Goal: Task Accomplishment & Management: Complete application form

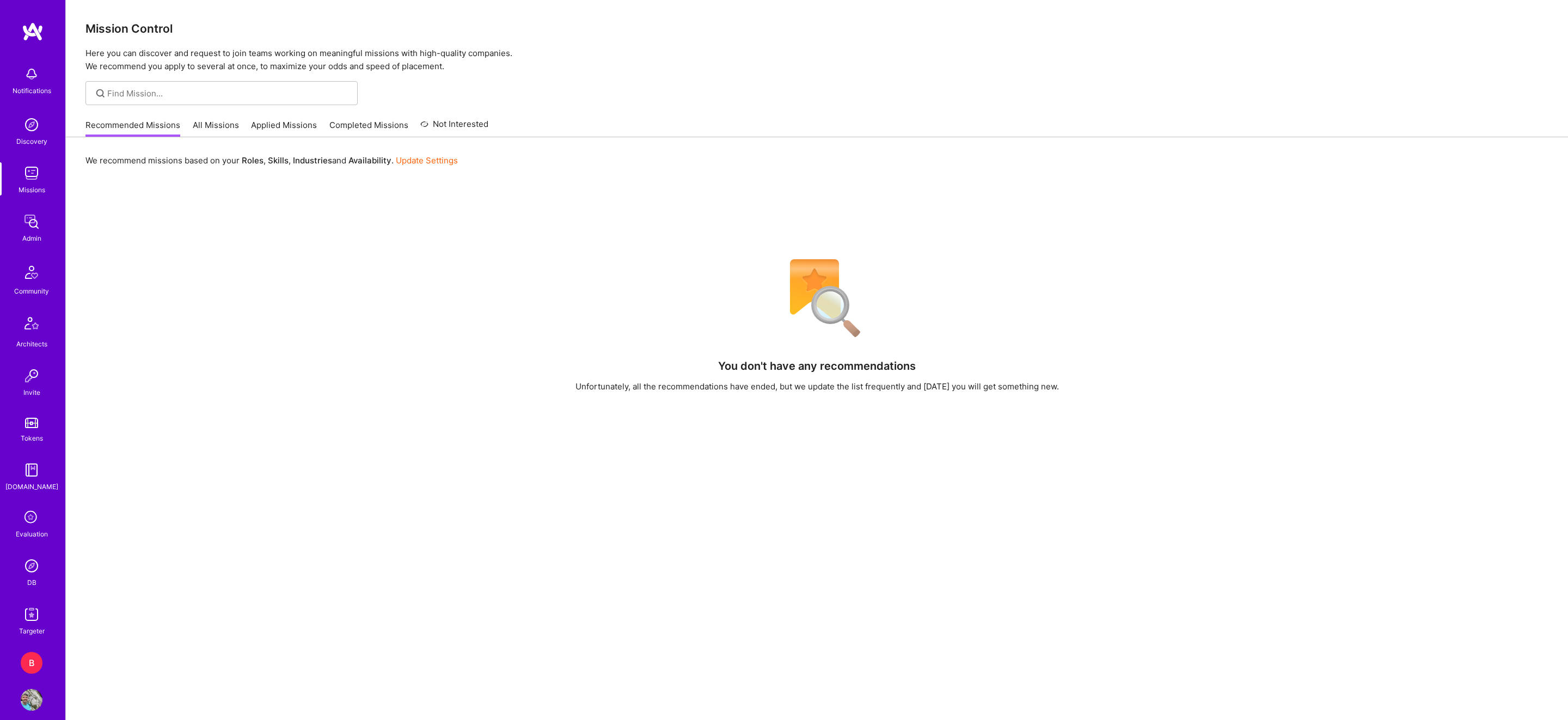
scroll to position [12, 0]
click at [31, 649] on div "B" at bounding box center [31, 650] width 22 height 22
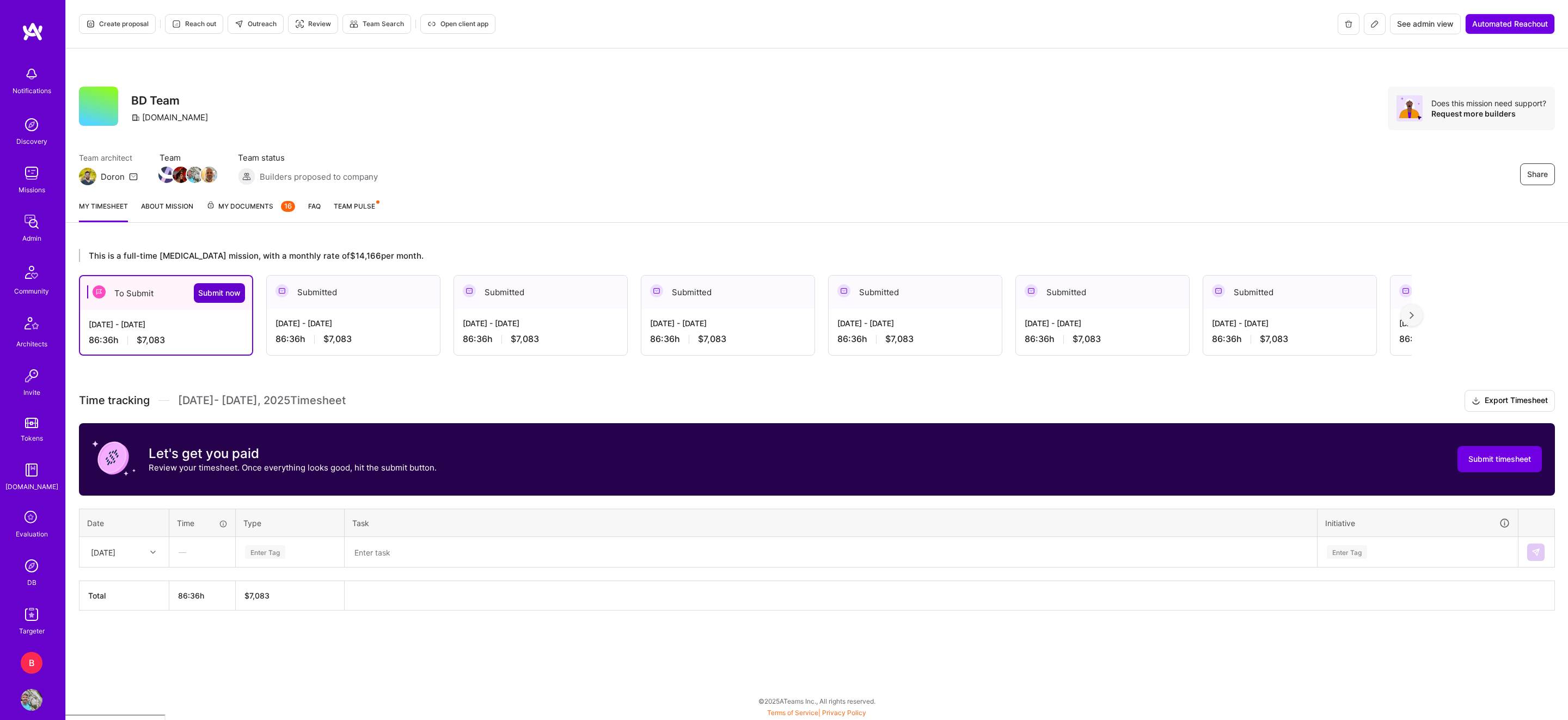
click at [227, 298] on button "Submit now" at bounding box center [219, 292] width 51 height 19
click at [1513, 458] on span "Submit timesheet" at bounding box center [1500, 459] width 63 height 10
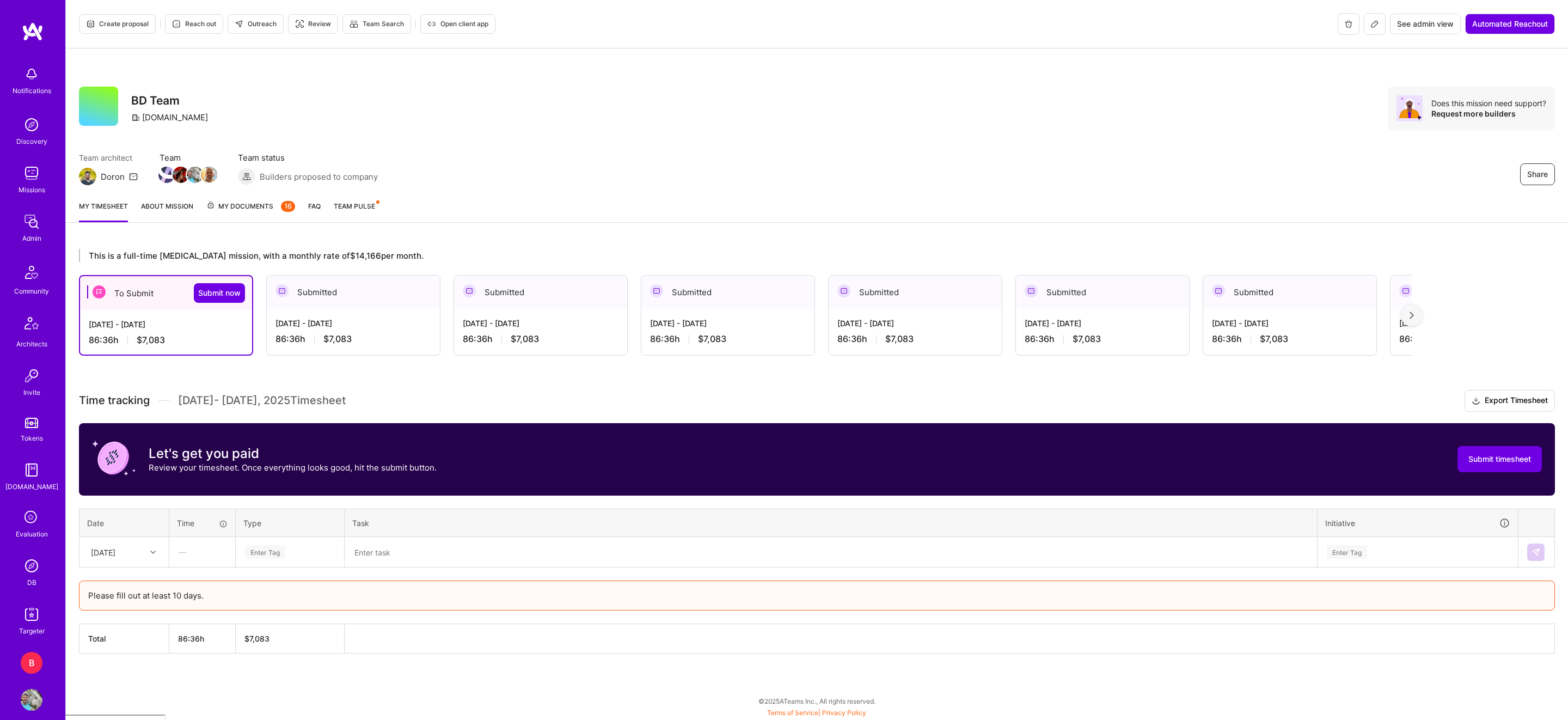
click at [360, 322] on div "[DATE] - [DATE]" at bounding box center [353, 323] width 155 height 11
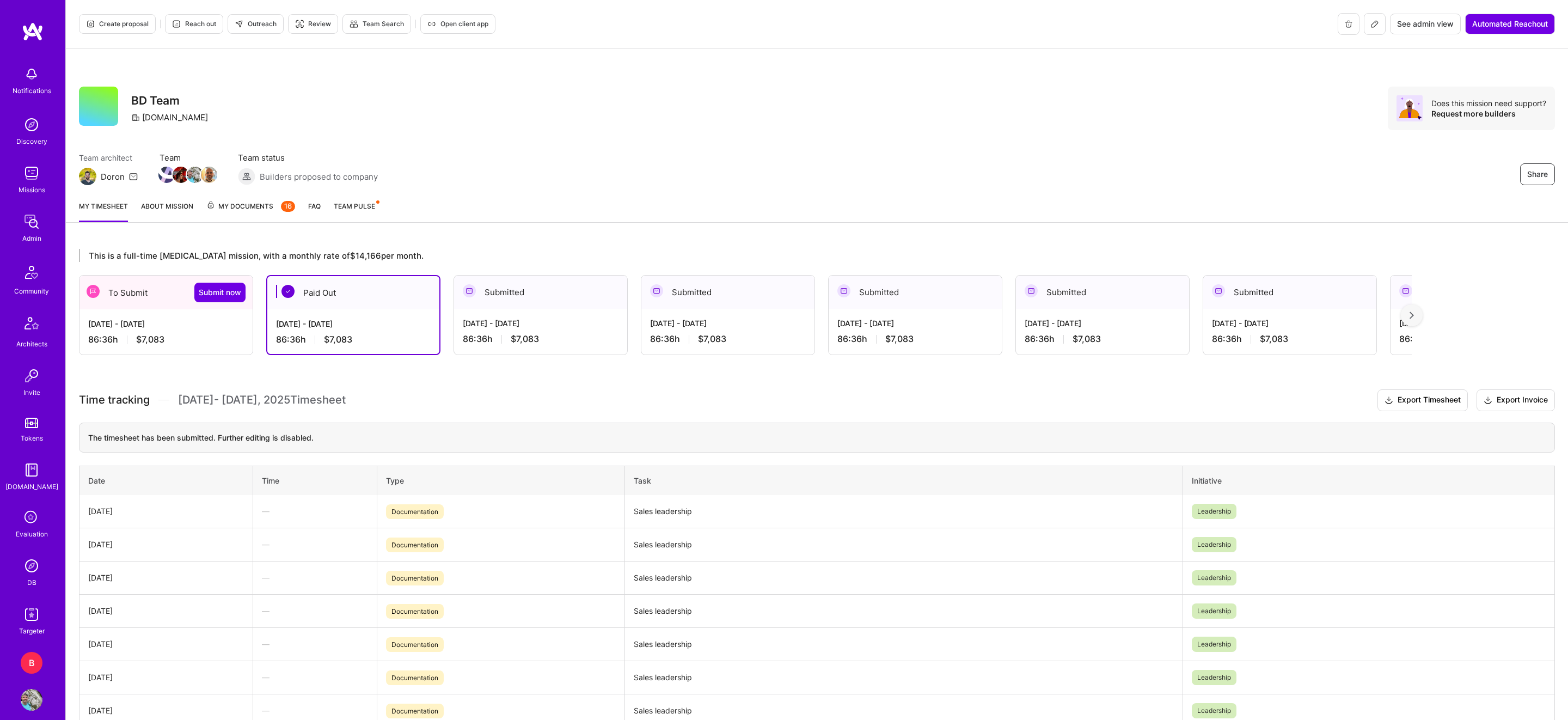
click at [223, 325] on div "[DATE] - [DATE]" at bounding box center [166, 323] width 155 height 11
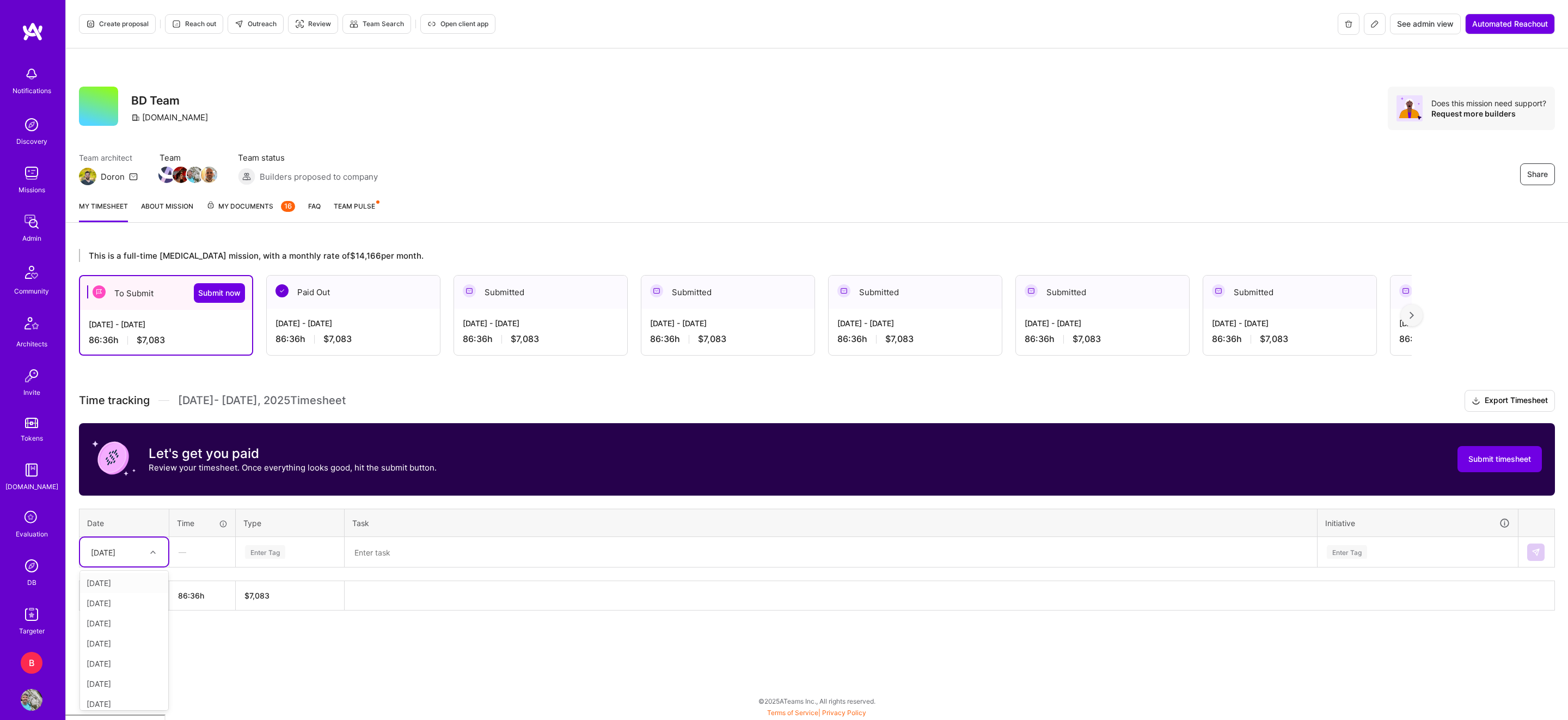
click at [140, 557] on div "[DATE]" at bounding box center [115, 552] width 60 height 18
click at [115, 586] on div "[DATE]" at bounding box center [124, 582] width 88 height 20
click at [199, 557] on div "—" at bounding box center [202, 552] width 65 height 29
click at [197, 551] on div "—" at bounding box center [202, 552] width 65 height 29
click at [252, 555] on div "Enter Tag" at bounding box center [265, 552] width 40 height 17
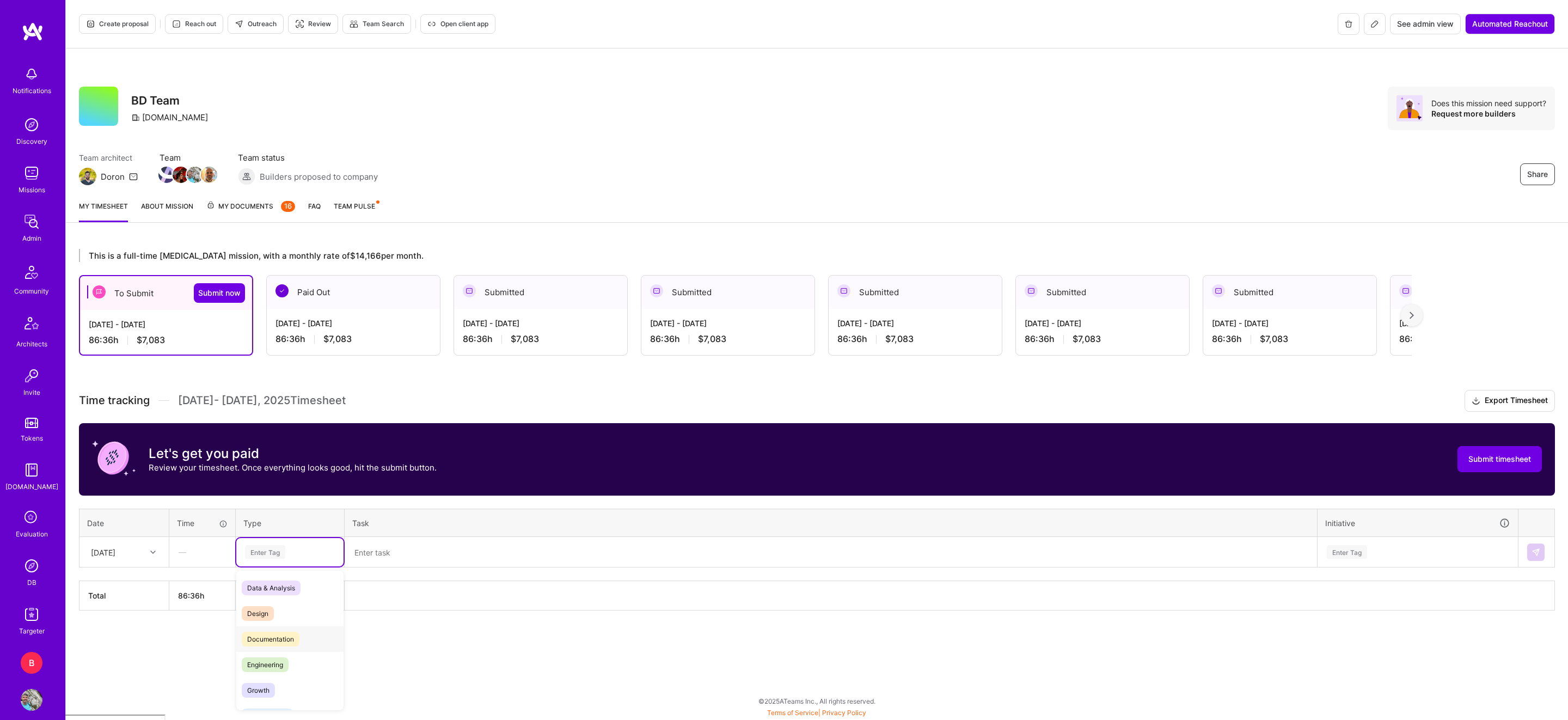
click at [270, 636] on span "Documentation" at bounding box center [270, 639] width 58 height 15
click at [383, 573] on div "Time tracking [DATE] - [DATE] Timesheet Export Timesheet Let's get you paid Rev…" at bounding box center [817, 500] width 1476 height 221
click at [393, 538] on textarea at bounding box center [831, 552] width 970 height 28
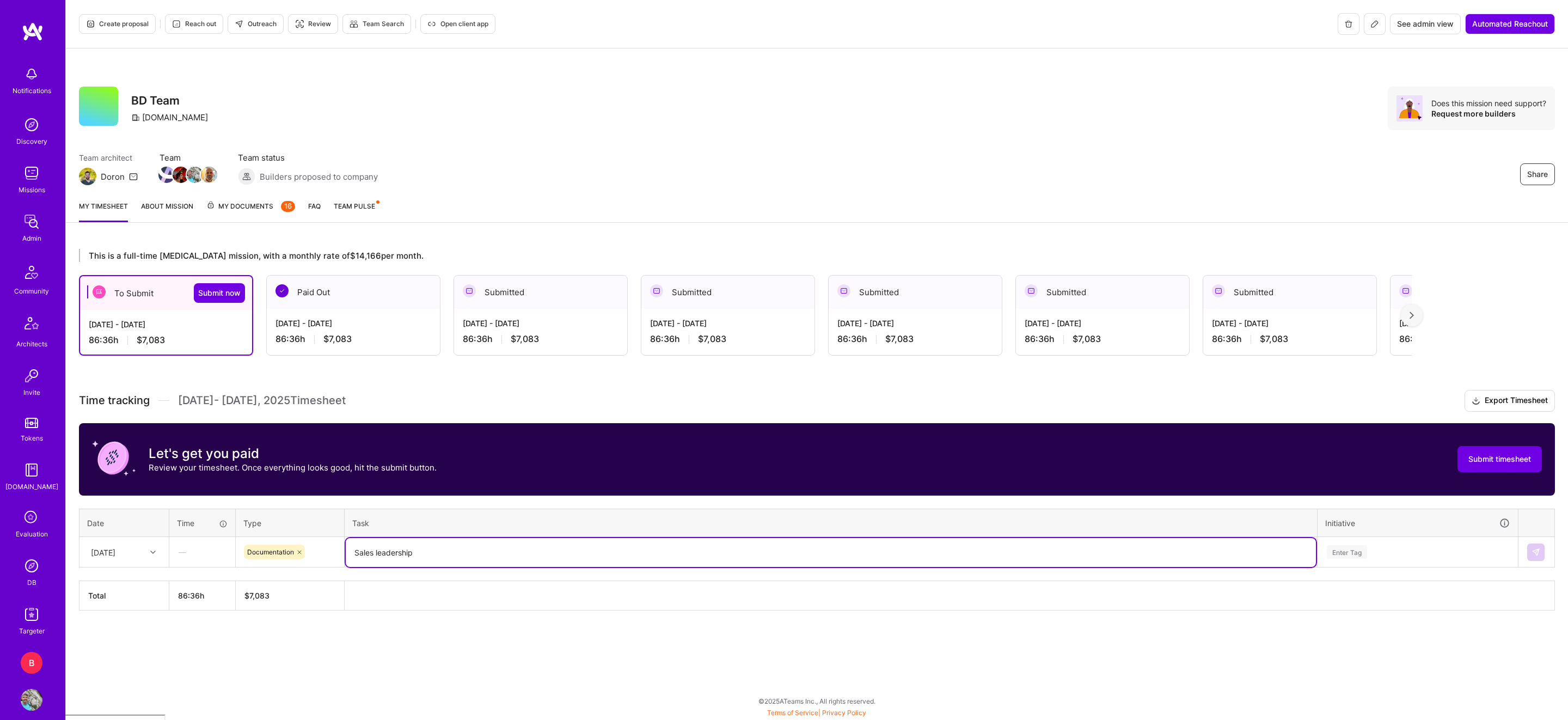
type textarea "Sales leadership"
click at [1361, 553] on div "Enter Tag" at bounding box center [1347, 552] width 40 height 17
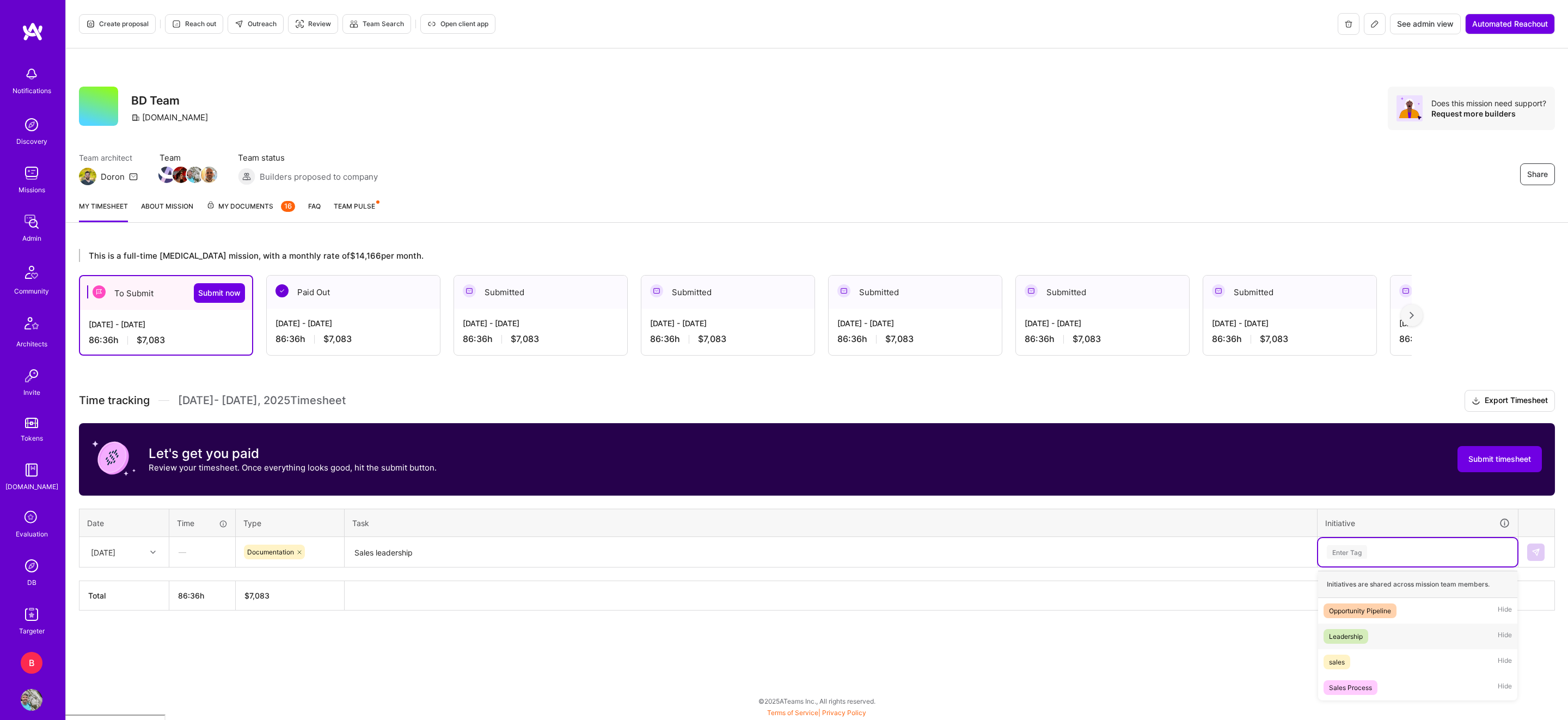
click at [1355, 640] on div "Leadership" at bounding box center [1345, 636] width 34 height 11
click at [1535, 548] on img at bounding box center [1536, 552] width 9 height 9
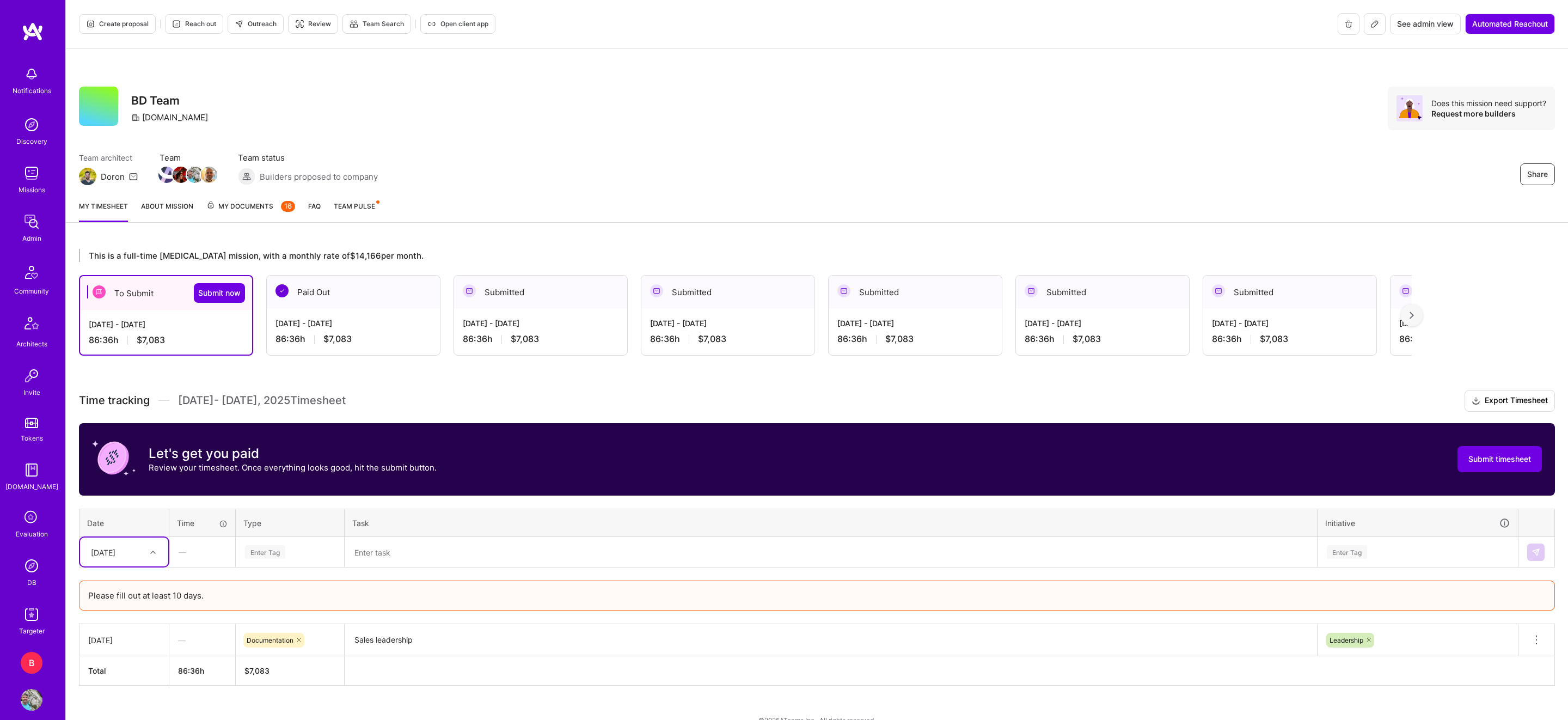
scroll to position [19, 0]
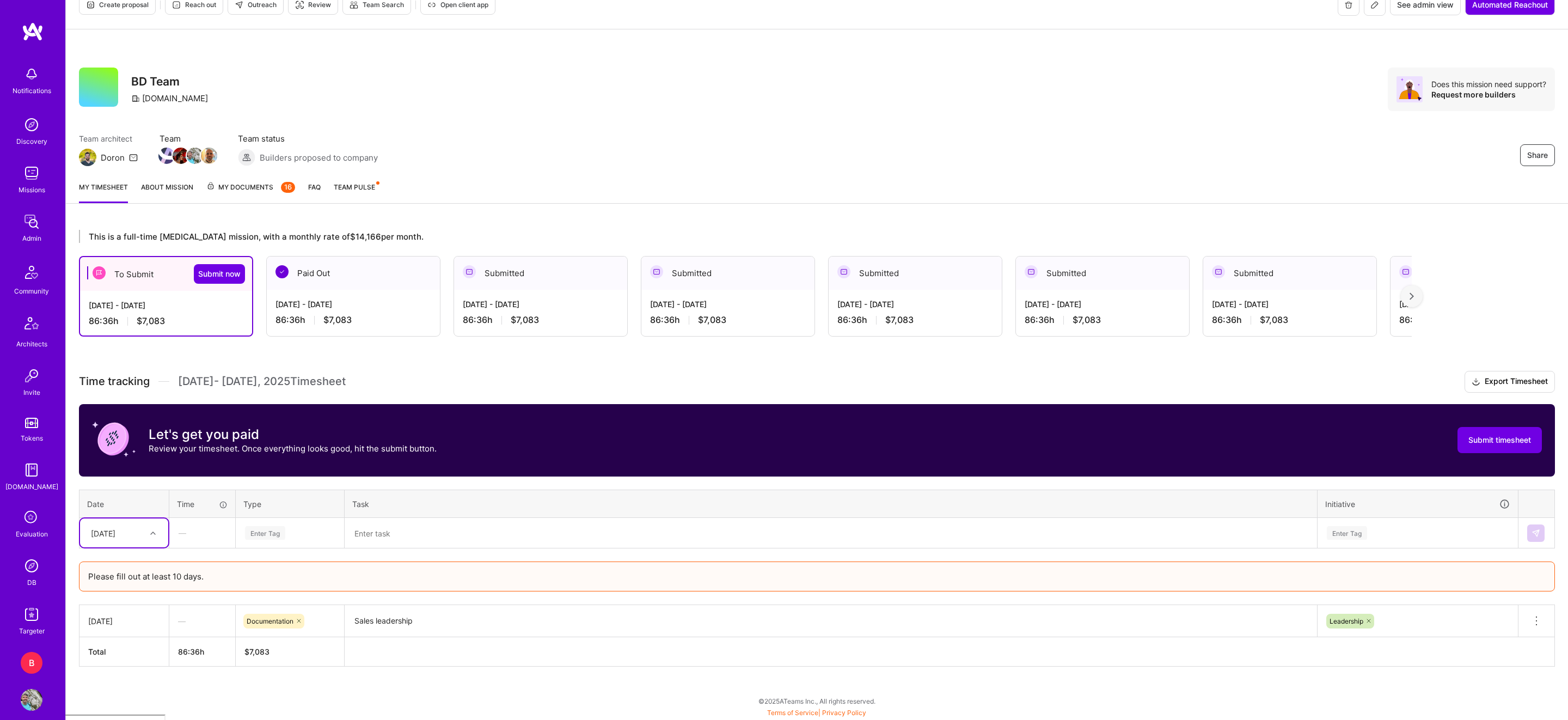
click at [115, 531] on div "[DATE]" at bounding box center [103, 532] width 24 height 11
click at [128, 559] on div "[DATE]" at bounding box center [124, 564] width 88 height 20
click at [262, 529] on div "Enter Tag" at bounding box center [265, 532] width 40 height 17
click at [214, 531] on div "—" at bounding box center [202, 532] width 65 height 29
click at [194, 532] on div "—" at bounding box center [202, 532] width 65 height 29
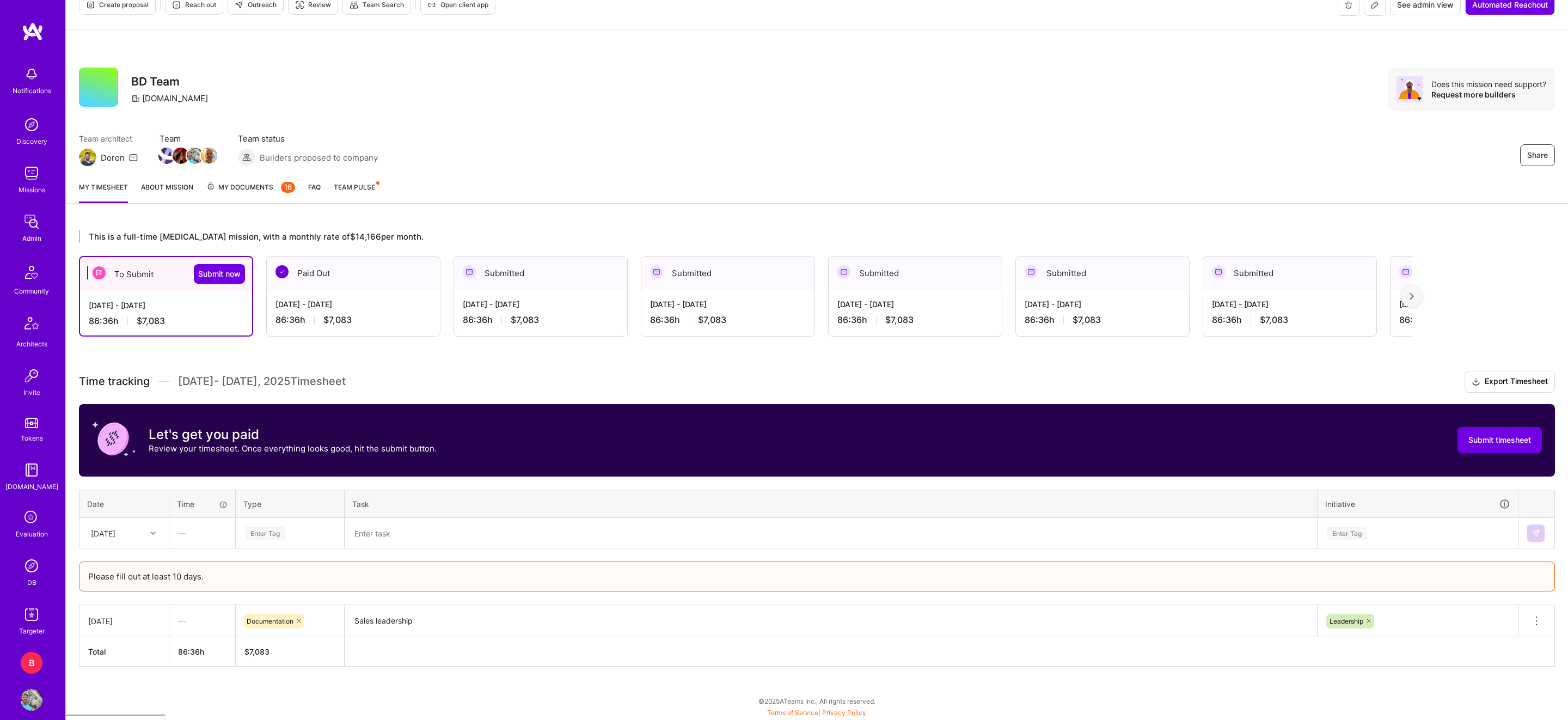
click at [179, 532] on div "—" at bounding box center [202, 532] width 65 height 29
click at [263, 532] on div "Enter Tag" at bounding box center [265, 532] width 40 height 17
click at [276, 625] on span "Documentation" at bounding box center [270, 620] width 58 height 15
click at [387, 538] on textarea at bounding box center [831, 533] width 970 height 29
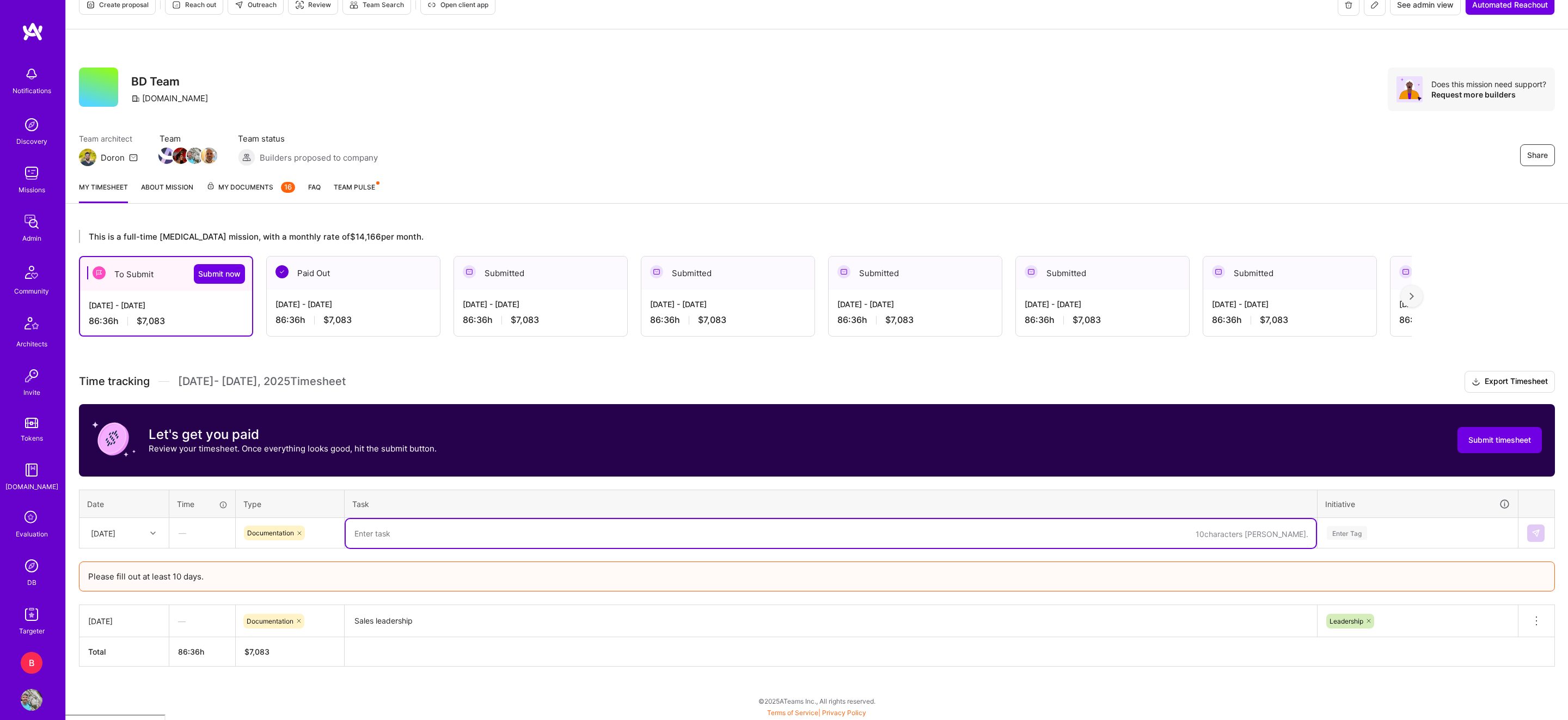
paste textarea "Sales leadership"
type textarea "Sales leadership"
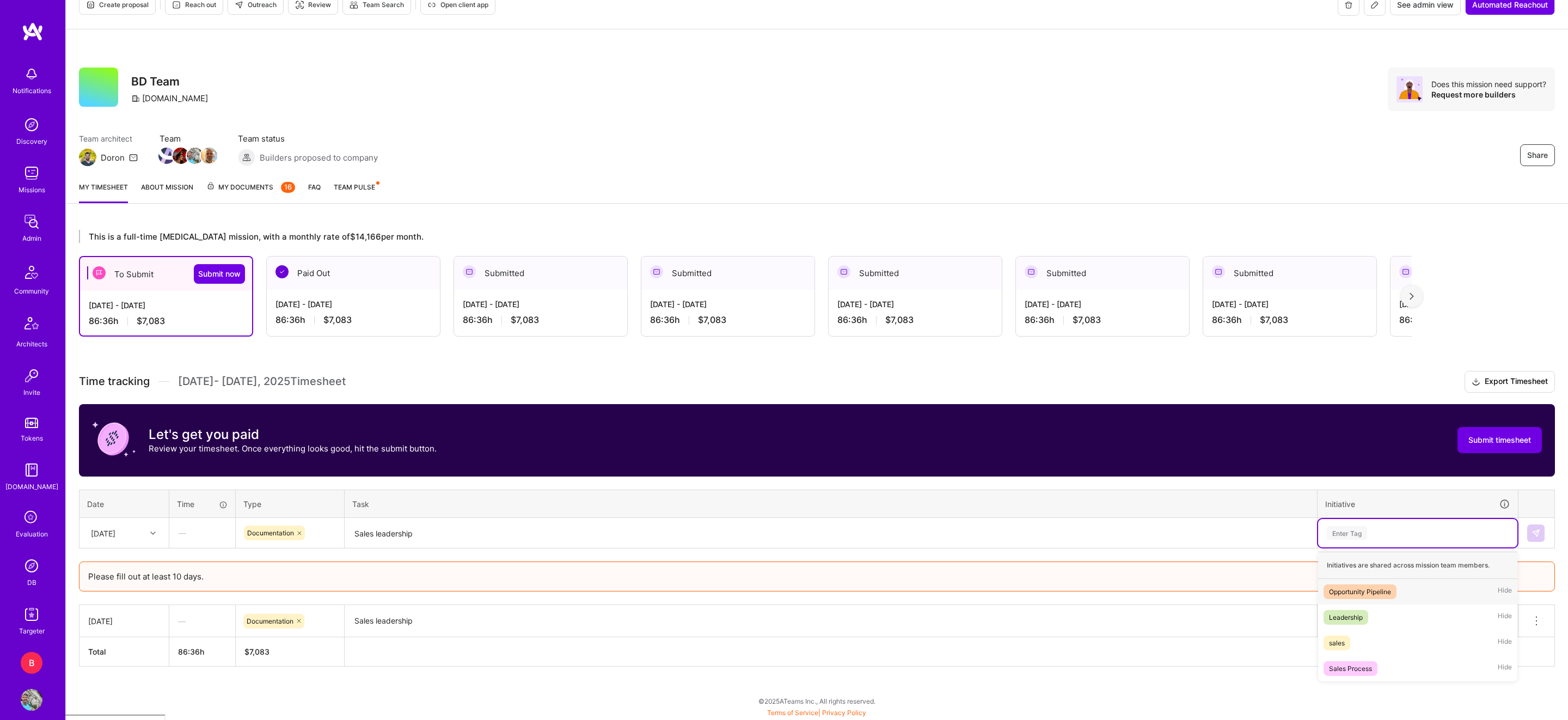
click at [1345, 542] on div "Enter Tag" at bounding box center [1418, 533] width 199 height 28
click at [1349, 614] on div "Leadership" at bounding box center [1345, 617] width 34 height 11
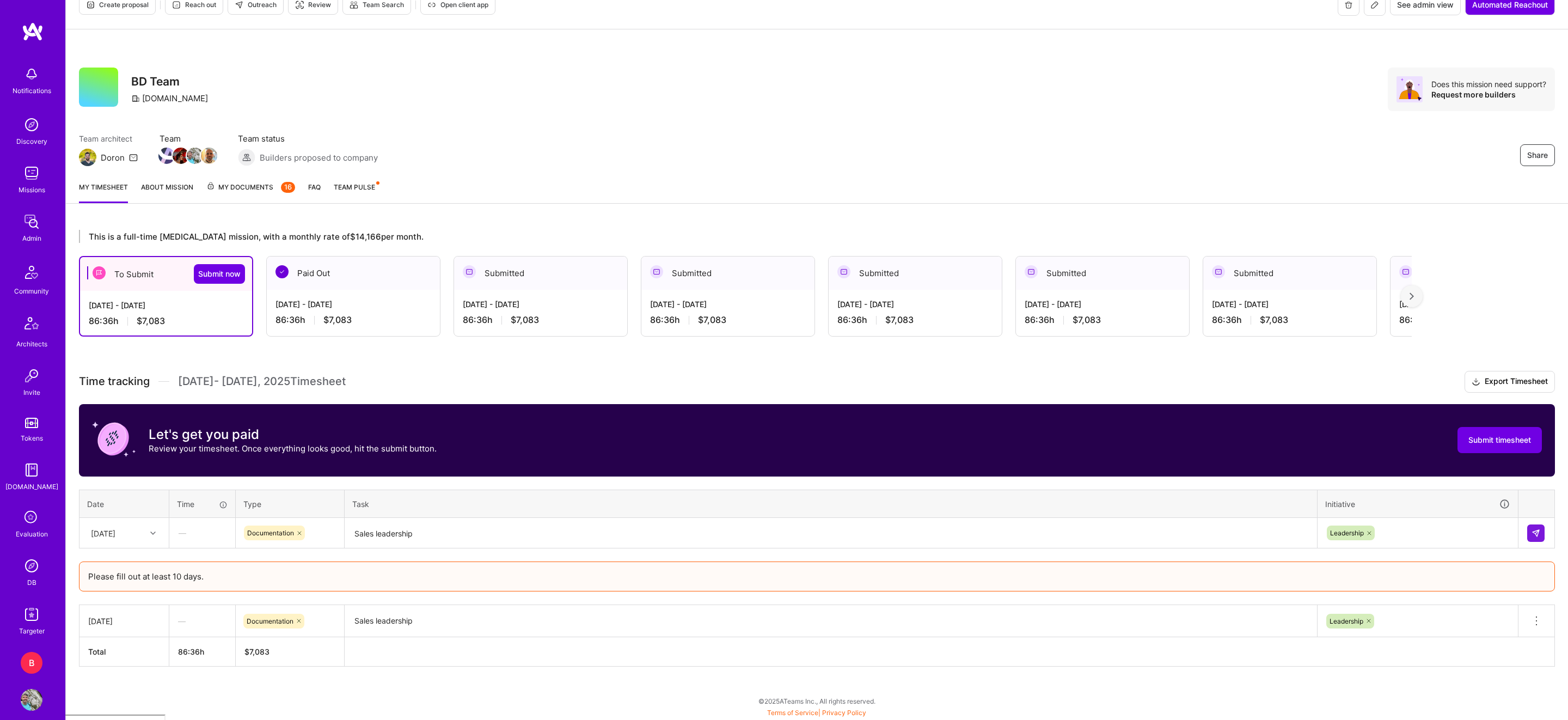
click at [1528, 525] on div at bounding box center [1536, 533] width 18 height 17
click at [1536, 526] on button at bounding box center [1536, 533] width 17 height 17
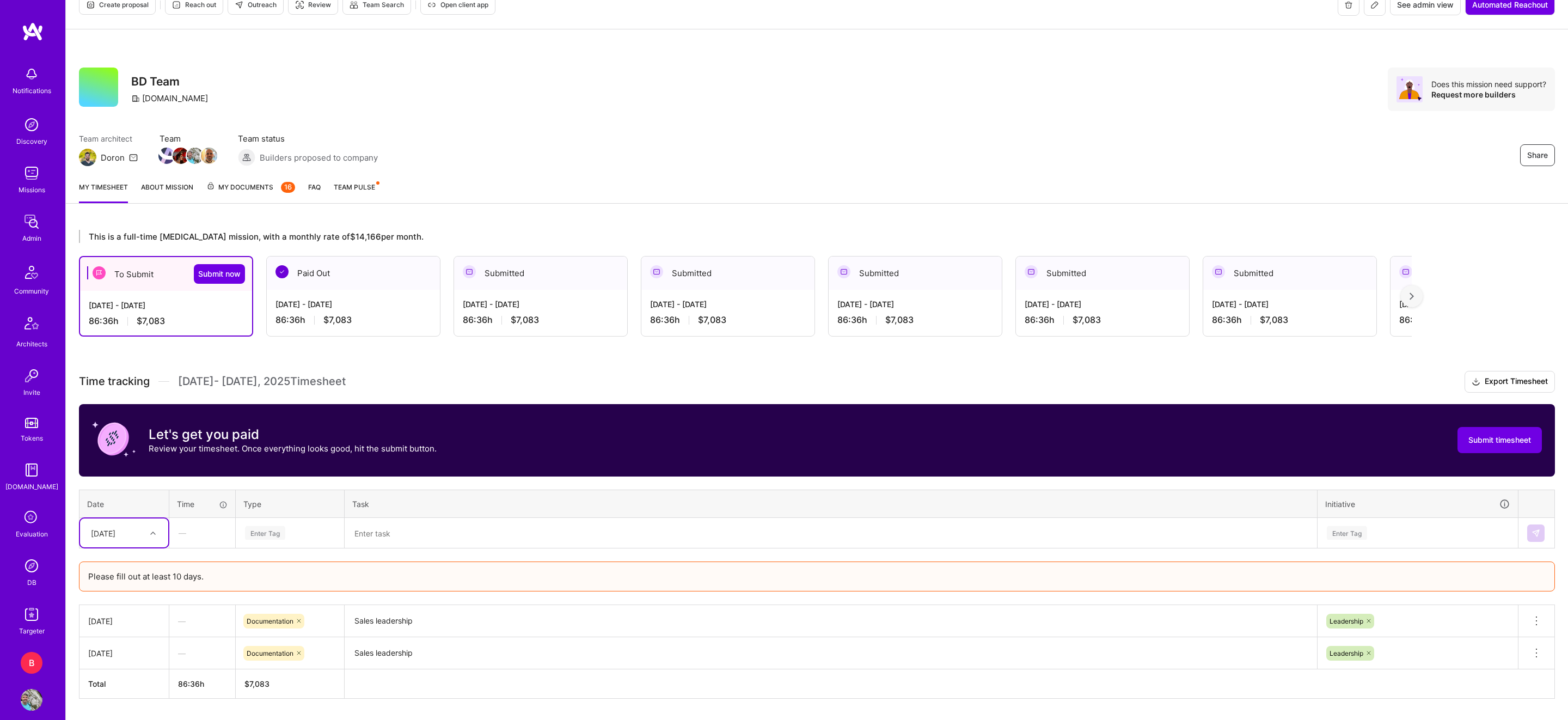
scroll to position [51, 0]
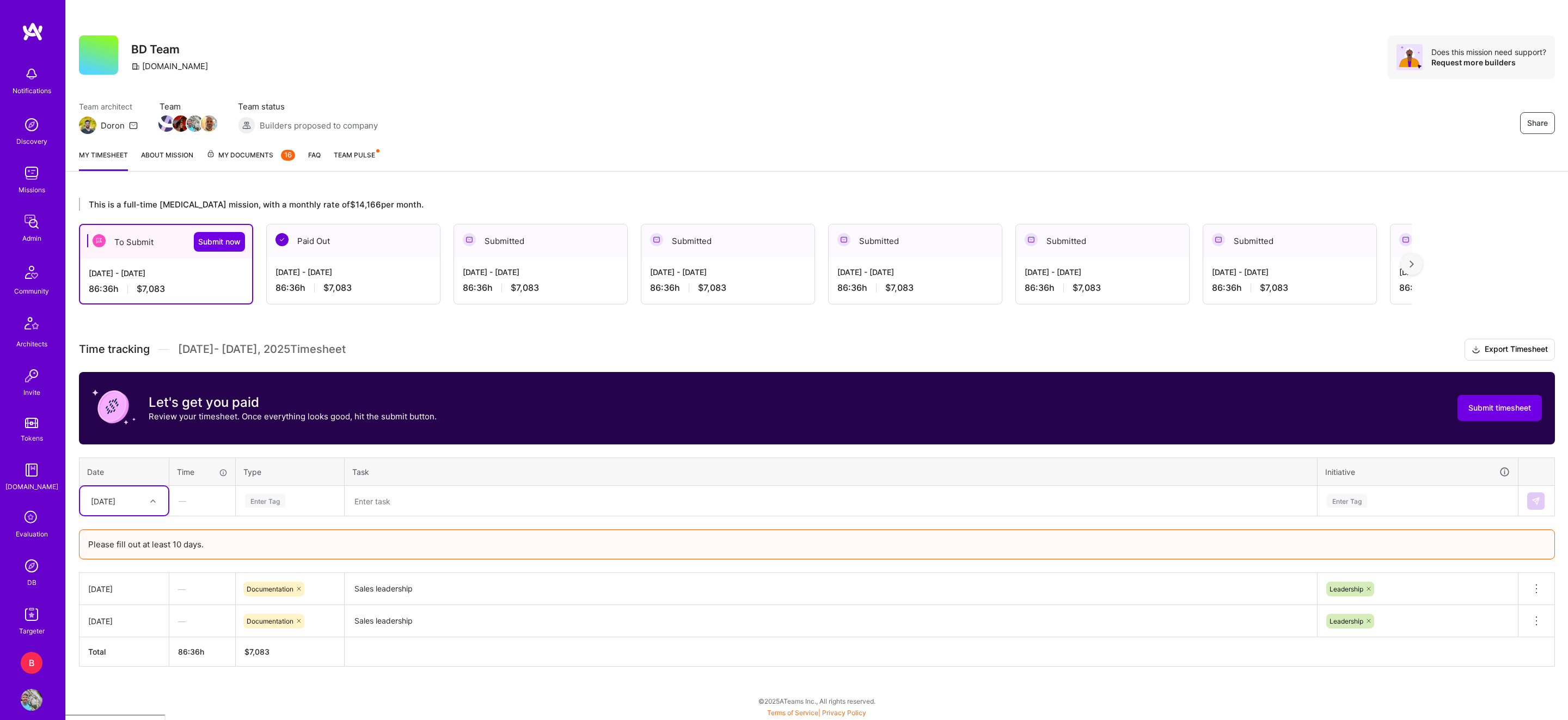
click at [154, 497] on div at bounding box center [154, 501] width 17 height 14
click at [143, 551] on div "[DATE]" at bounding box center [124, 552] width 88 height 20
click at [277, 490] on div "Enter Tag" at bounding box center [290, 501] width 107 height 28
click at [278, 587] on span "Documentation" at bounding box center [270, 587] width 58 height 15
click at [378, 499] on textarea at bounding box center [831, 501] width 970 height 29
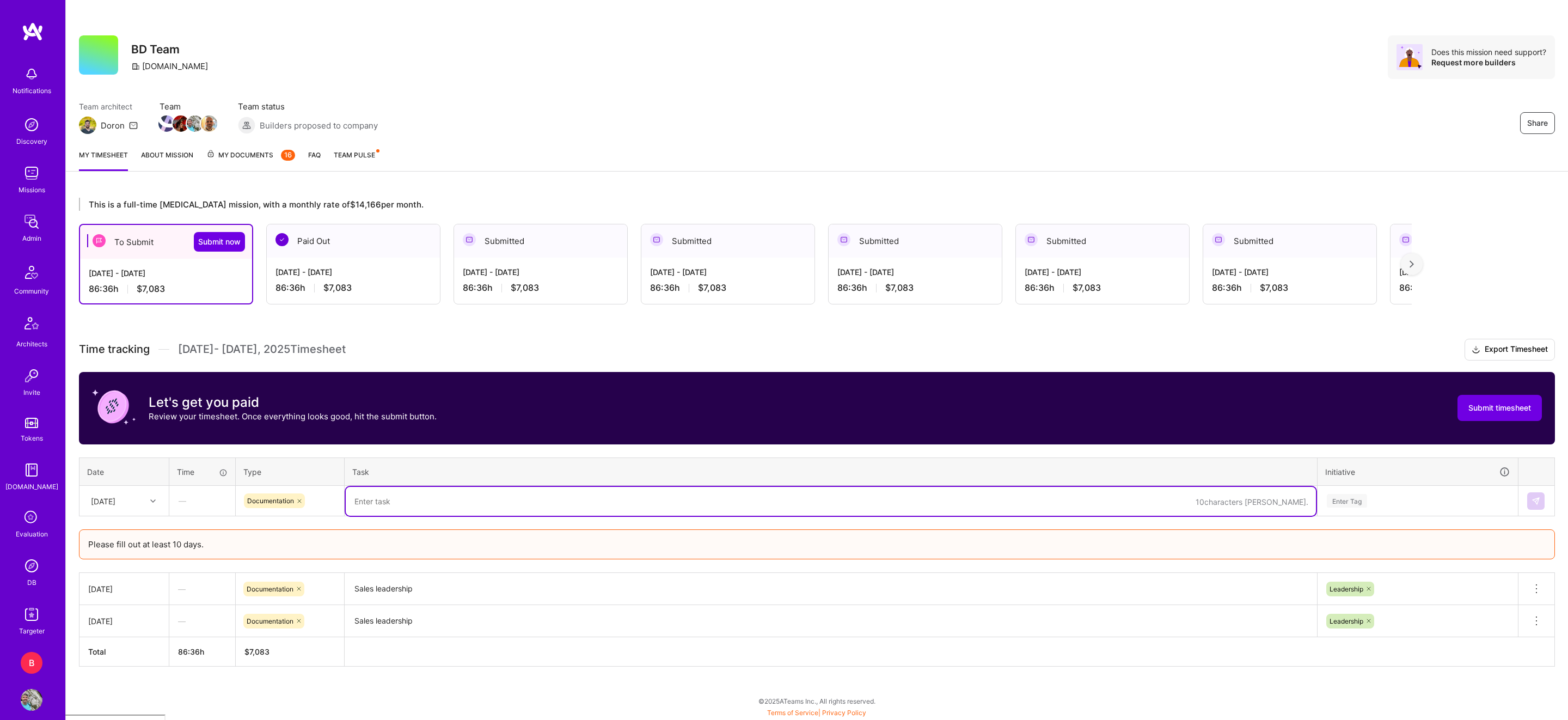
paste textarea "Sales leadership"
type textarea "Sales leadership"
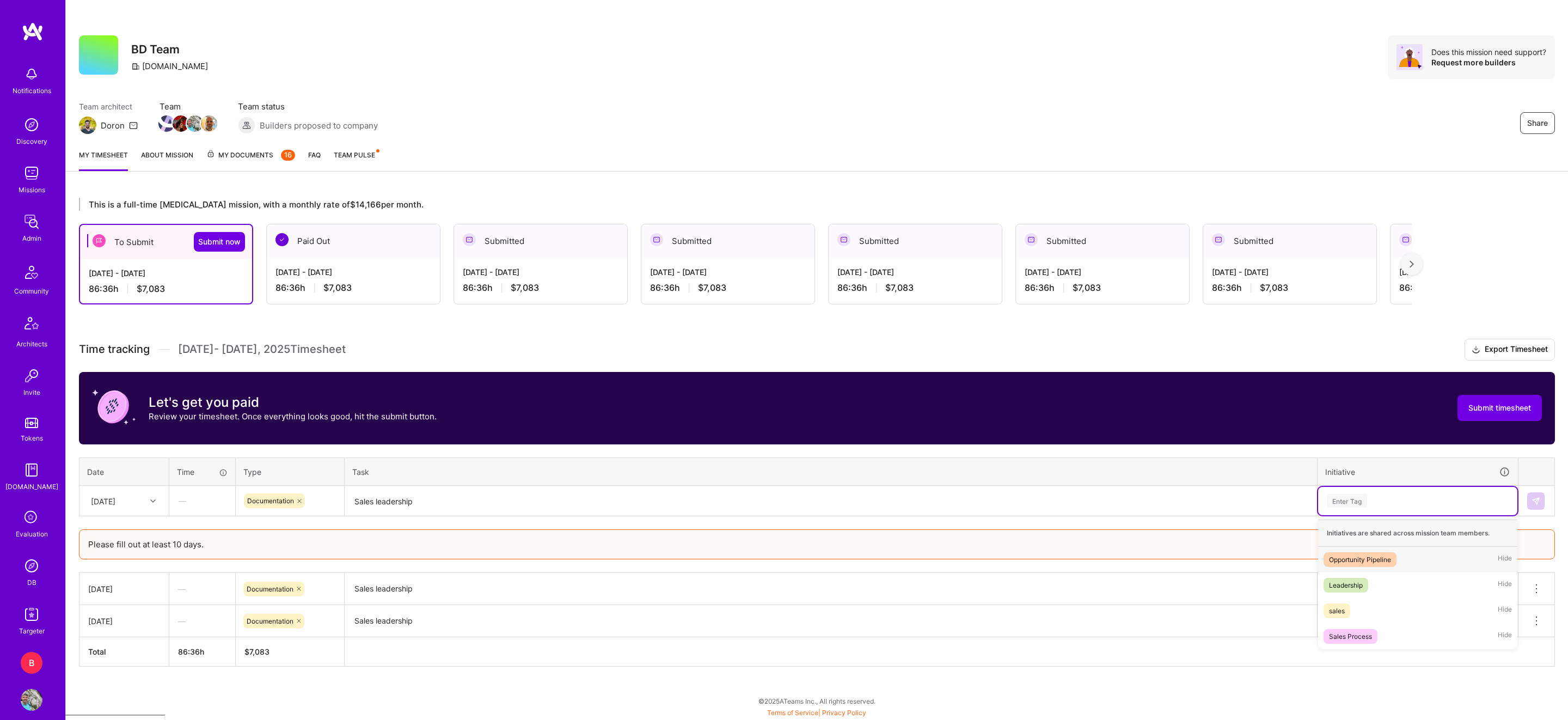
click at [1345, 505] on div "Enter Tag" at bounding box center [1347, 500] width 40 height 17
click at [1349, 586] on div "Leadership" at bounding box center [1345, 585] width 34 height 11
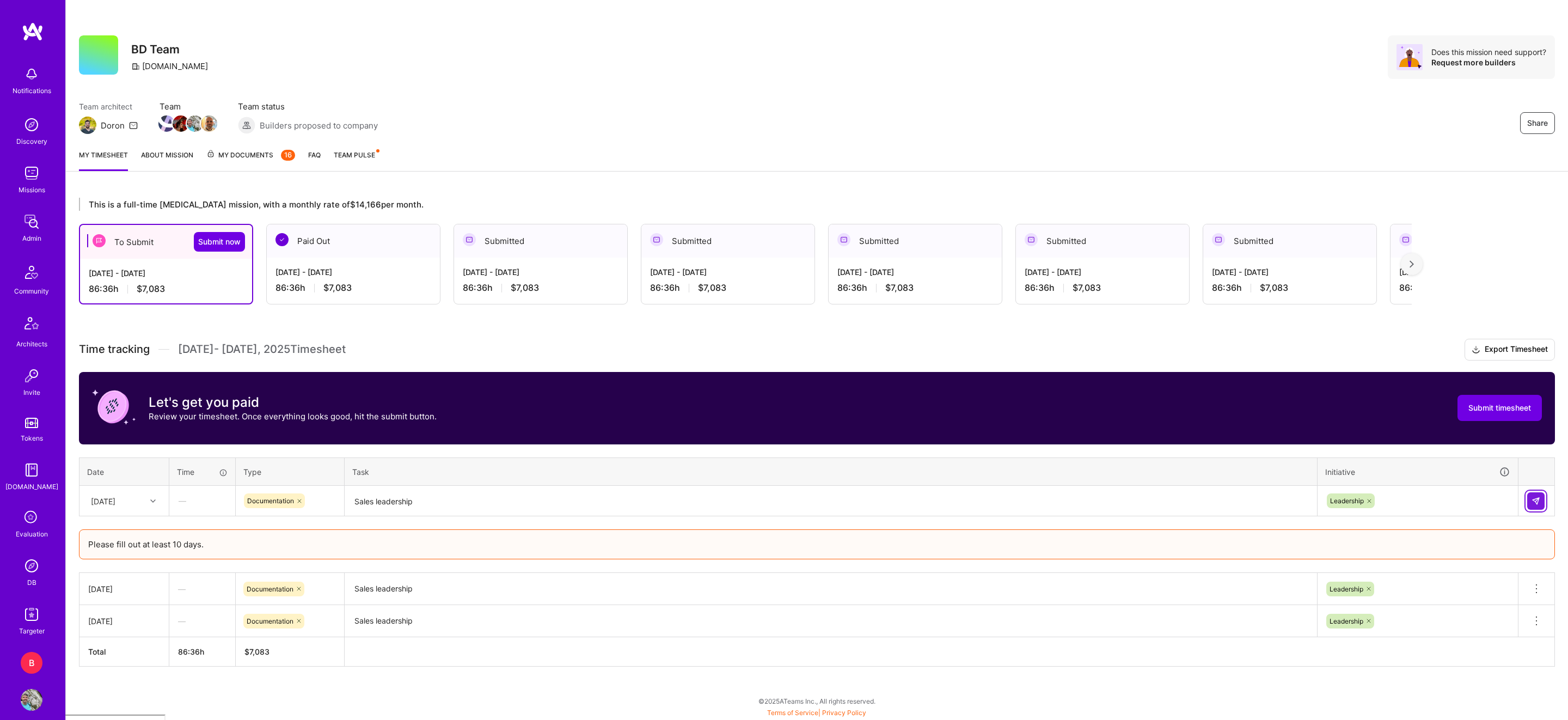
click at [1530, 500] on button at bounding box center [1536, 501] width 17 height 17
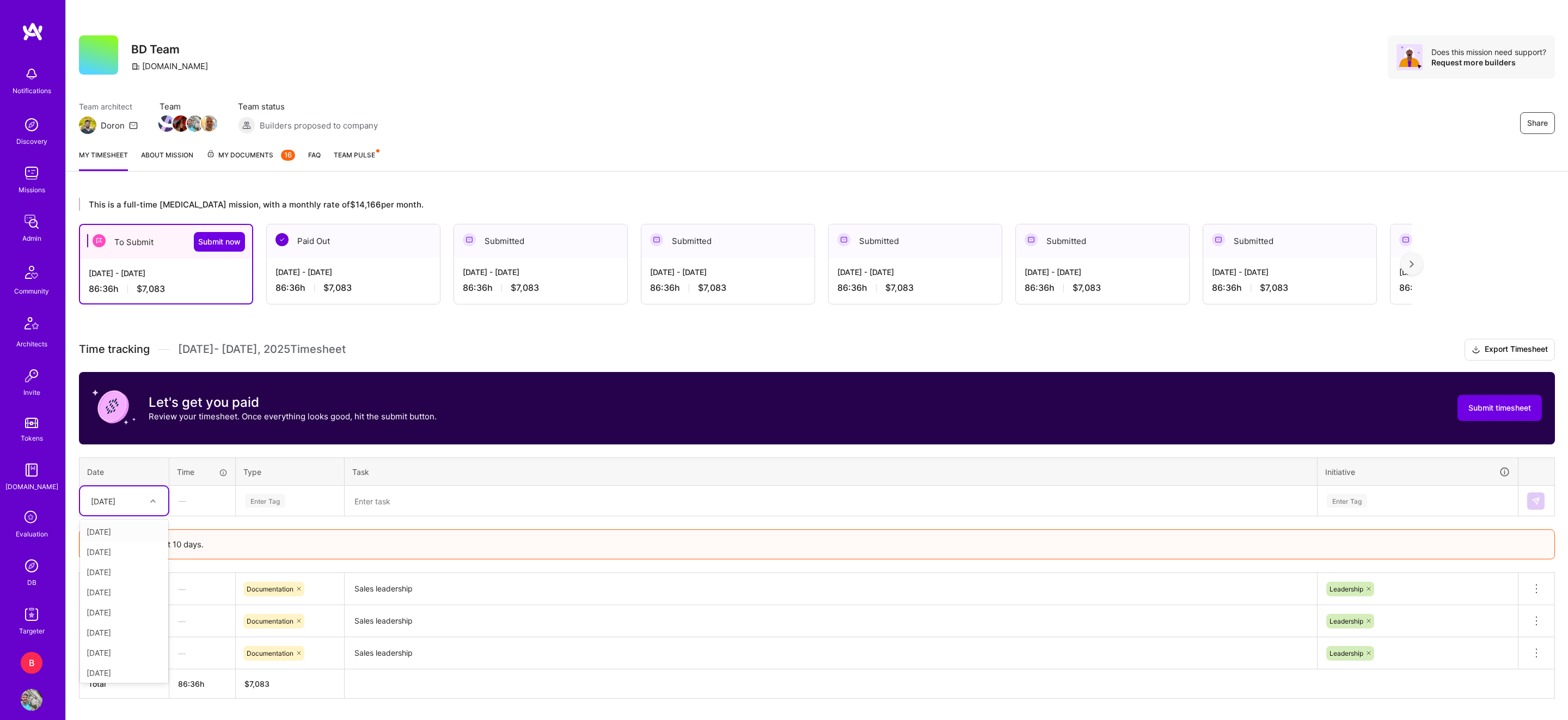
click at [115, 502] on div "[DATE]" at bounding box center [103, 500] width 24 height 11
click at [140, 575] on div "[DATE]" at bounding box center [124, 572] width 88 height 20
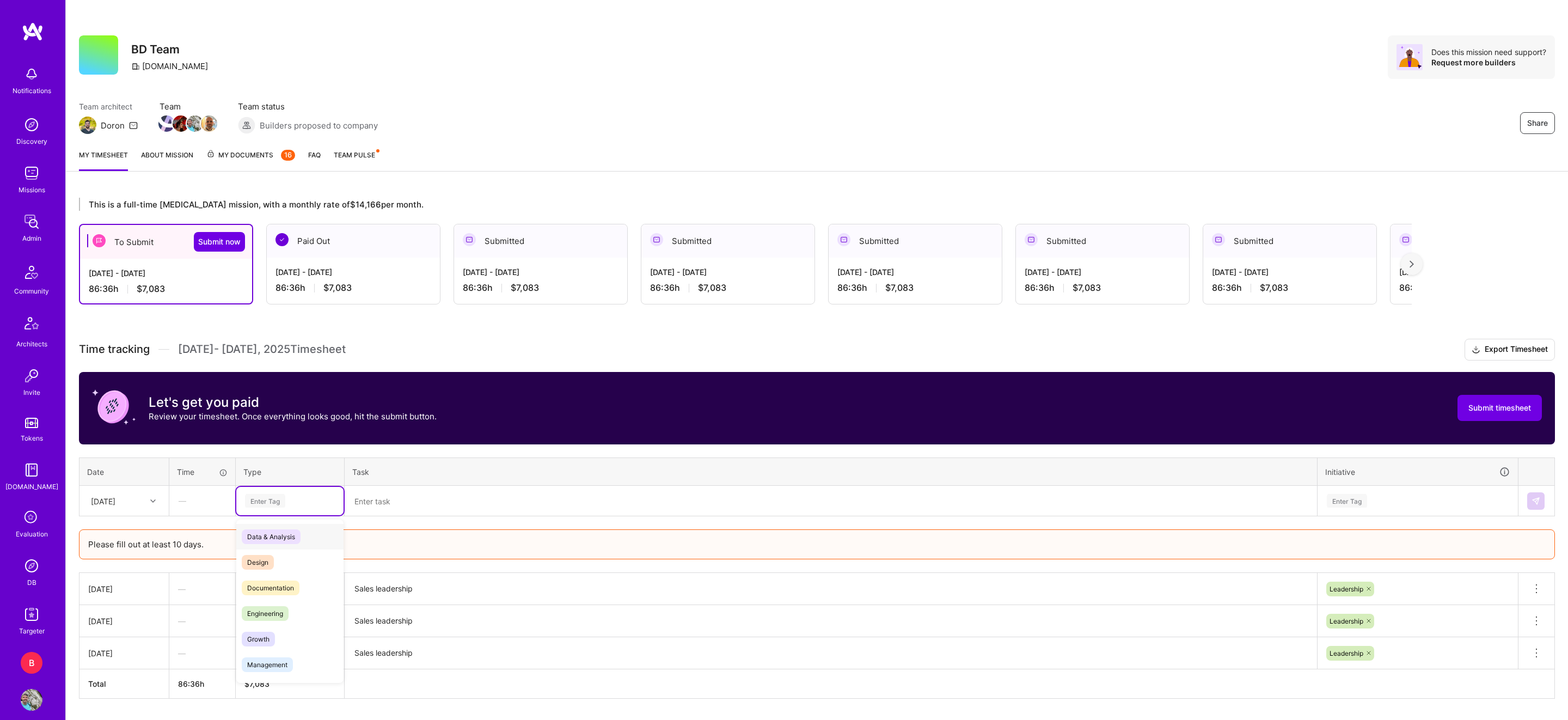
click at [276, 503] on div "Enter Tag" at bounding box center [265, 500] width 40 height 17
click at [278, 582] on span "Documentation" at bounding box center [270, 587] width 58 height 15
click at [392, 513] on textarea at bounding box center [831, 501] width 970 height 29
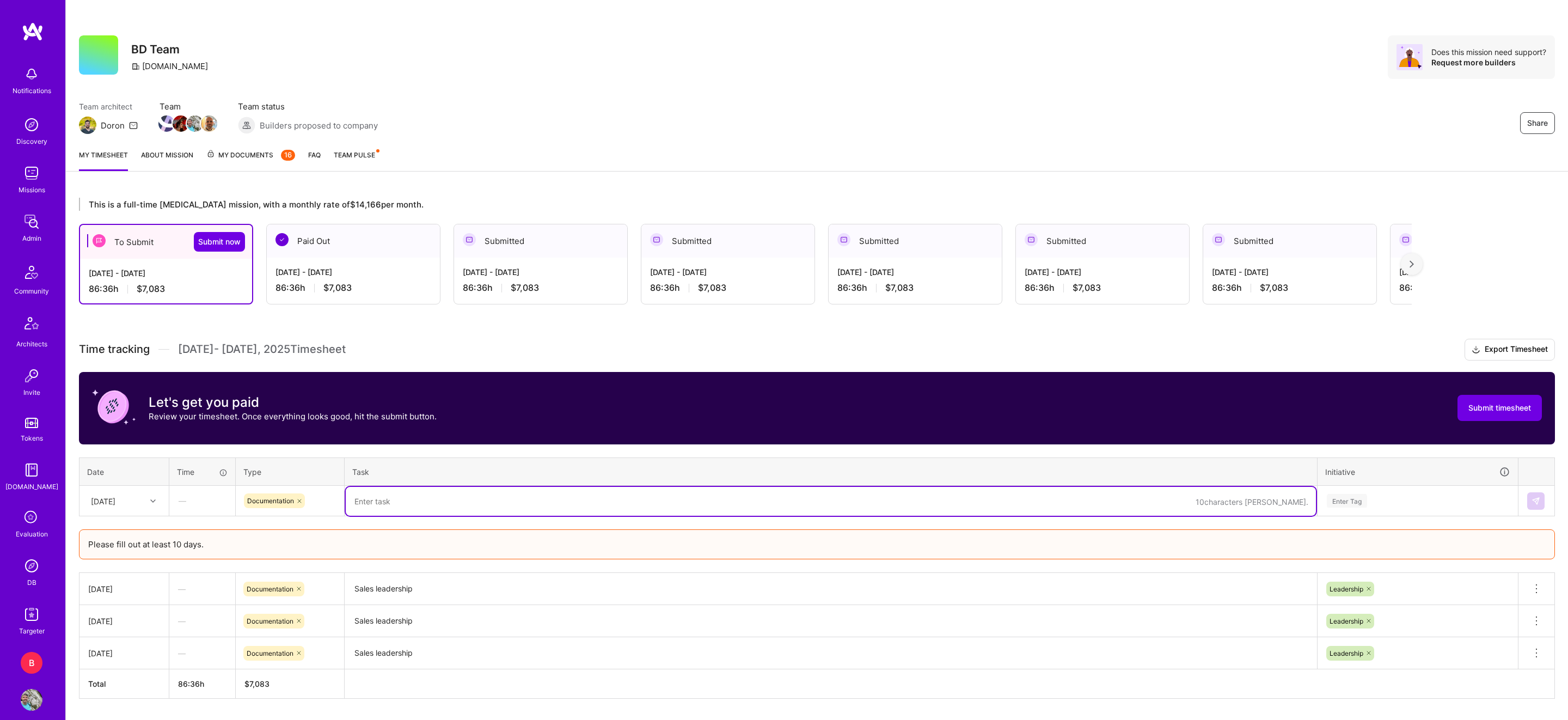
paste textarea "Sales leadership"
type textarea "Sales leadership"
click at [1350, 504] on div "Enter Tag" at bounding box center [1347, 500] width 40 height 17
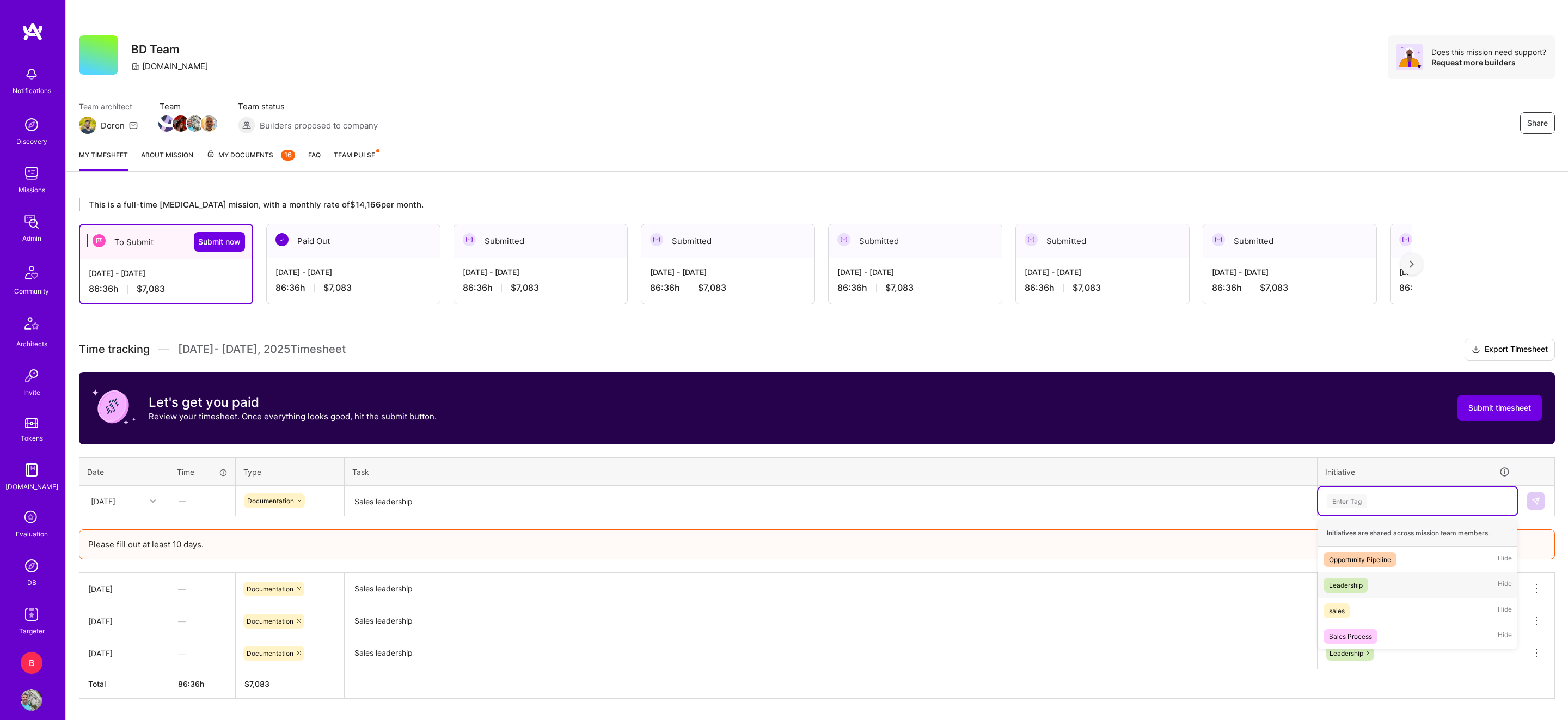
click at [1358, 592] on span "Leadership" at bounding box center [1345, 585] width 45 height 15
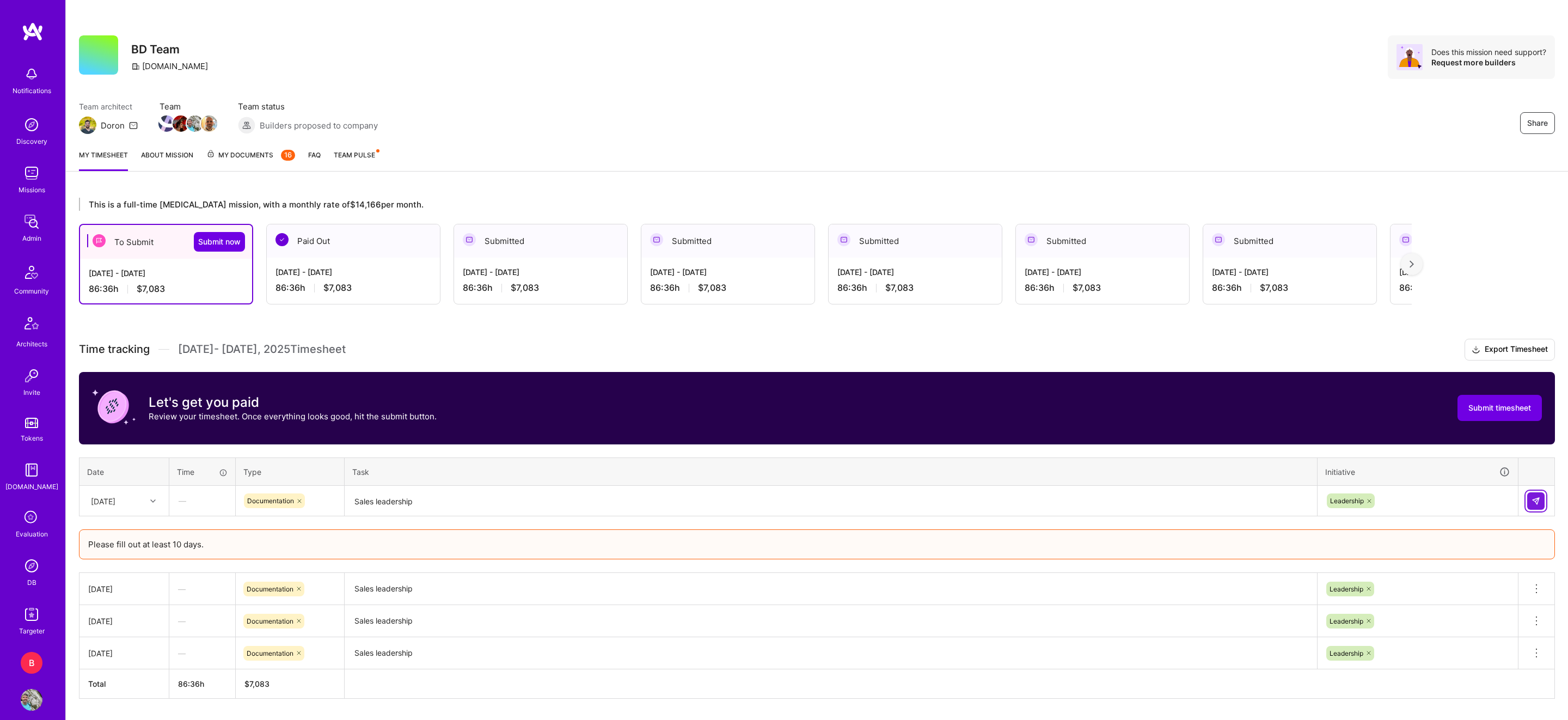
click at [1537, 493] on button at bounding box center [1536, 501] width 17 height 17
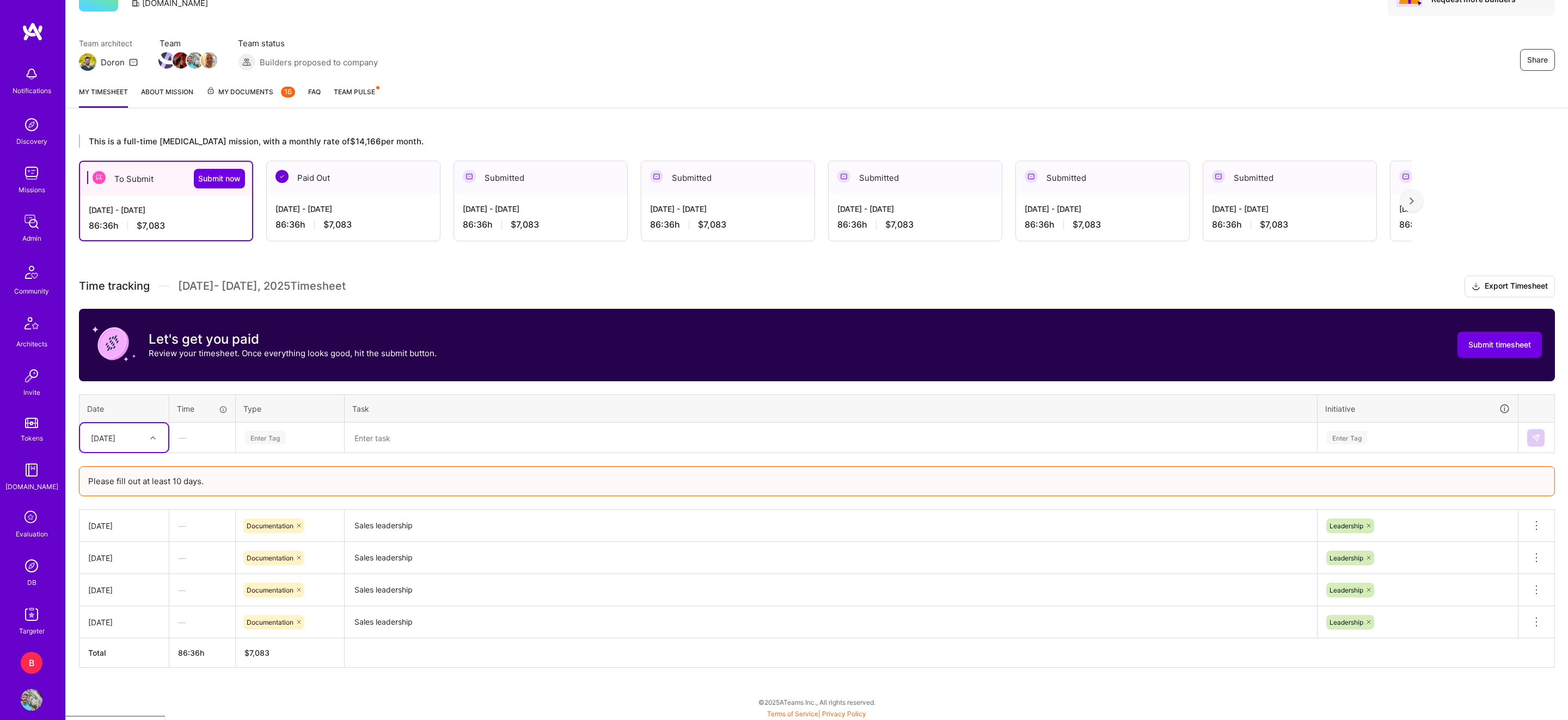
scroll to position [115, 0]
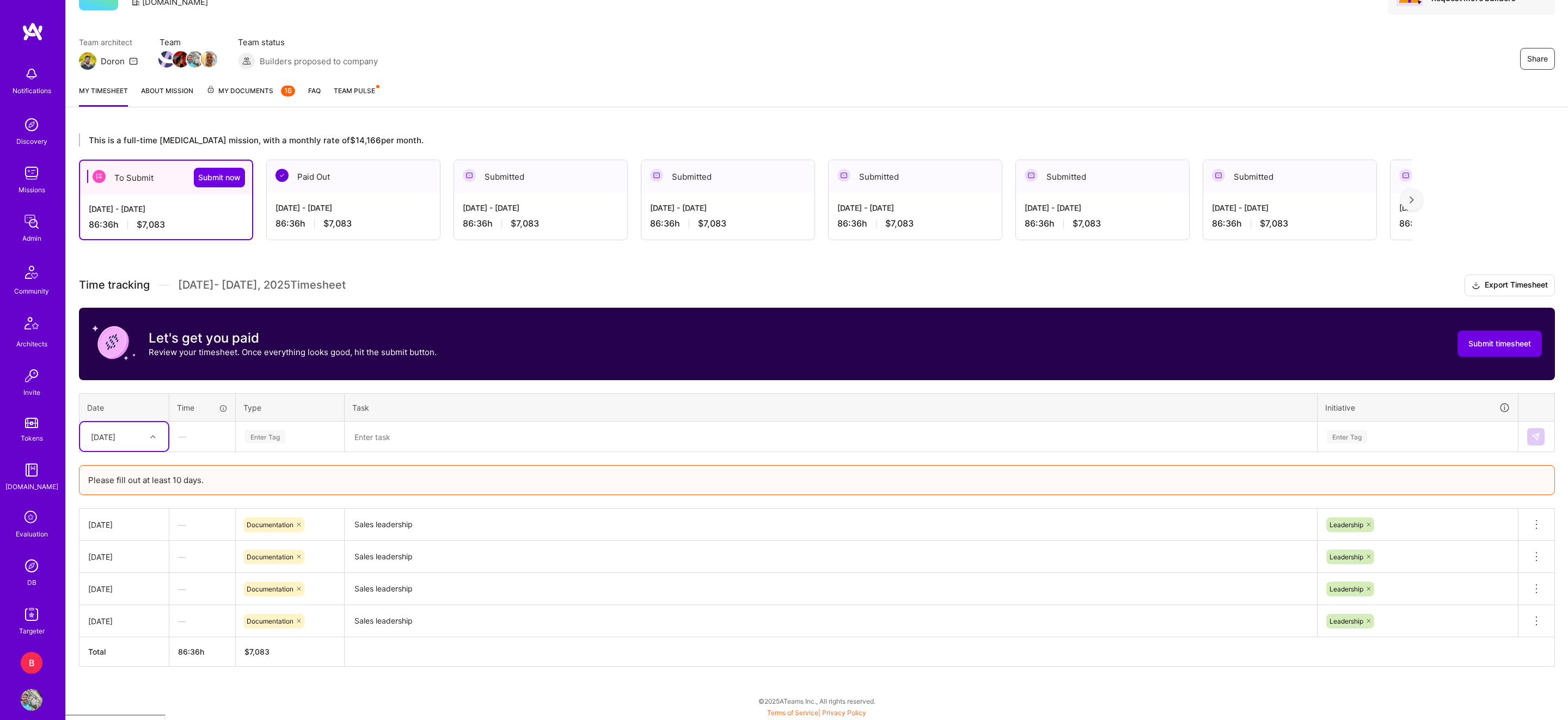
click at [130, 437] on div "[DATE]" at bounding box center [115, 436] width 60 height 18
click at [140, 531] on div "[DATE]" at bounding box center [124, 527] width 88 height 20
click at [280, 428] on div "Enter Tag" at bounding box center [290, 436] width 107 height 28
click at [281, 515] on div "Documentation" at bounding box center [290, 523] width 107 height 25
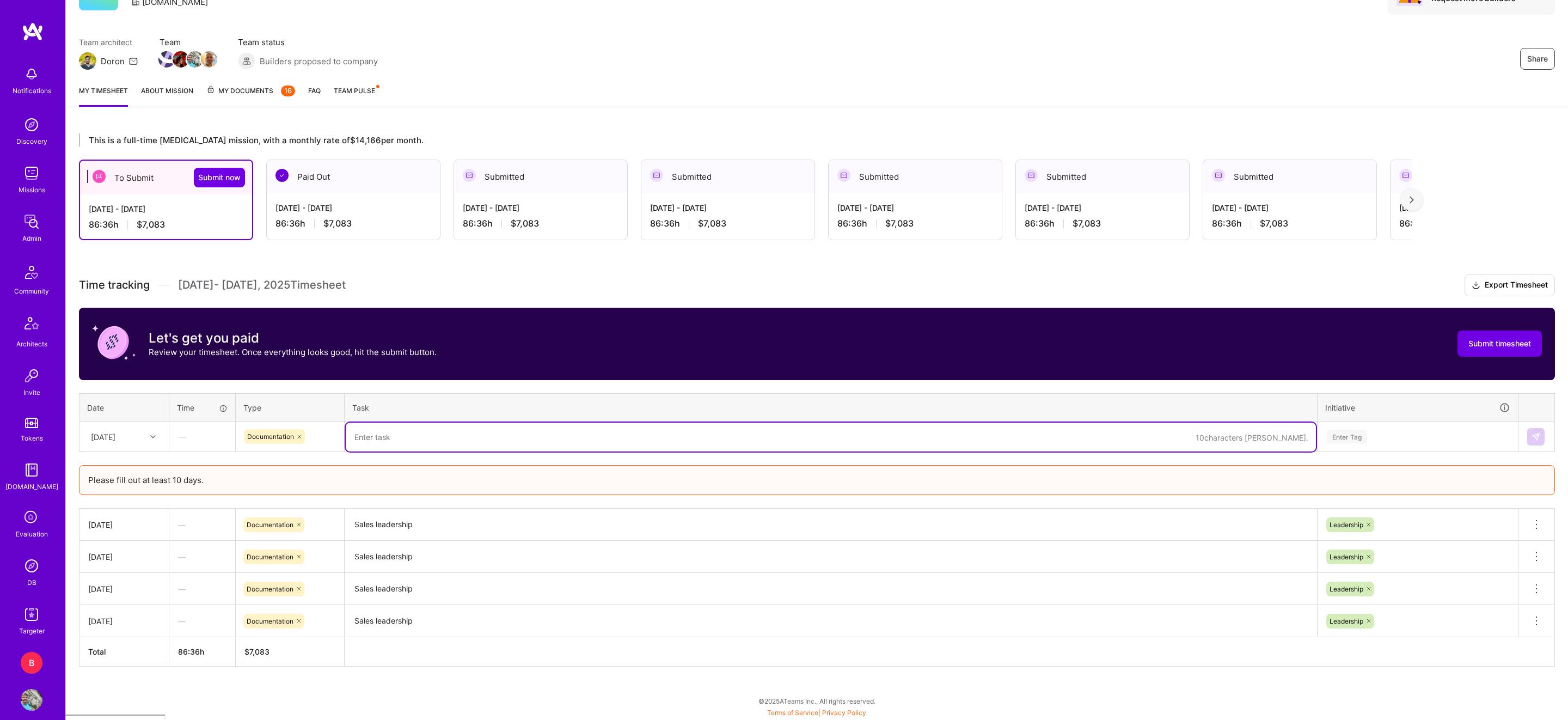
click at [401, 444] on textarea at bounding box center [831, 436] width 970 height 29
paste textarea "Sales leadership"
type textarea "Sales leadership"
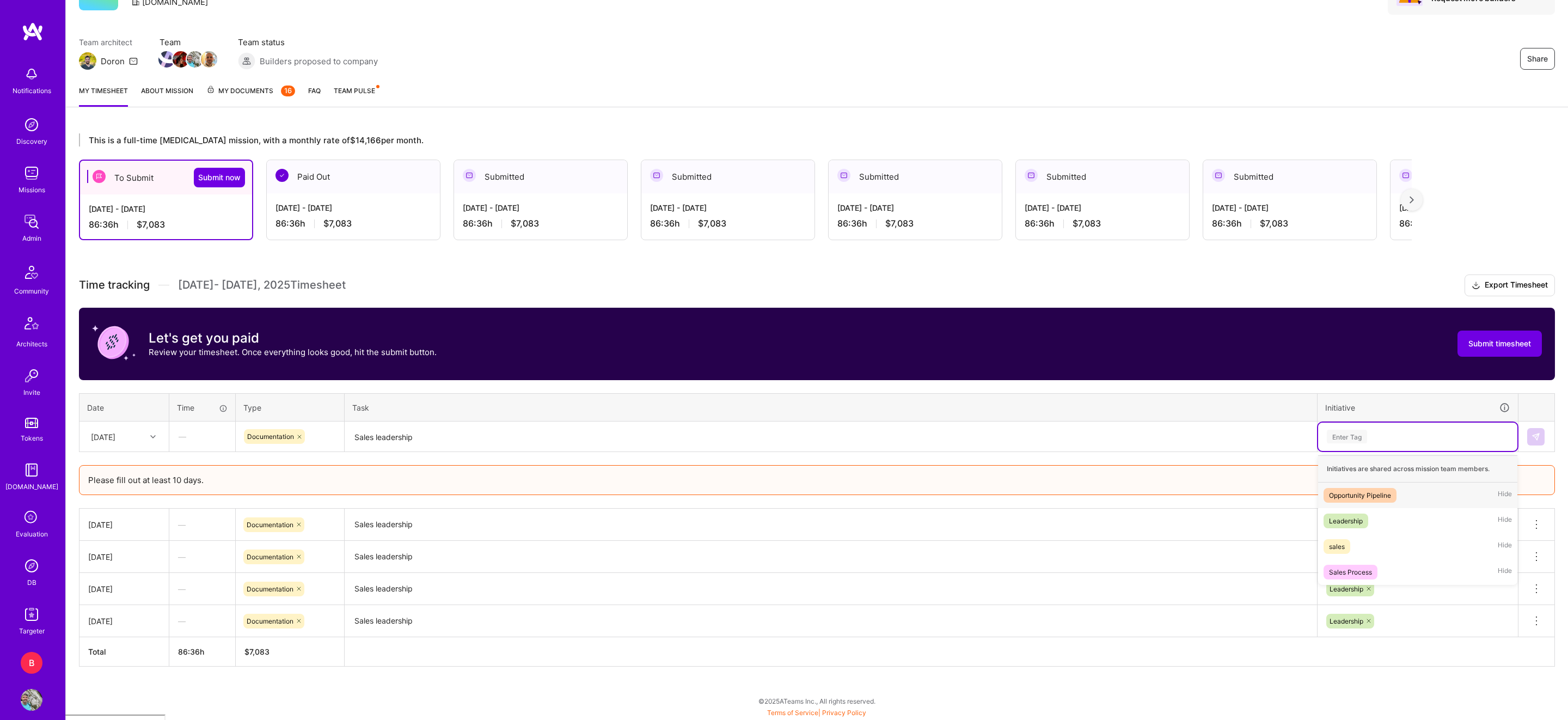
click at [1356, 443] on div "Enter Tag" at bounding box center [1418, 436] width 199 height 28
click at [1356, 533] on div "sales Hide" at bounding box center [1418, 545] width 199 height 25
click at [1352, 435] on icon at bounding box center [1351, 436] width 6 height 6
type input "lea"
click at [1339, 497] on div "Leadership" at bounding box center [1345, 495] width 34 height 11
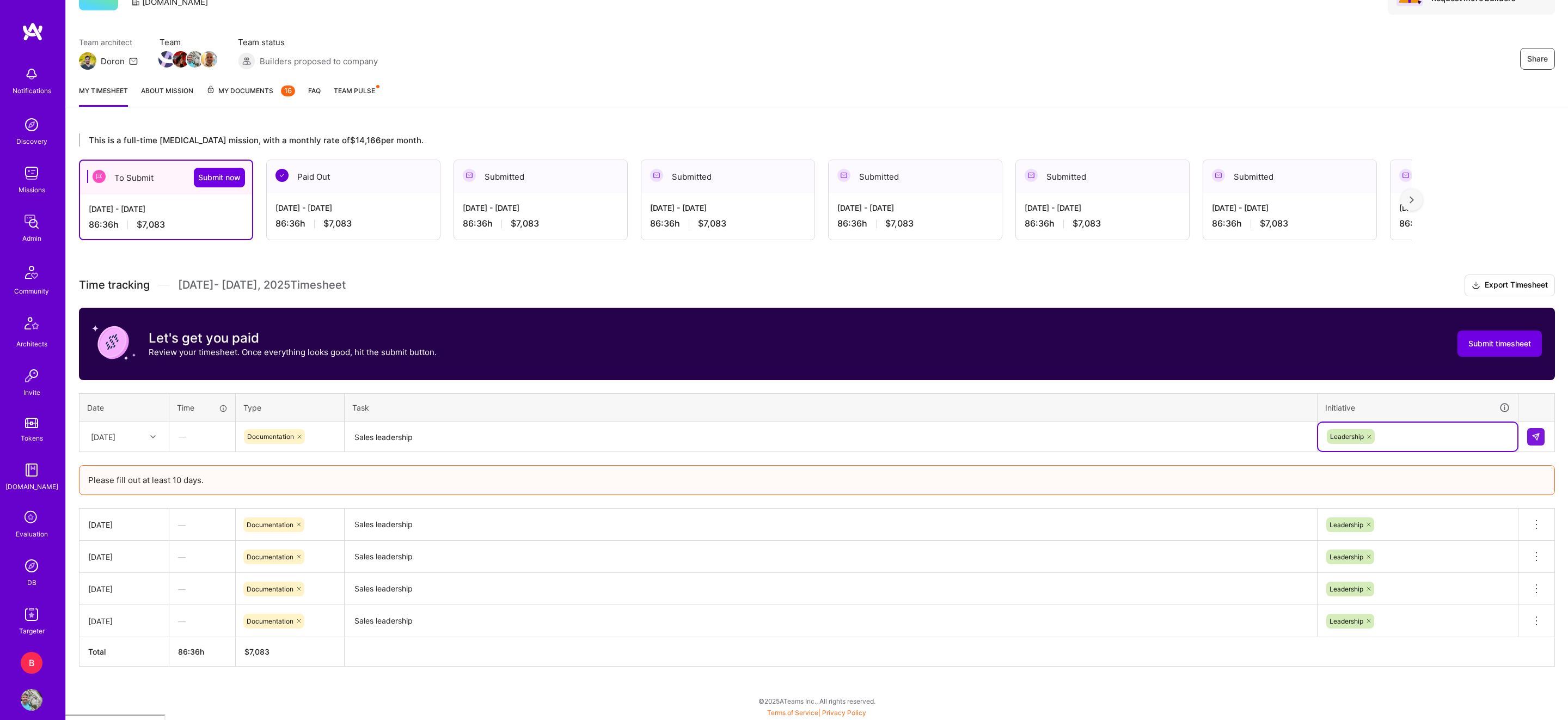
click at [1545, 429] on div at bounding box center [1536, 436] width 18 height 17
click at [1531, 434] on img at bounding box center [1536, 436] width 9 height 9
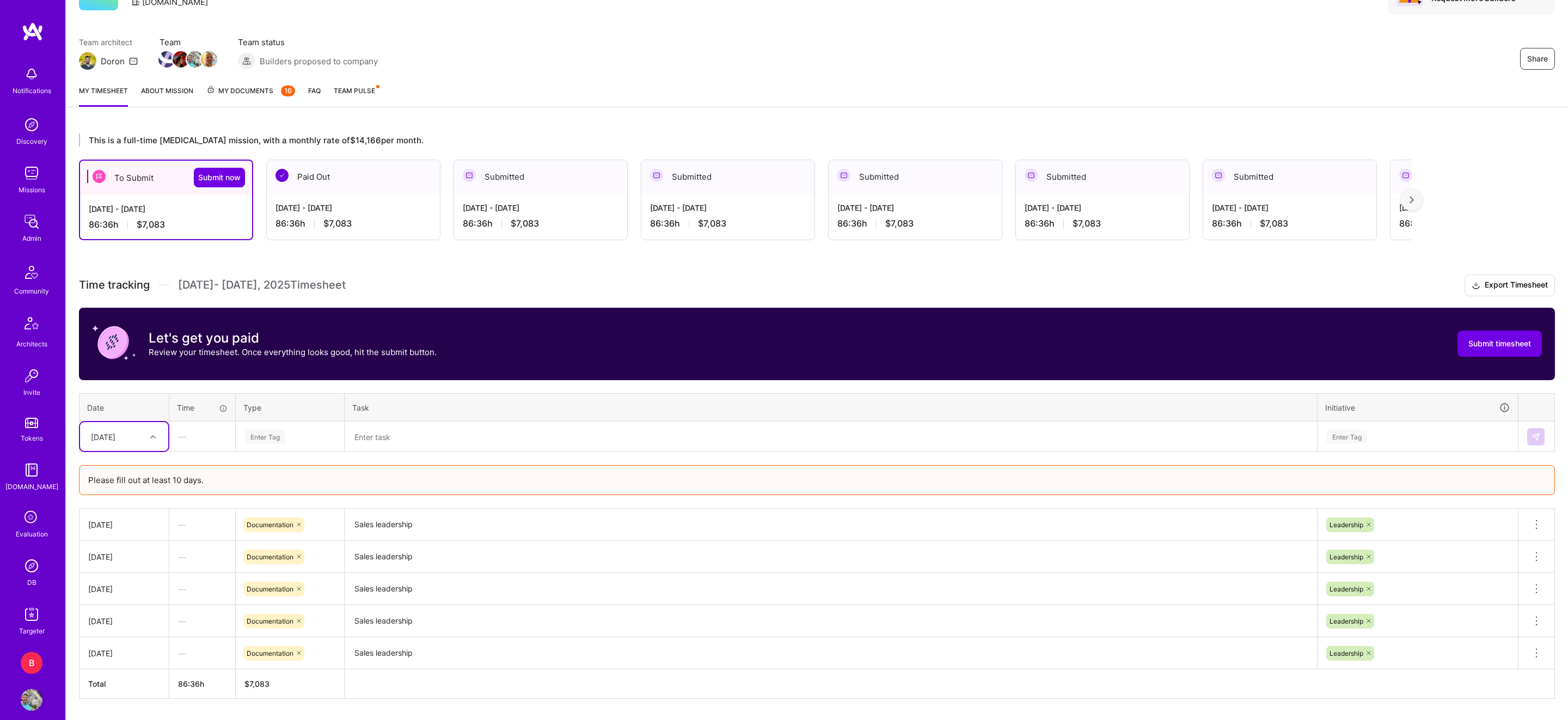
click at [147, 440] on div at bounding box center [154, 436] width 17 height 14
click at [126, 593] on div "[DATE]" at bounding box center [124, 588] width 88 height 20
click at [271, 440] on div "Enter Tag" at bounding box center [265, 435] width 40 height 17
click at [284, 515] on div "Documentation" at bounding box center [290, 523] width 107 height 25
click at [403, 447] on textarea at bounding box center [831, 436] width 970 height 29
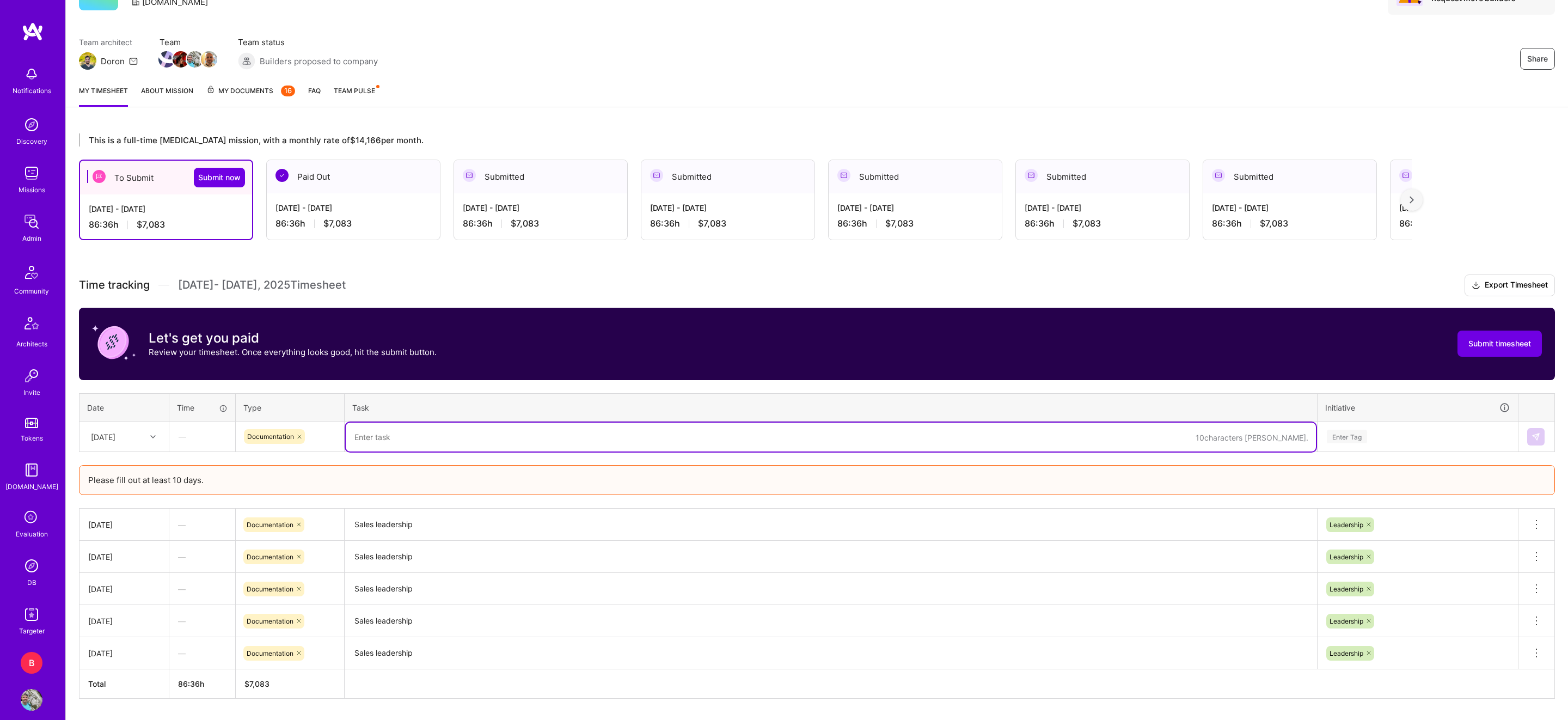
paste textarea "Sales leadership"
type textarea "Sales leadership"
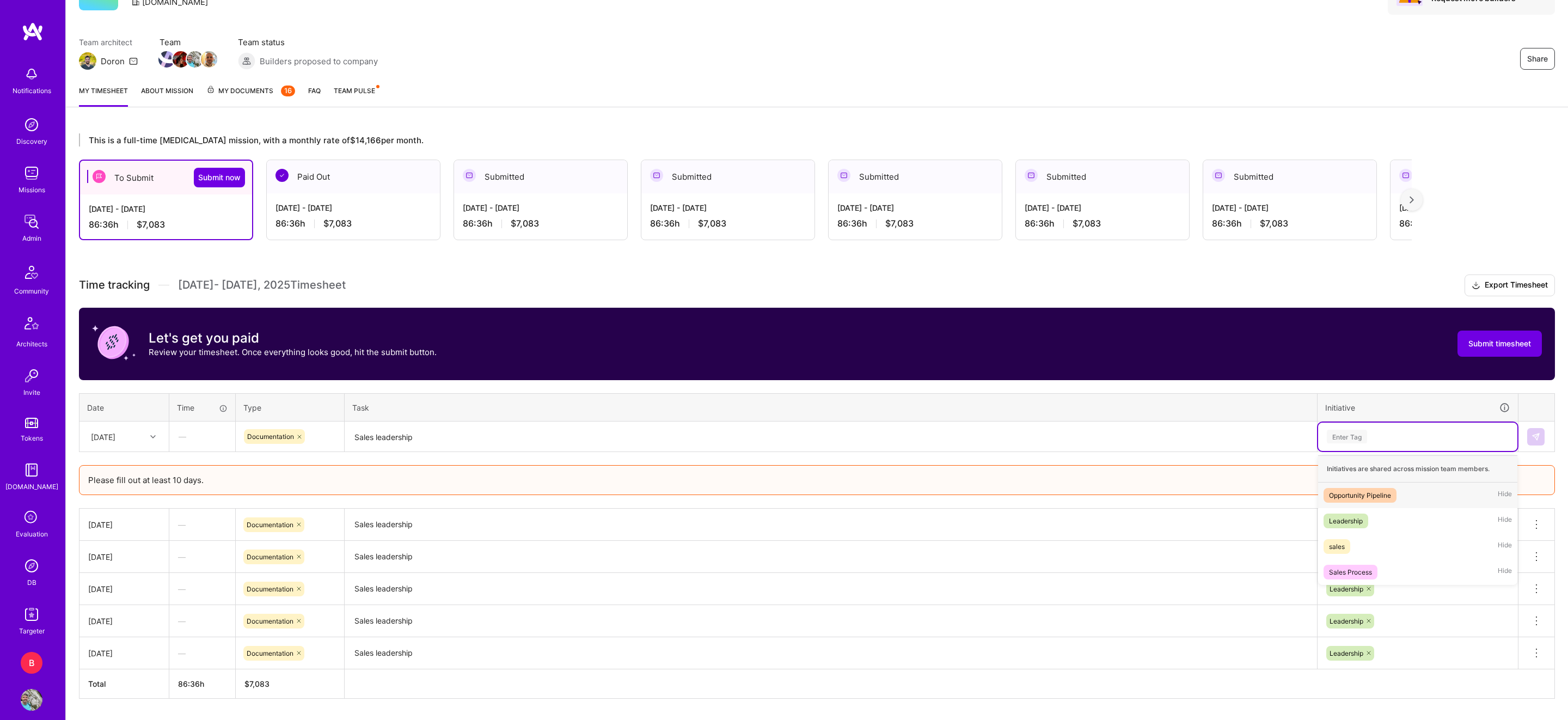
click at [1349, 435] on div "Enter Tag" at bounding box center [1347, 435] width 40 height 17
click at [1352, 520] on div "Leadership" at bounding box center [1345, 520] width 34 height 11
click at [1536, 432] on img at bounding box center [1536, 436] width 9 height 9
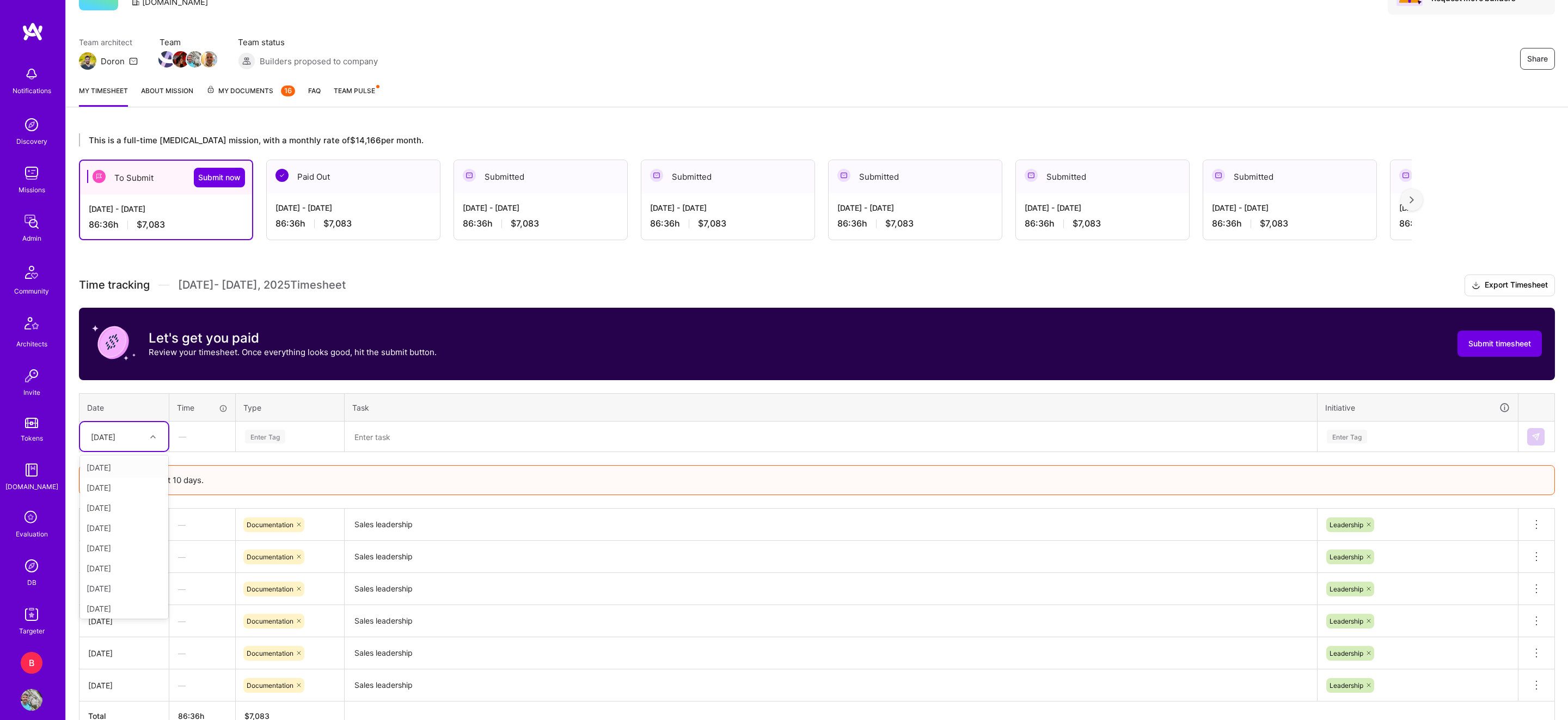
click at [147, 428] on div at bounding box center [154, 436] width 17 height 18
click at [133, 576] on div "[DATE]" at bounding box center [124, 575] width 88 height 20
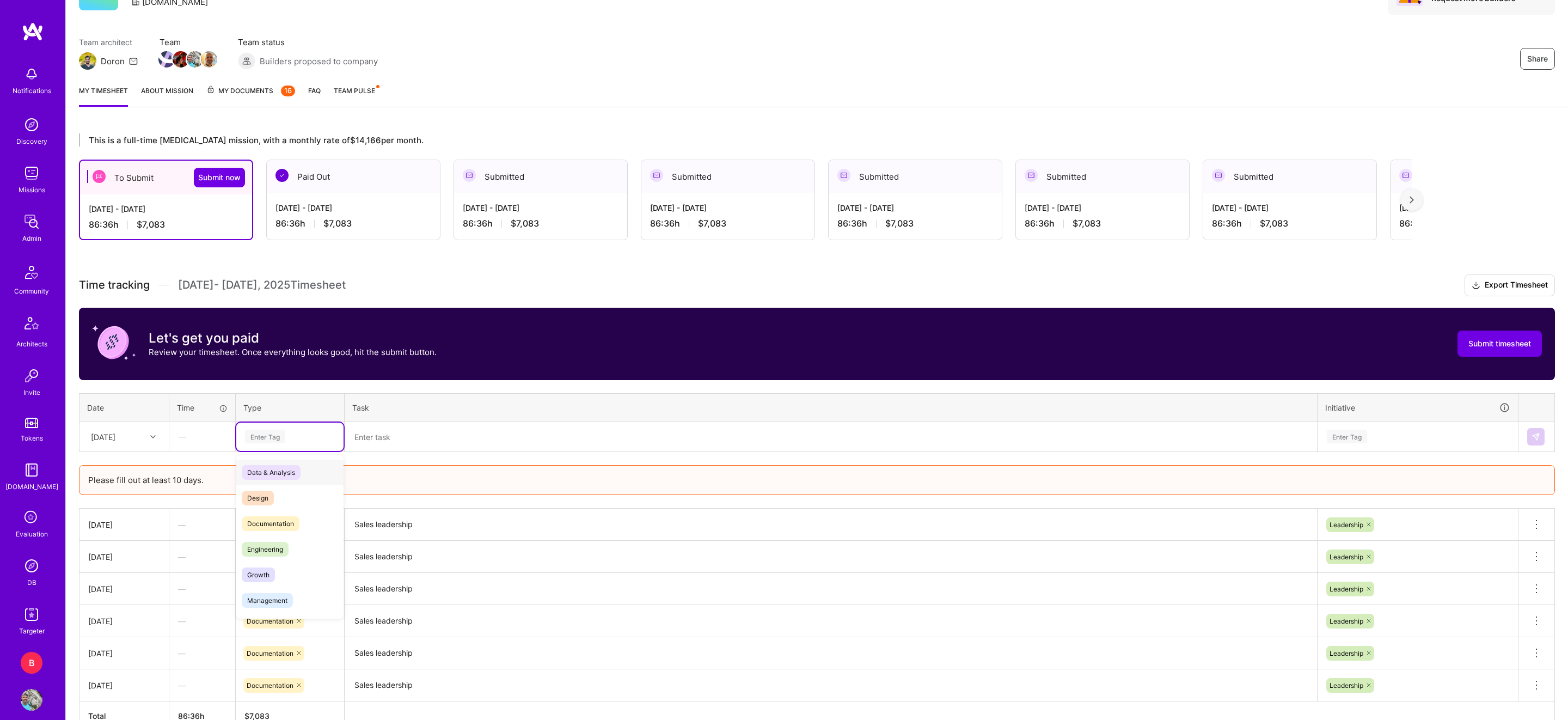
click at [257, 434] on div "Enter Tag" at bounding box center [265, 435] width 40 height 17
click at [282, 518] on span "Documentation" at bounding box center [270, 524] width 58 height 15
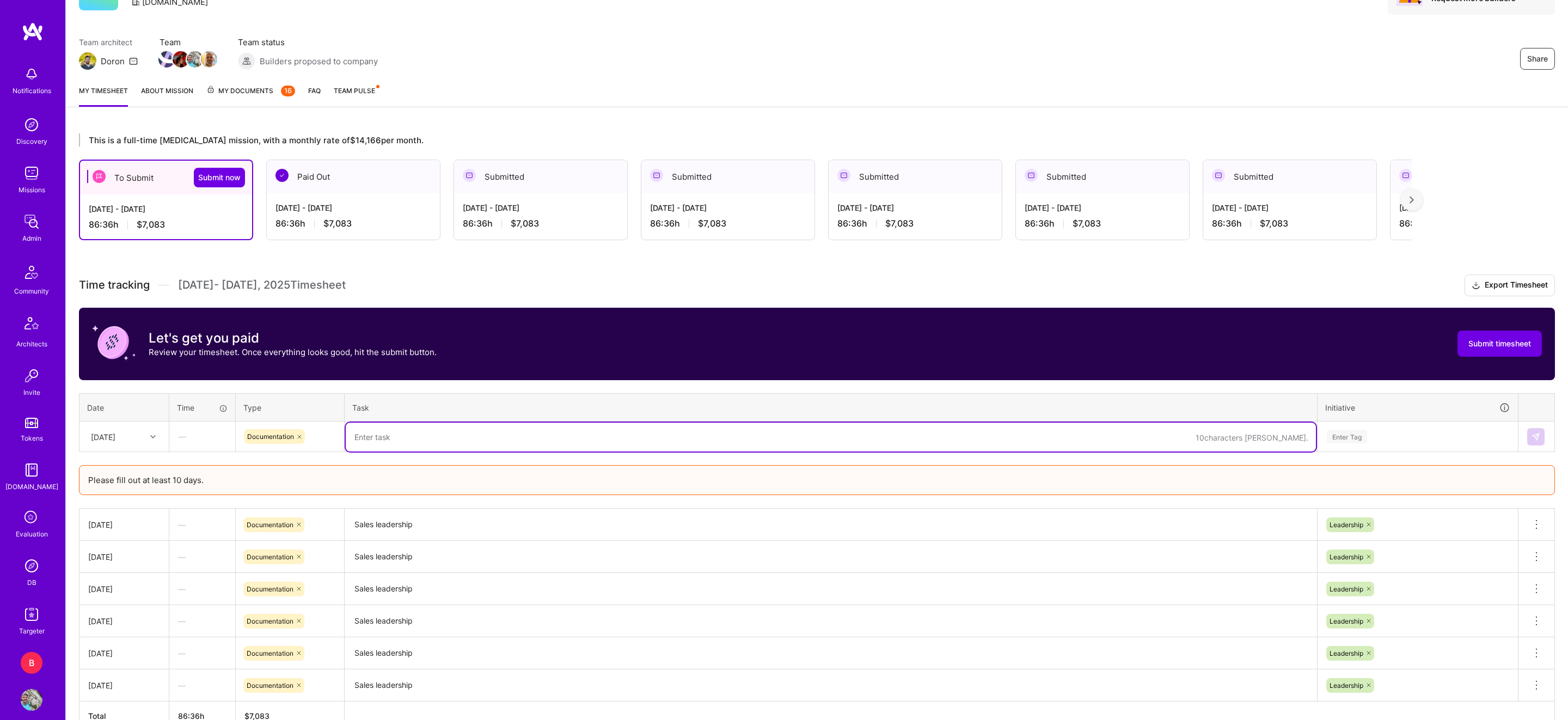
click at [404, 431] on textarea at bounding box center [831, 436] width 970 height 29
paste textarea "Sales leadership"
type textarea "Sales leadership"
click at [1332, 434] on div "Enter Tag" at bounding box center [1347, 435] width 40 height 17
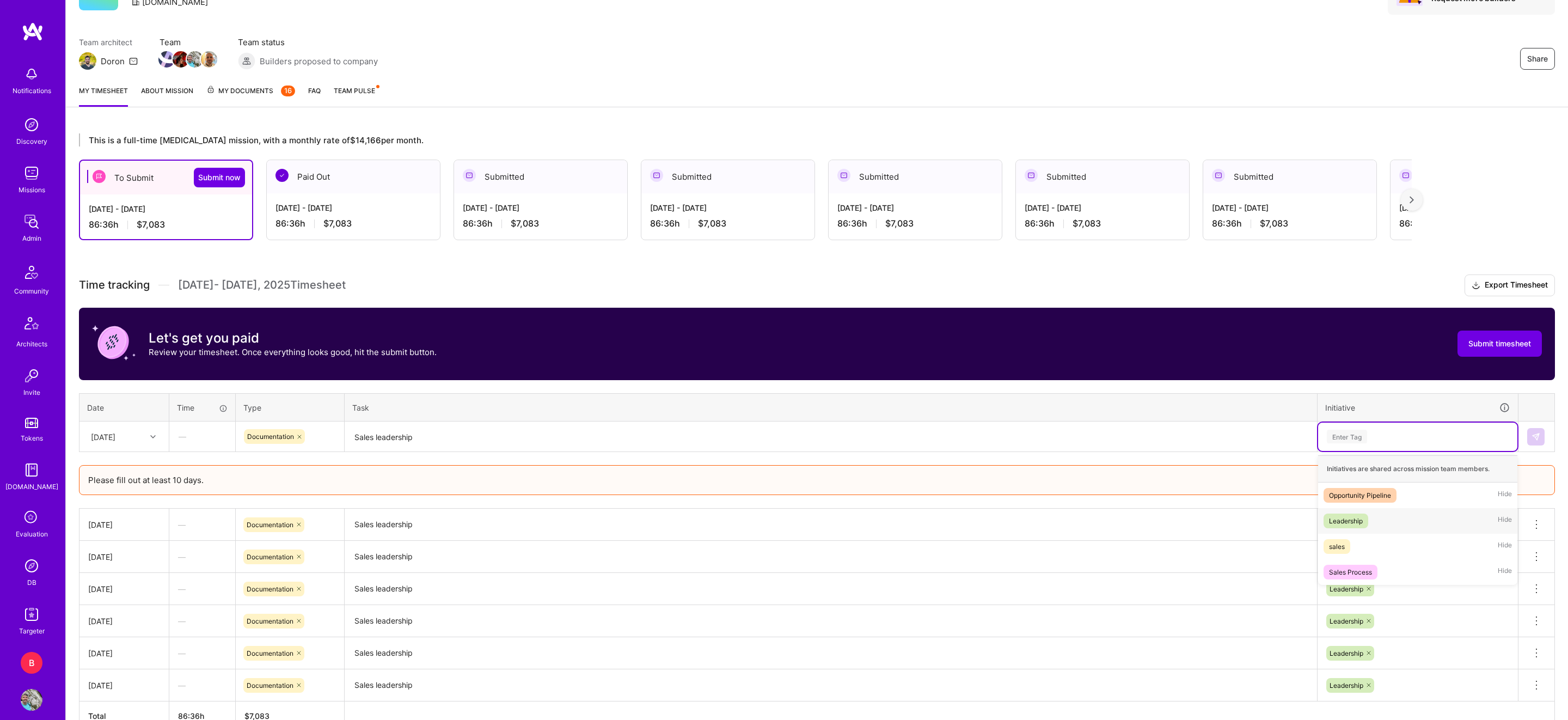
click at [1350, 512] on div "Leadership Hide" at bounding box center [1418, 520] width 199 height 25
click at [1532, 438] on img at bounding box center [1536, 436] width 9 height 9
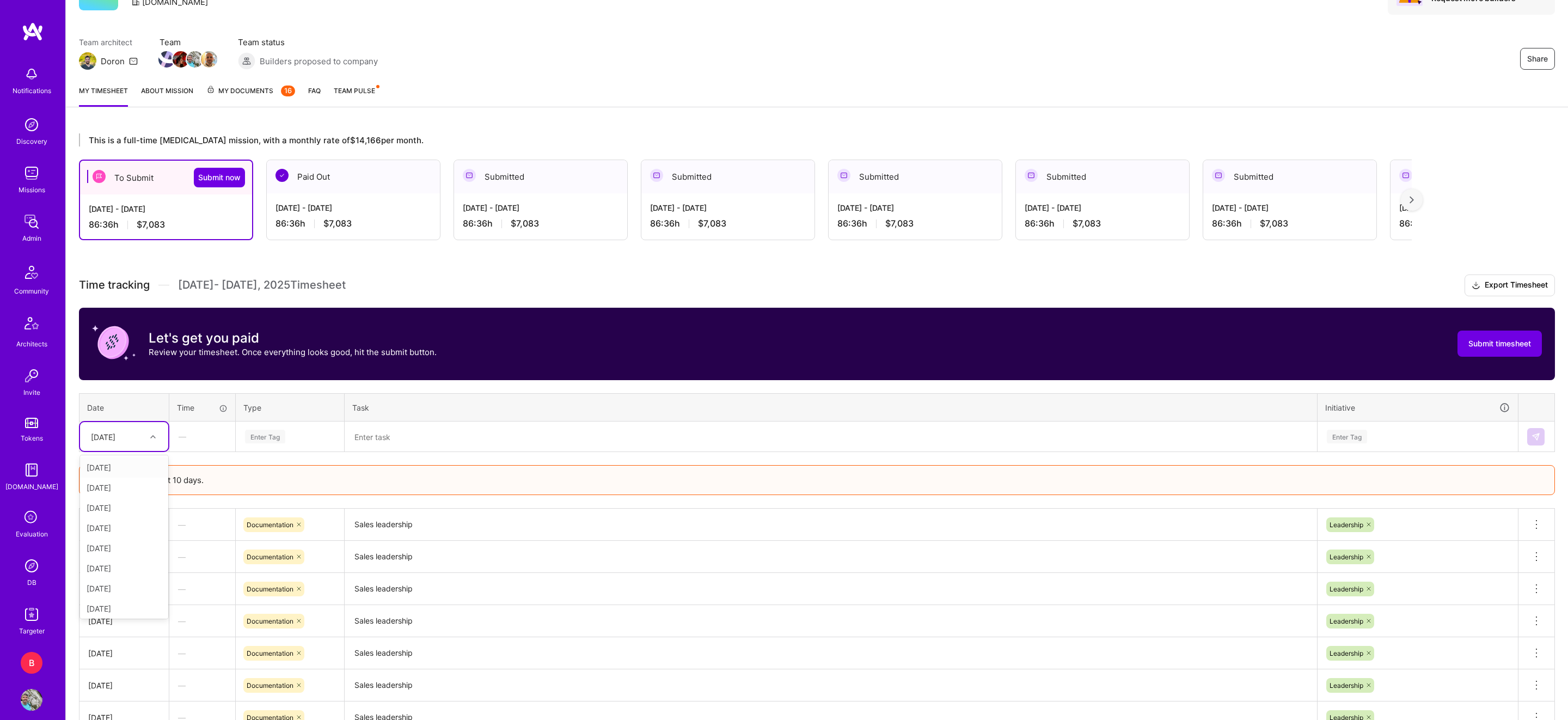
click at [140, 442] on div "[DATE]" at bounding box center [115, 436] width 60 height 18
click at [137, 568] on div "[DATE]" at bounding box center [124, 564] width 88 height 20
click at [271, 435] on div "Enter Tag" at bounding box center [265, 435] width 40 height 17
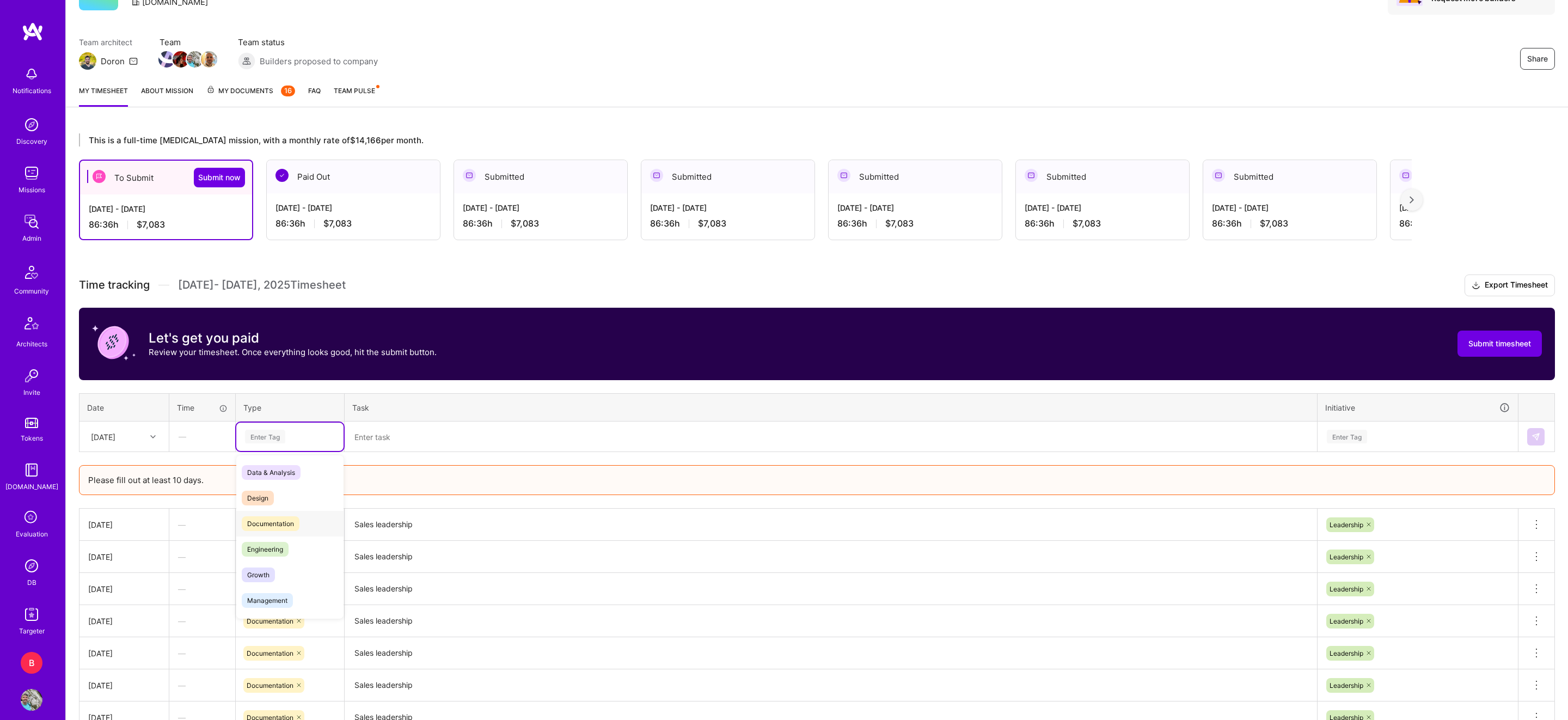
click at [277, 514] on div "Documentation" at bounding box center [290, 523] width 107 height 25
click at [415, 442] on textarea at bounding box center [831, 436] width 970 height 29
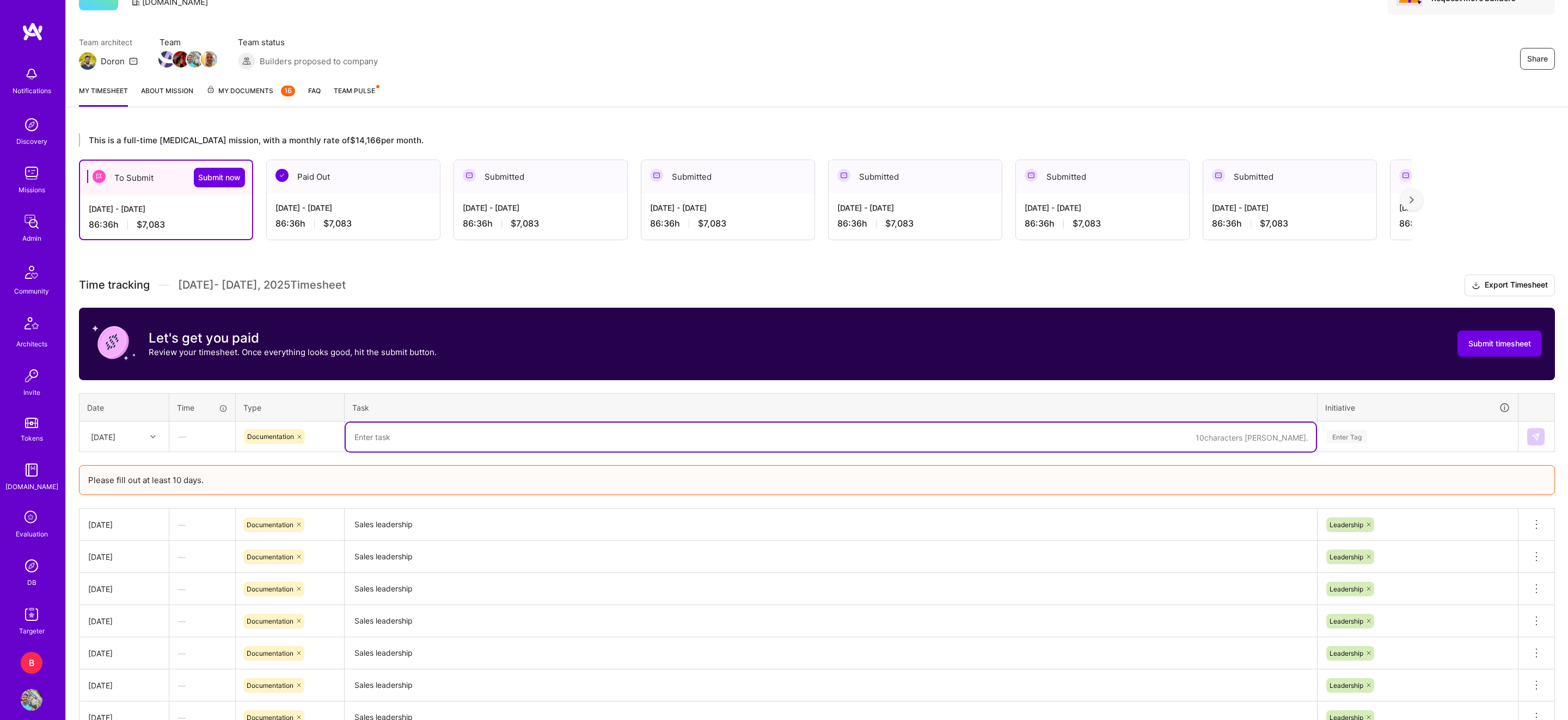
paste textarea "Sales leadership"
type textarea "Sales leadership"
click at [1331, 438] on div "Enter Tag" at bounding box center [1347, 435] width 40 height 17
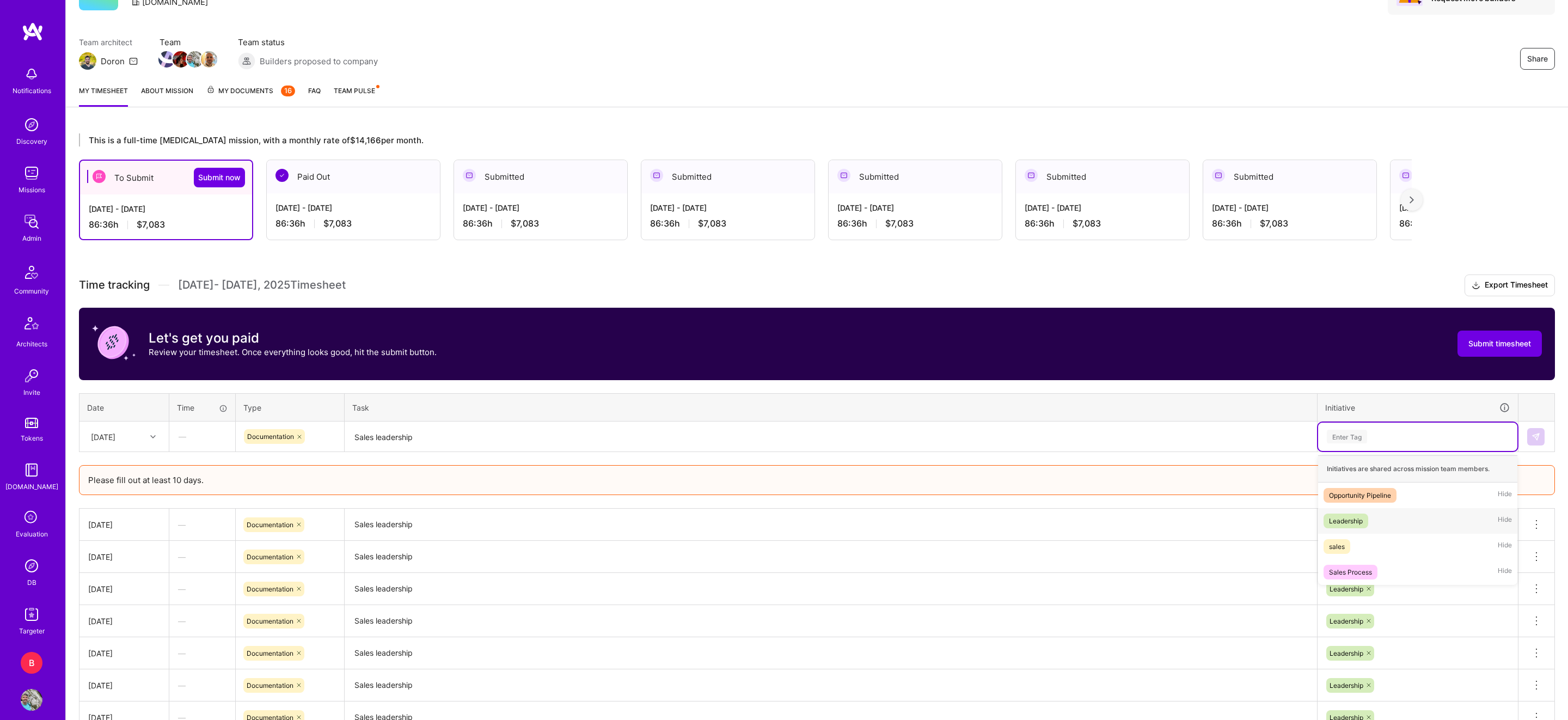
click at [1351, 520] on div "Leadership" at bounding box center [1345, 520] width 34 height 11
click at [1550, 435] on td at bounding box center [1537, 436] width 37 height 31
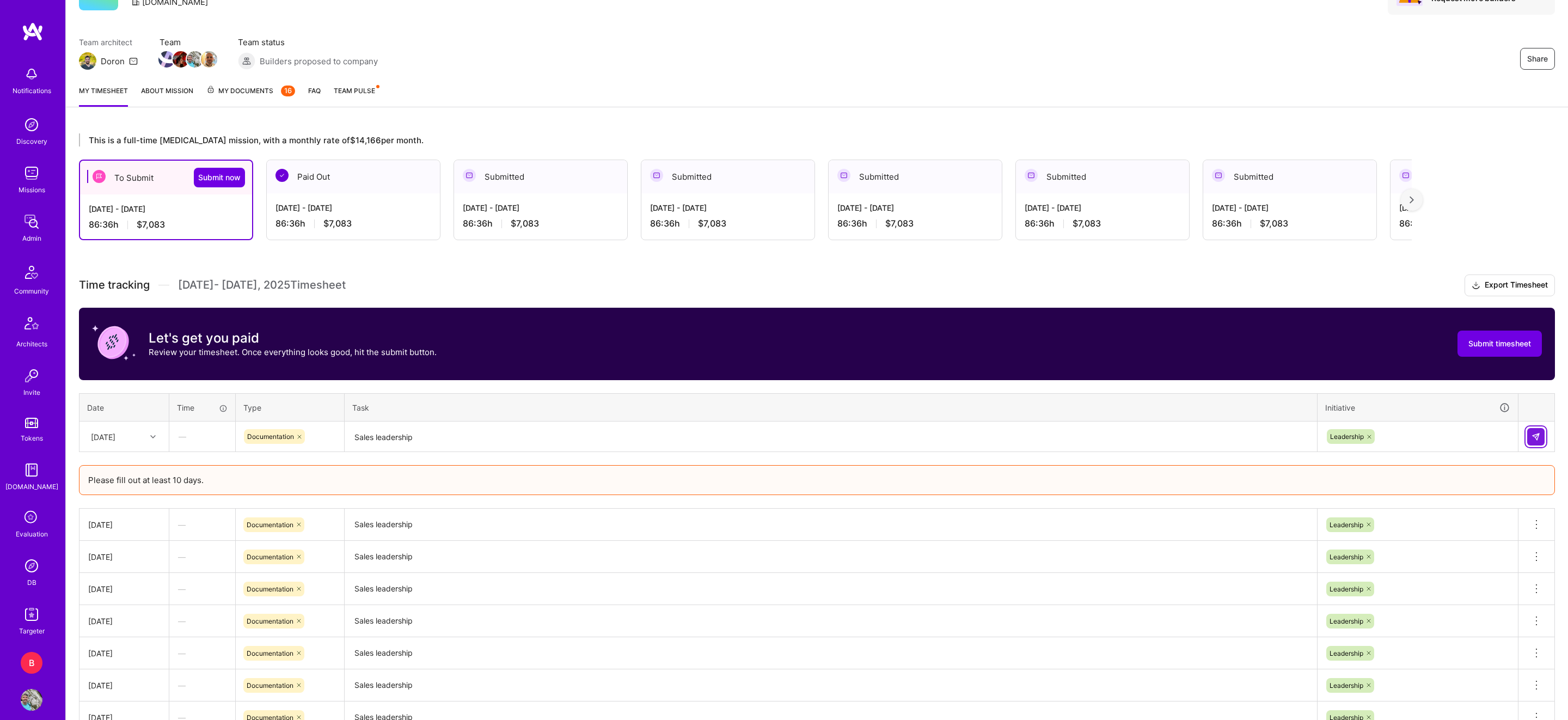
click at [1536, 435] on img at bounding box center [1536, 436] width 9 height 9
click at [280, 445] on div "Enter Tag" at bounding box center [290, 436] width 107 height 28
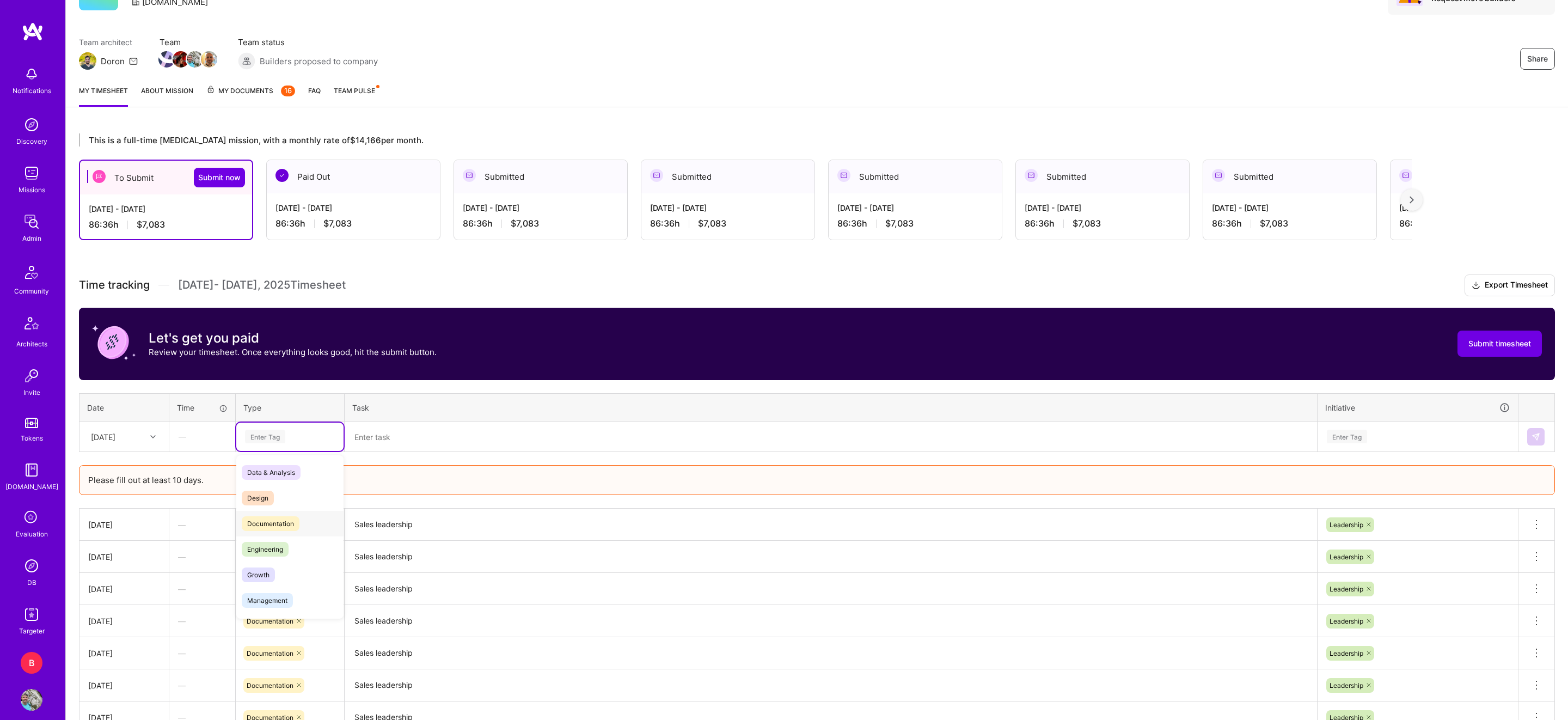
click at [286, 511] on div "Documentation" at bounding box center [290, 523] width 107 height 25
click at [403, 428] on textarea at bounding box center [831, 436] width 970 height 29
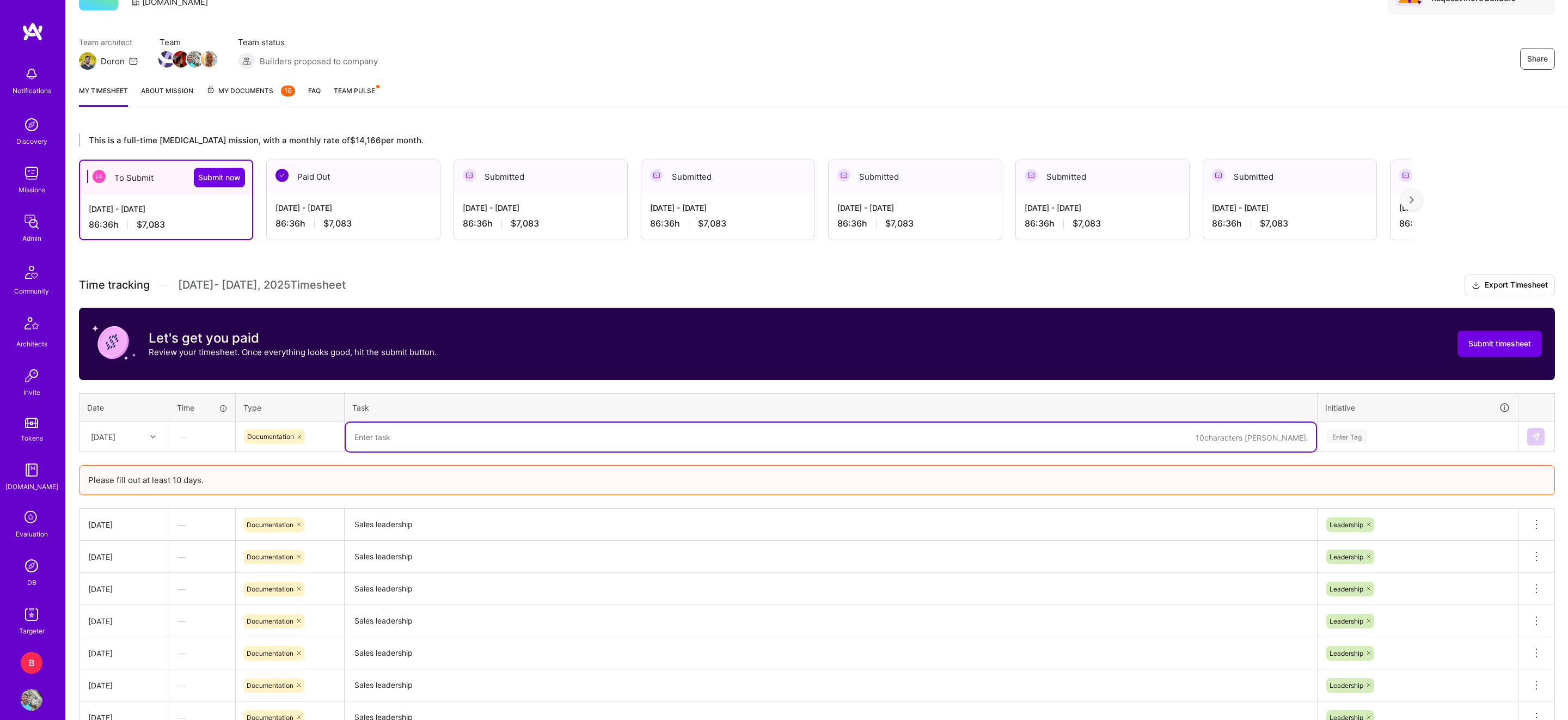
paste textarea "Sales leadership"
type textarea "Sales leadership"
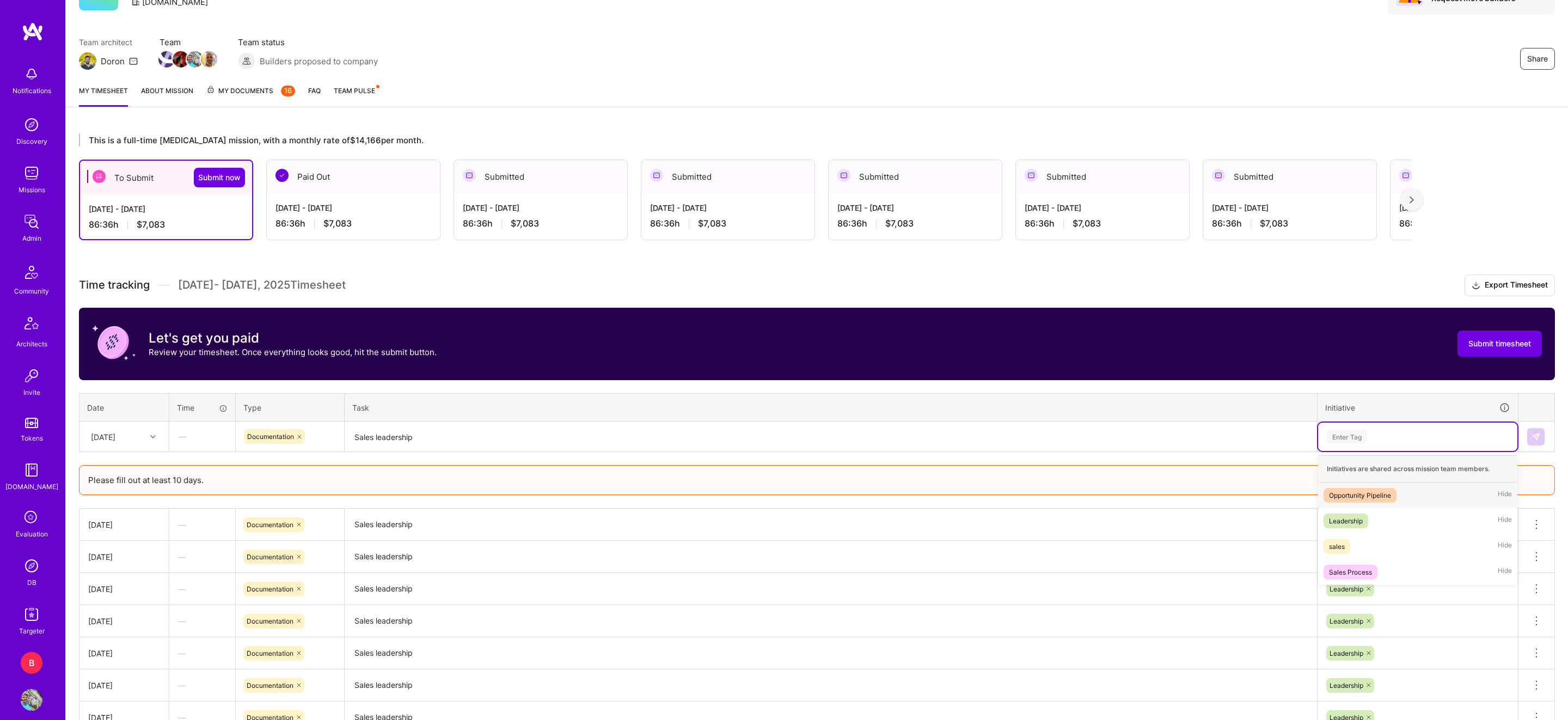
click at [1366, 438] on div "Enter Tag" at bounding box center [1347, 435] width 40 height 17
click at [1349, 526] on span "Leadership" at bounding box center [1345, 520] width 45 height 15
click at [1531, 435] on img at bounding box center [1536, 436] width 9 height 9
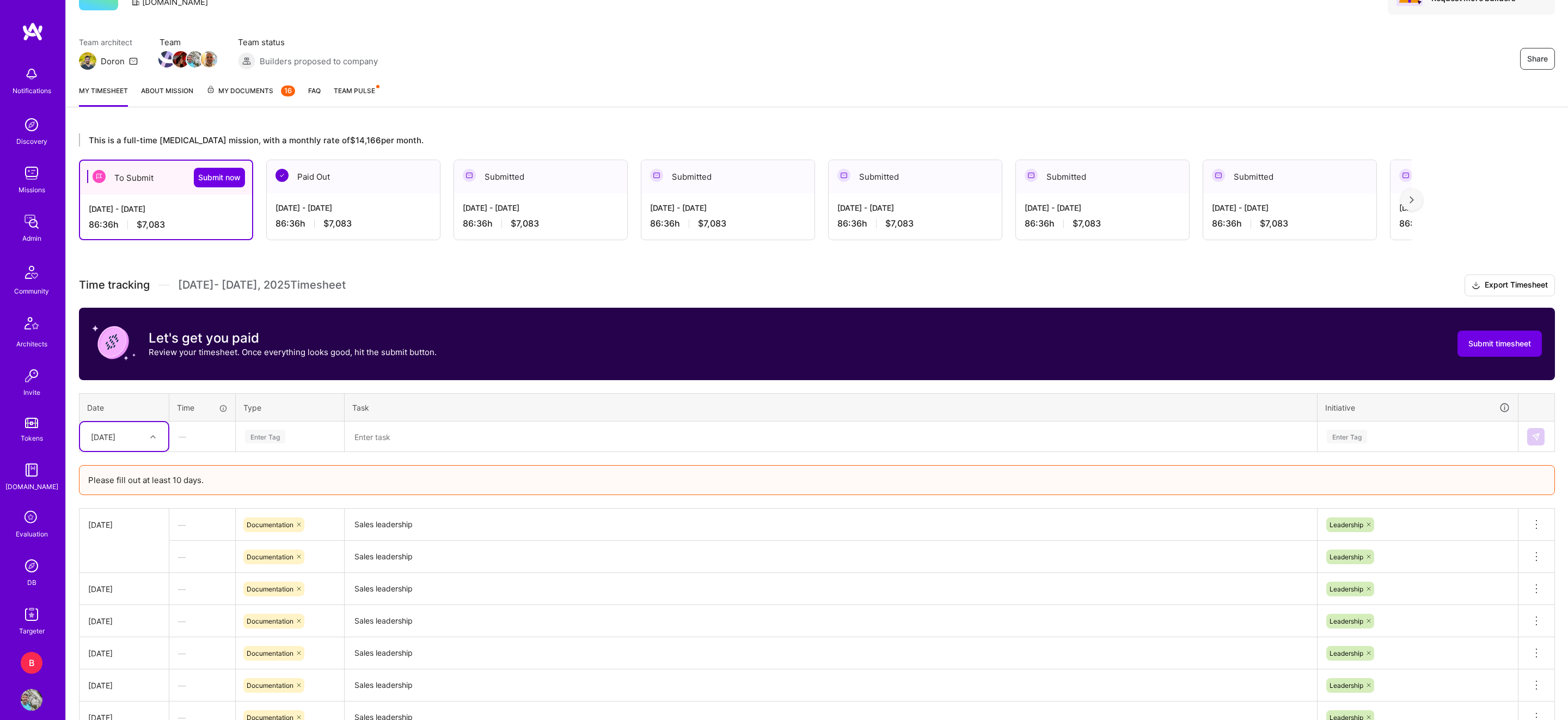
click at [115, 442] on div "[DATE]" at bounding box center [103, 436] width 24 height 11
click at [133, 576] on div "[DATE]" at bounding box center [124, 571] width 88 height 20
click at [254, 438] on div "Enter Tag" at bounding box center [265, 435] width 40 height 17
click at [272, 524] on span "Documentation" at bounding box center [270, 524] width 58 height 15
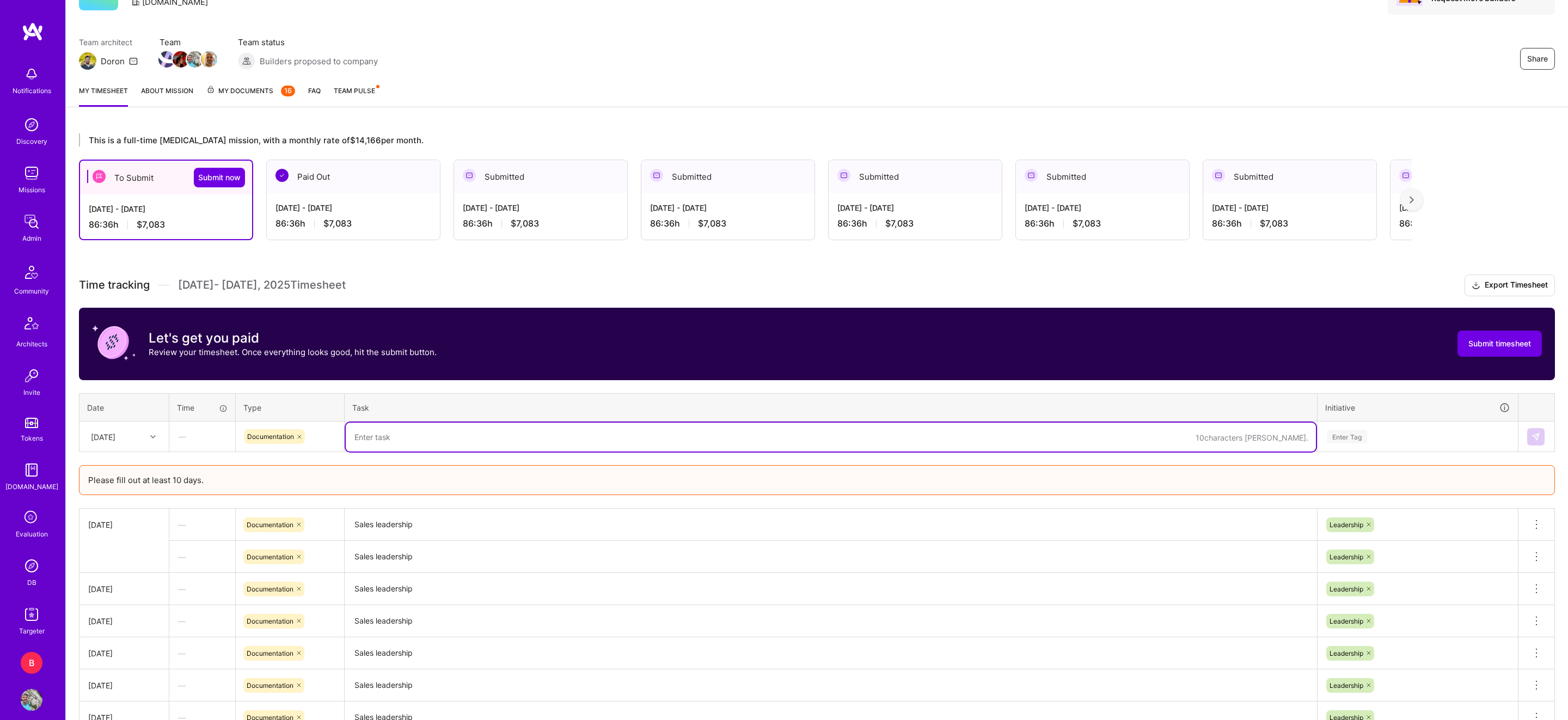
click at [415, 427] on textarea at bounding box center [831, 436] width 970 height 29
paste textarea "Sales leadership"
type textarea "Sales leadership"
click at [1360, 435] on div "Enter Tag" at bounding box center [1347, 435] width 40 height 17
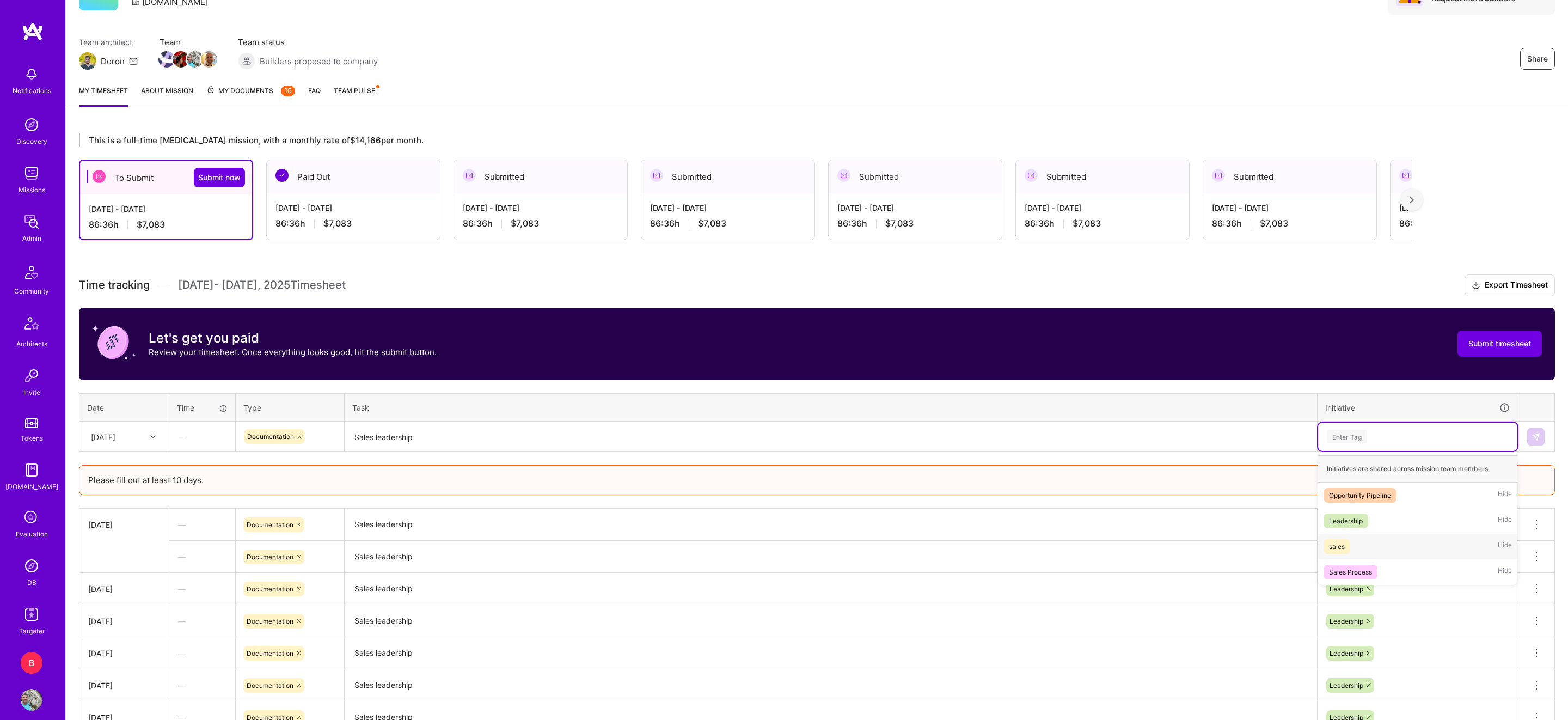
click at [1361, 529] on div "Leadership Hide" at bounding box center [1418, 520] width 199 height 25
click at [1534, 435] on img at bounding box center [1536, 436] width 9 height 9
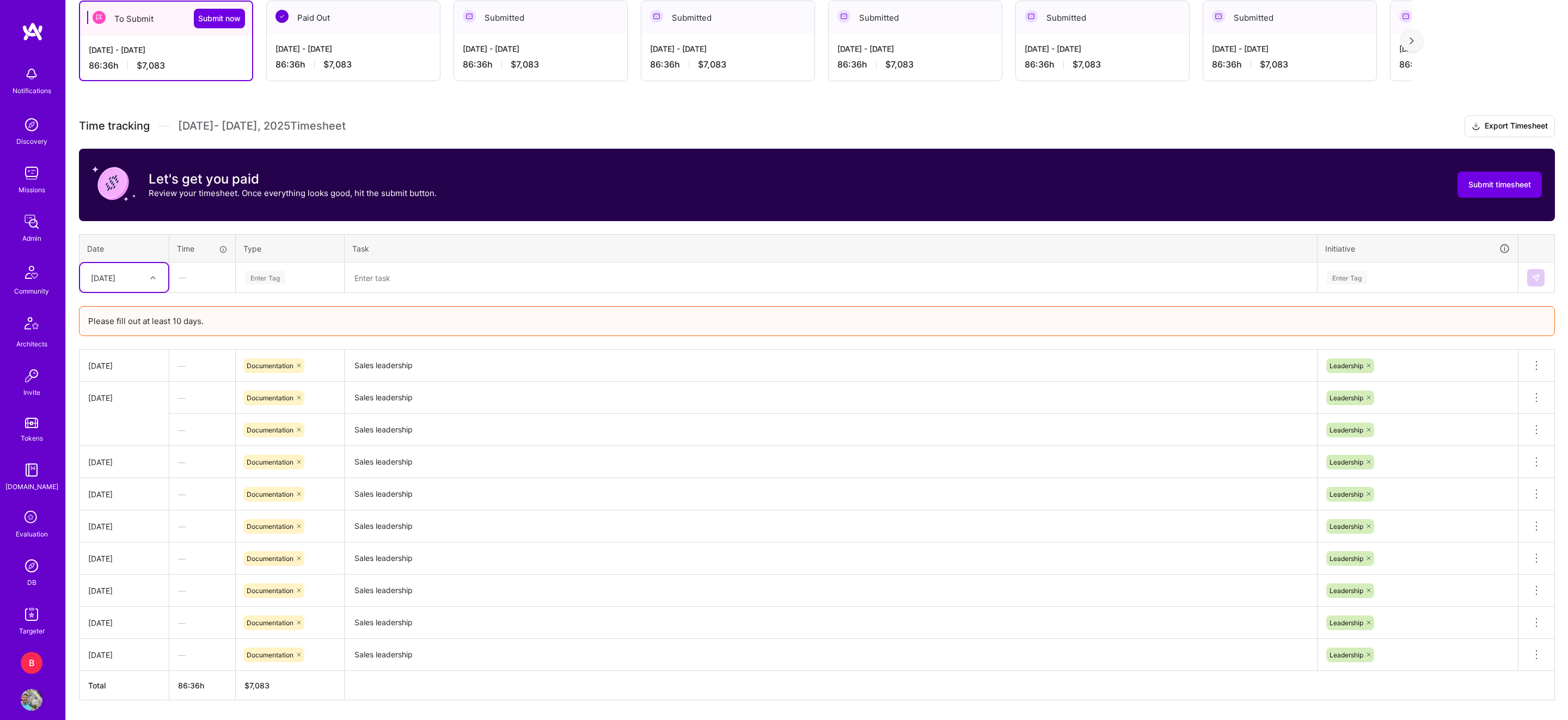
scroll to position [277, 0]
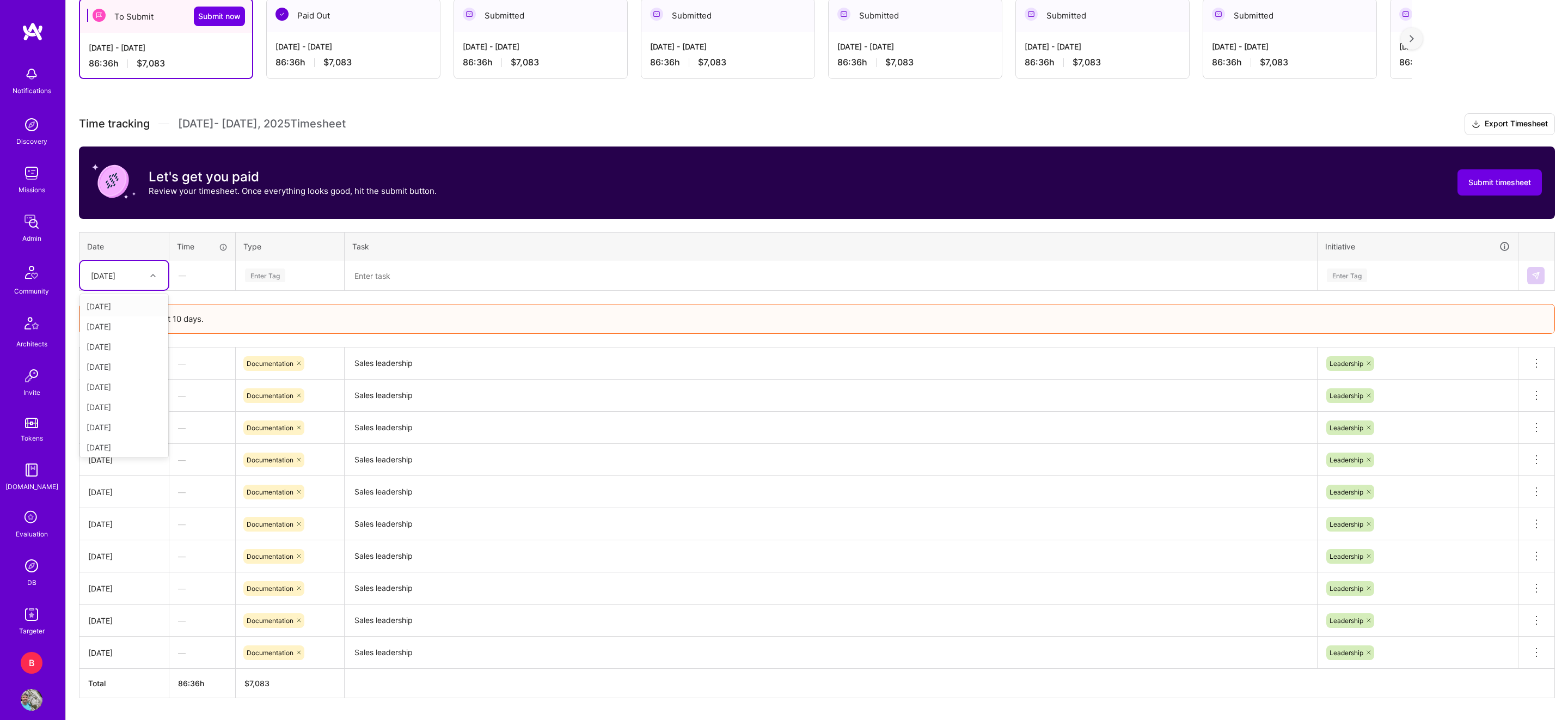
click at [141, 283] on div "[DATE]" at bounding box center [115, 275] width 60 height 18
click at [135, 385] on div "[DATE]" at bounding box center [124, 384] width 88 height 20
click at [270, 265] on div "Enter Tag" at bounding box center [290, 275] width 107 height 28
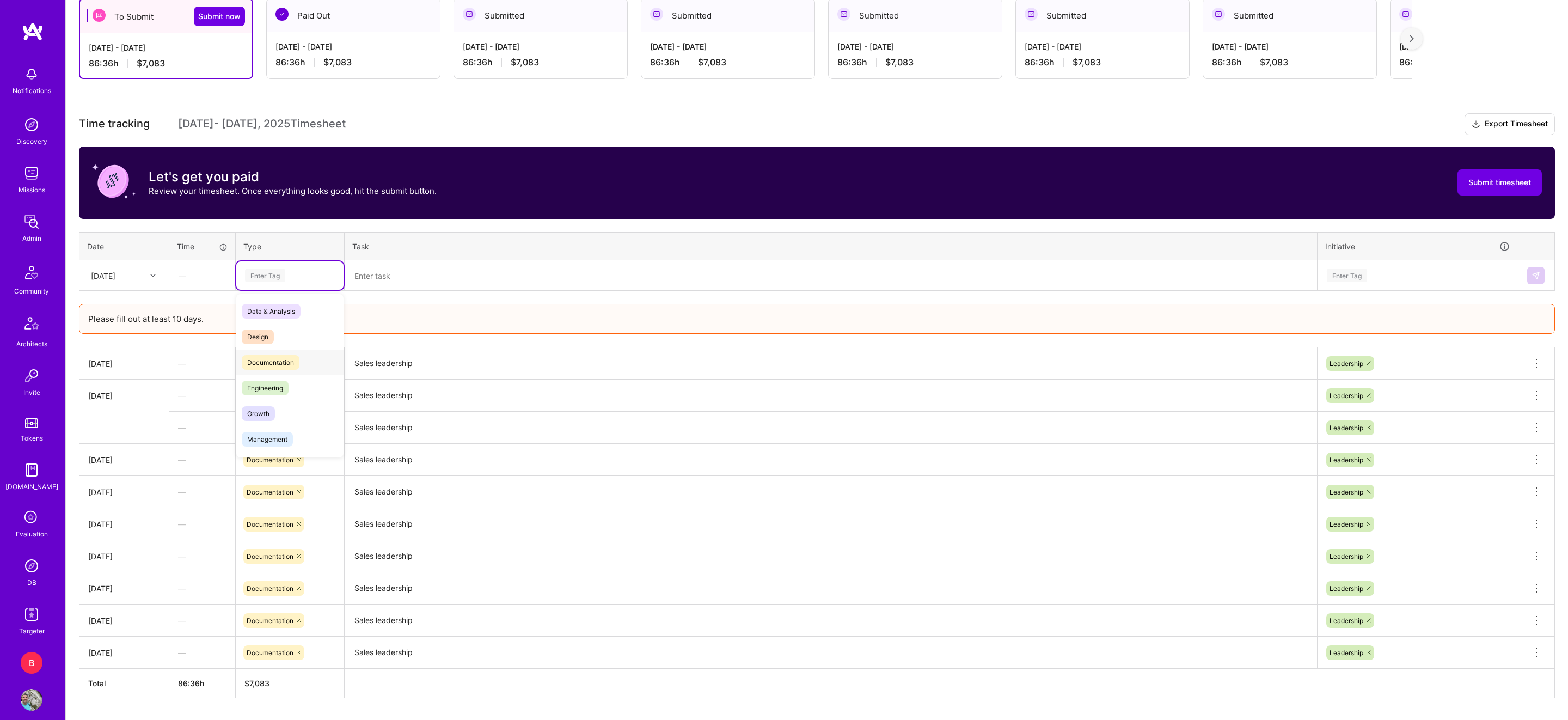
click at [275, 361] on span "Documentation" at bounding box center [270, 362] width 58 height 15
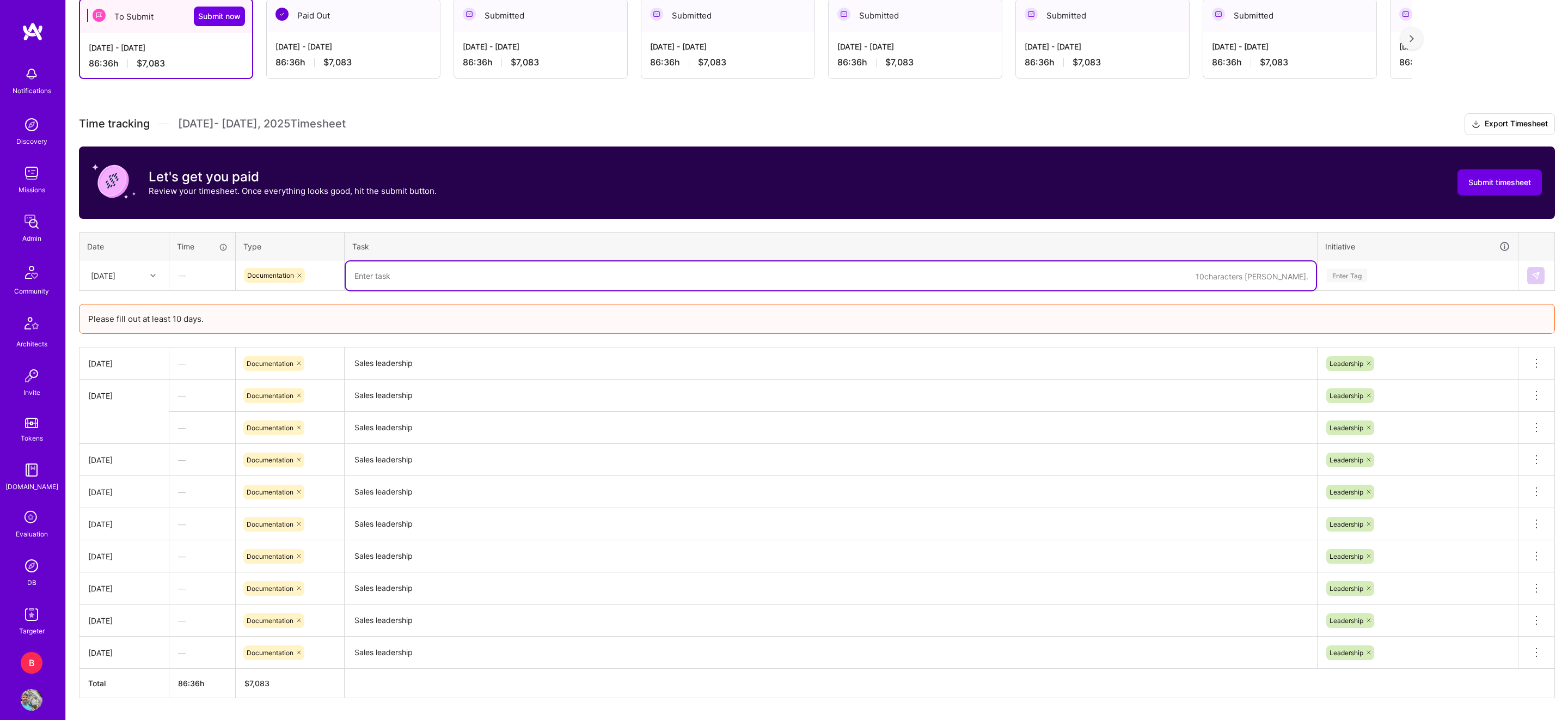
click at [392, 280] on textarea at bounding box center [831, 275] width 970 height 29
paste textarea "Sales leadership"
type textarea "Sales leadership"
click at [1352, 285] on div "Enter Tag" at bounding box center [1418, 275] width 199 height 28
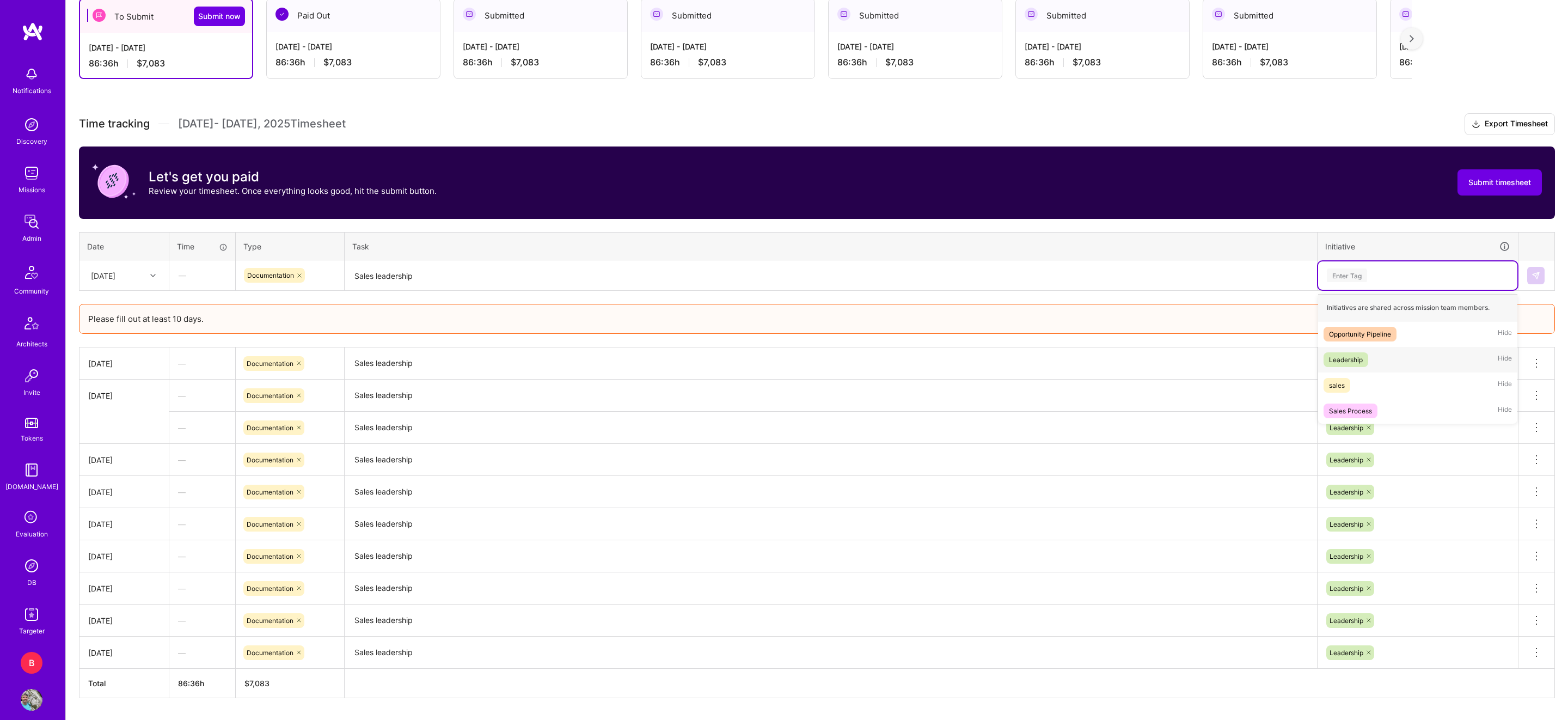
click at [1354, 359] on div "Leadership" at bounding box center [1345, 360] width 34 height 11
click at [1537, 274] on img at bounding box center [1536, 276] width 9 height 9
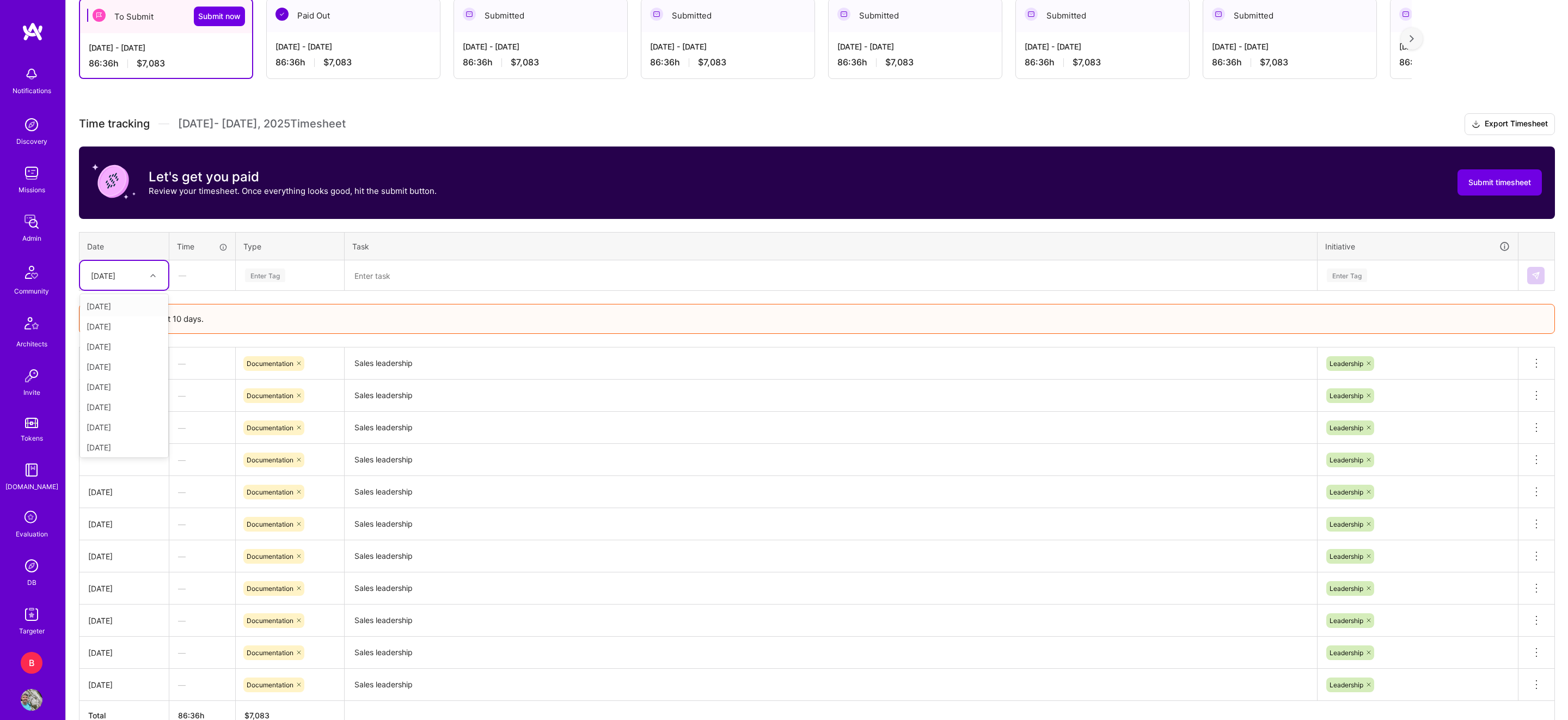
click at [137, 269] on div "[DATE]" at bounding box center [115, 275] width 60 height 18
click at [135, 442] on div "[DATE]" at bounding box center [124, 445] width 88 height 20
click at [272, 274] on div "Enter Tag" at bounding box center [265, 275] width 40 height 17
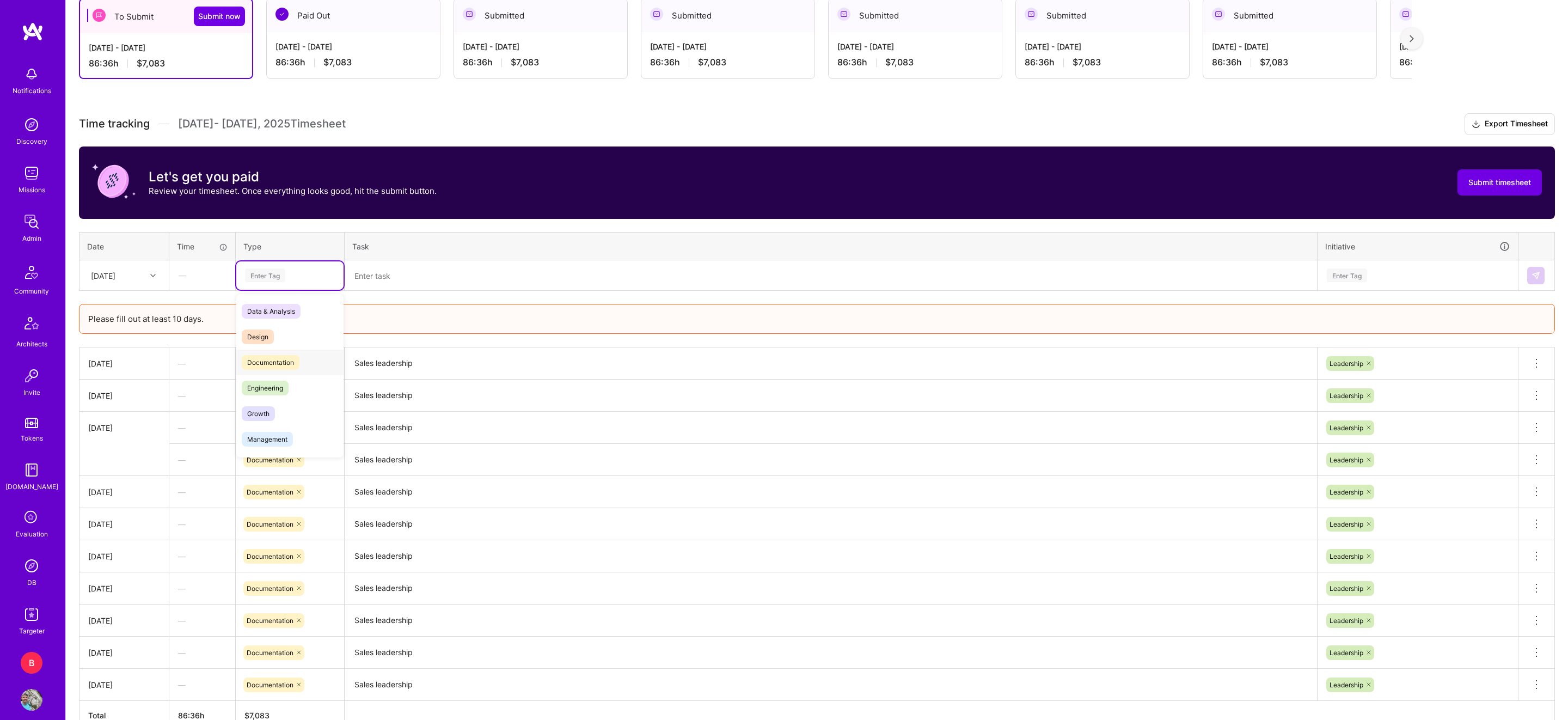
click at [281, 366] on span "Documentation" at bounding box center [270, 362] width 58 height 15
click at [395, 279] on textarea at bounding box center [831, 275] width 970 height 29
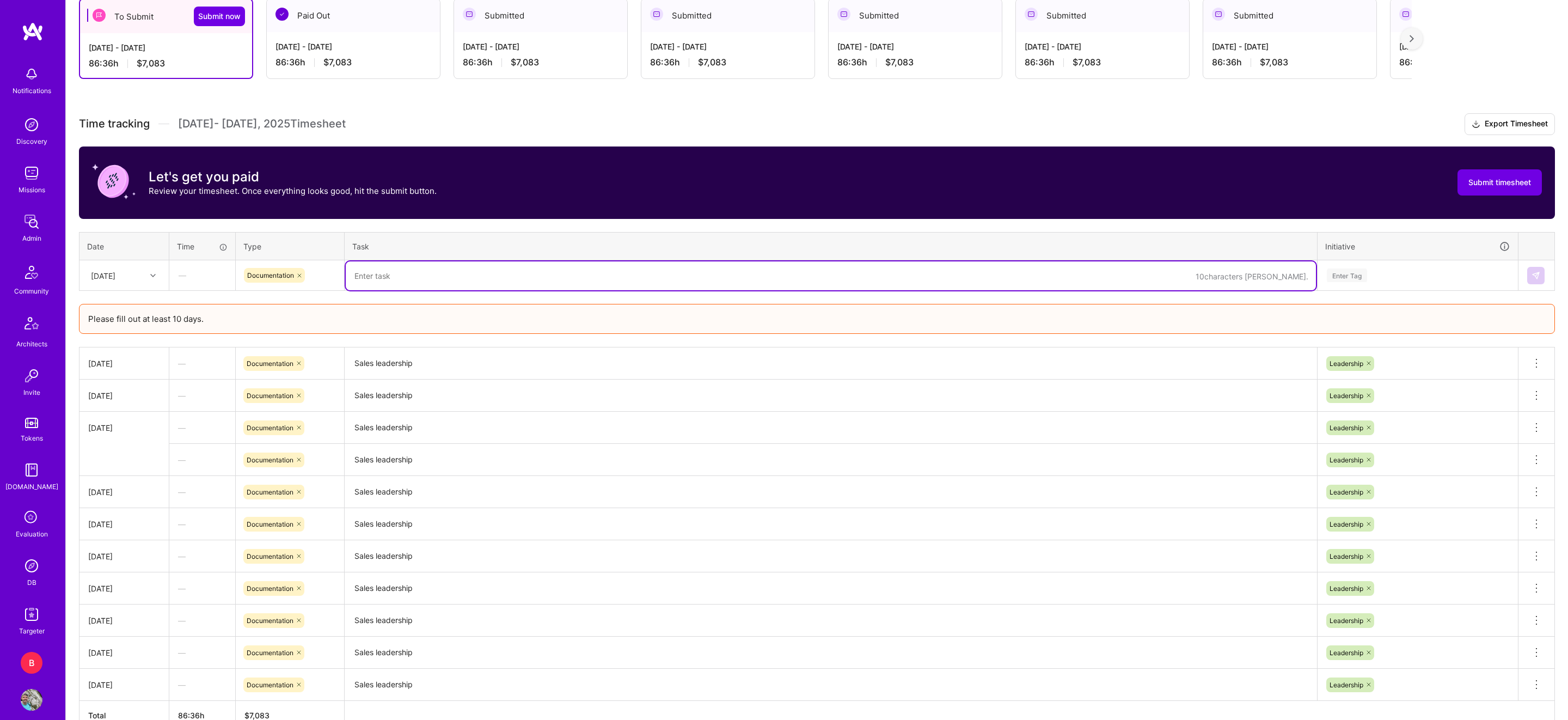
paste textarea "Sales leadership"
type textarea "Sales leadership"
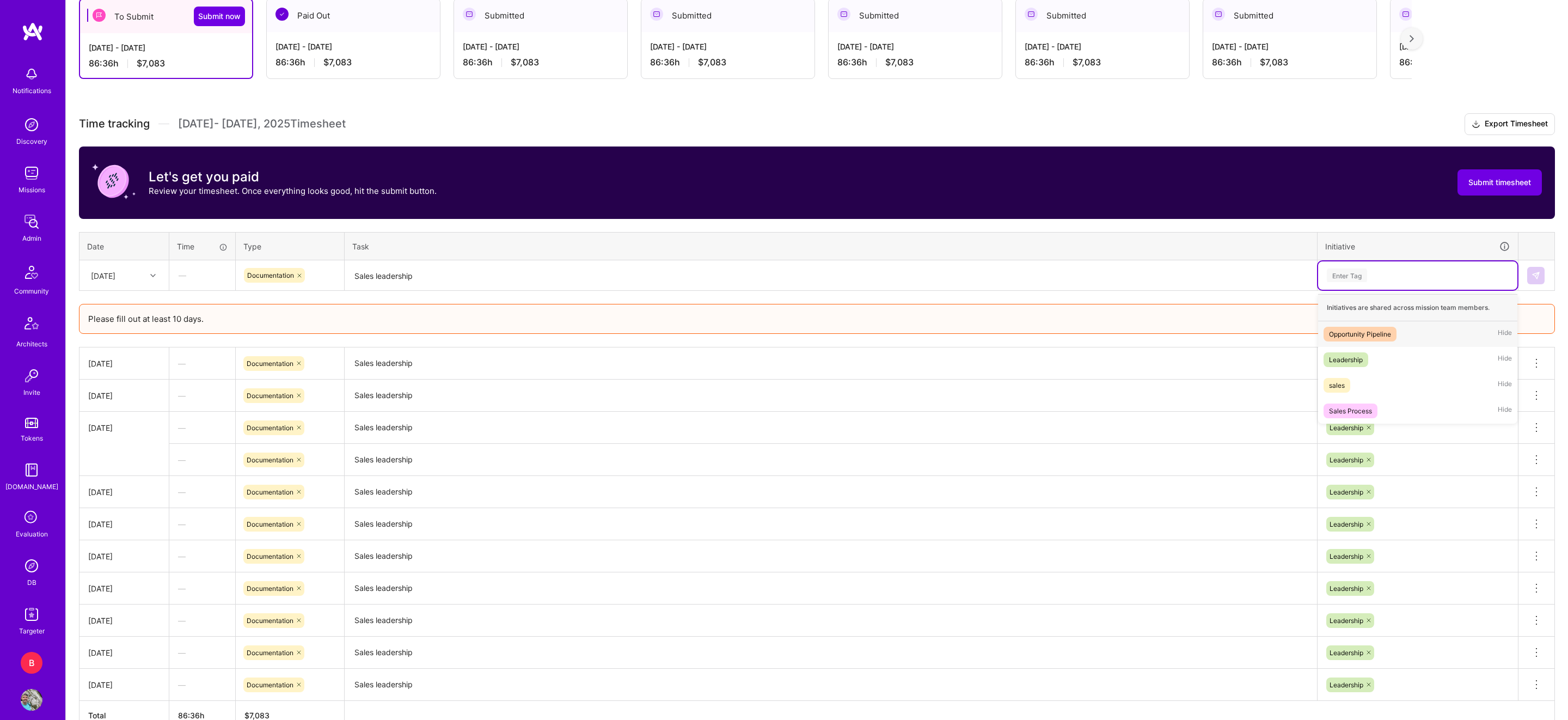
click at [1354, 269] on div "Enter Tag" at bounding box center [1347, 275] width 40 height 17
click at [1350, 360] on div "Leadership" at bounding box center [1345, 360] width 34 height 11
click at [1536, 275] on img at bounding box center [1536, 276] width 9 height 9
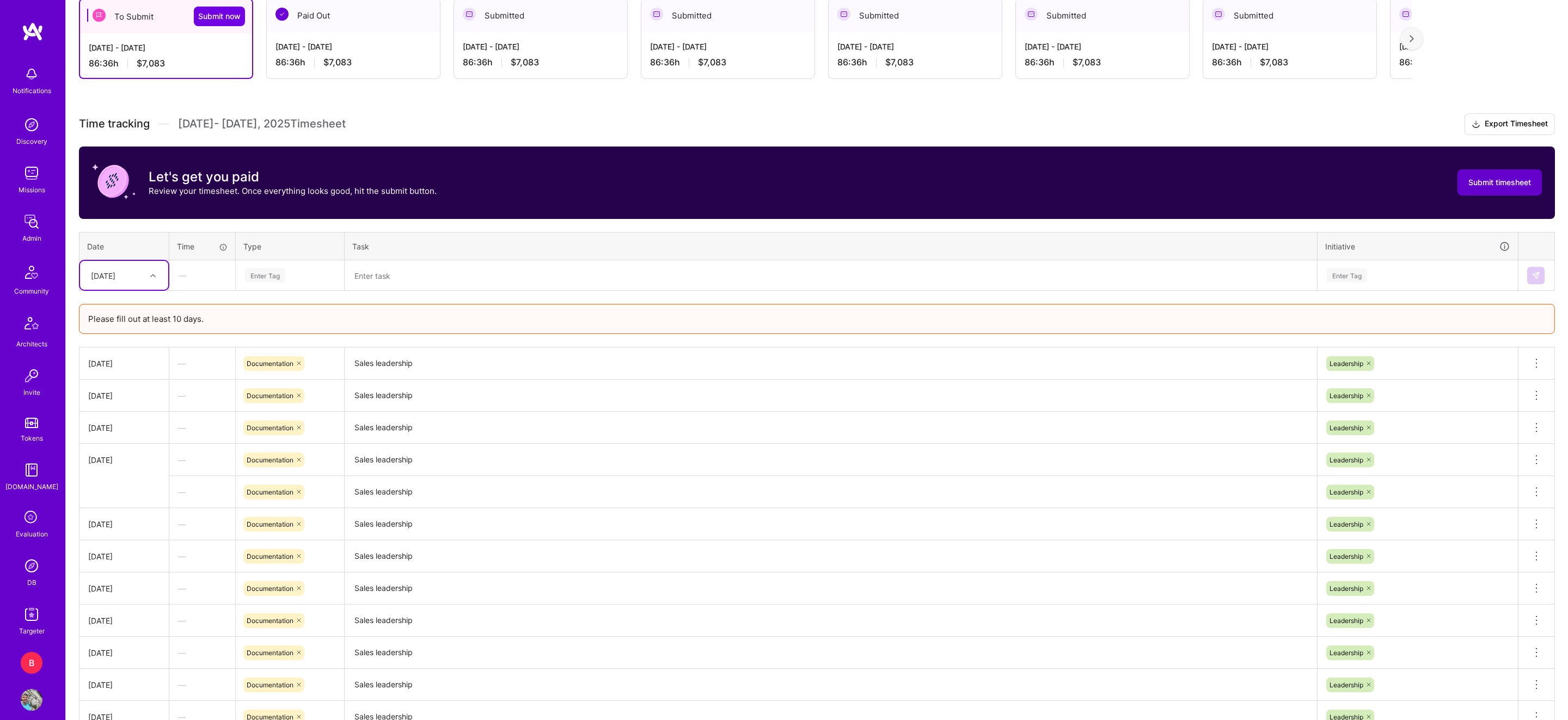
click at [1528, 186] on span "Submit timesheet" at bounding box center [1500, 182] width 63 height 10
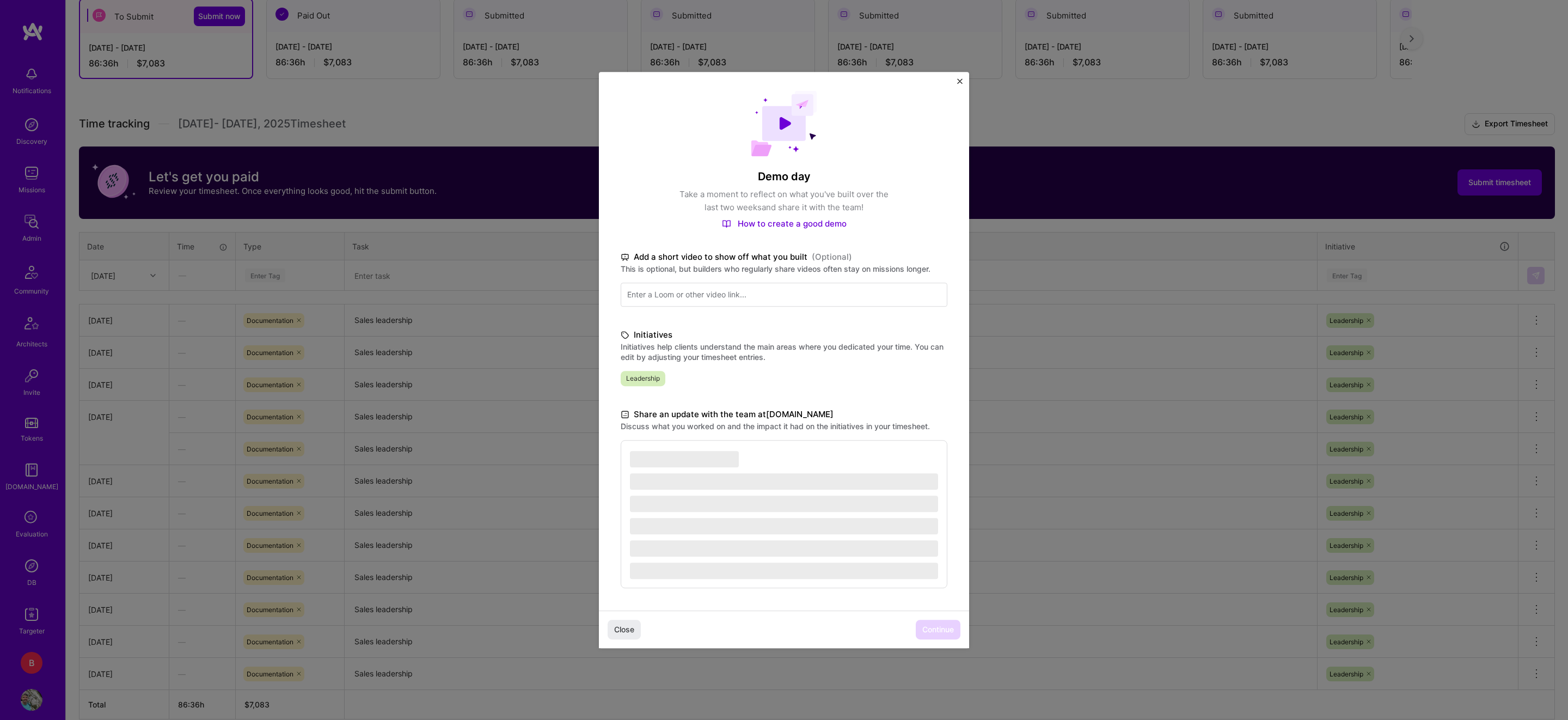
scroll to position [286, 0]
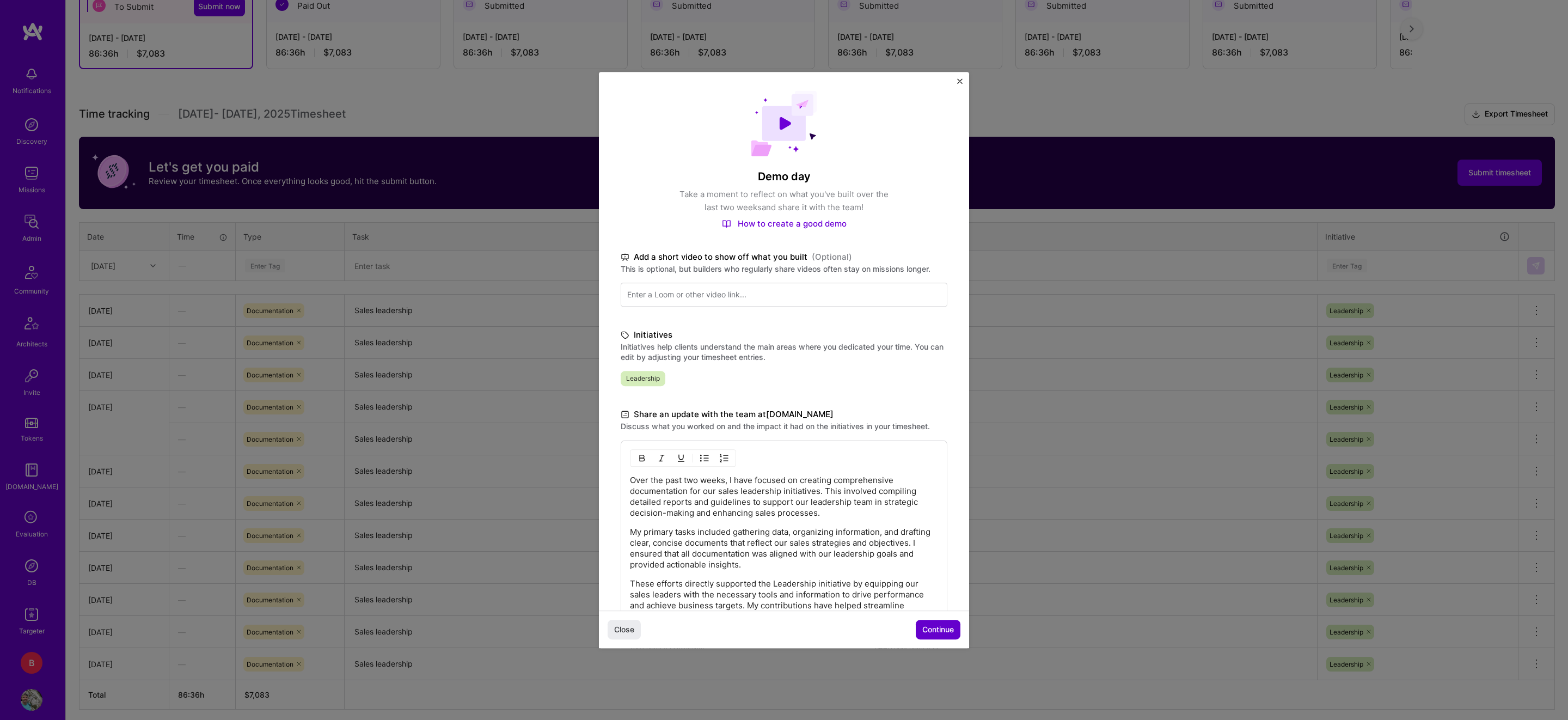
click at [932, 629] on span "Continue" at bounding box center [938, 629] width 31 height 10
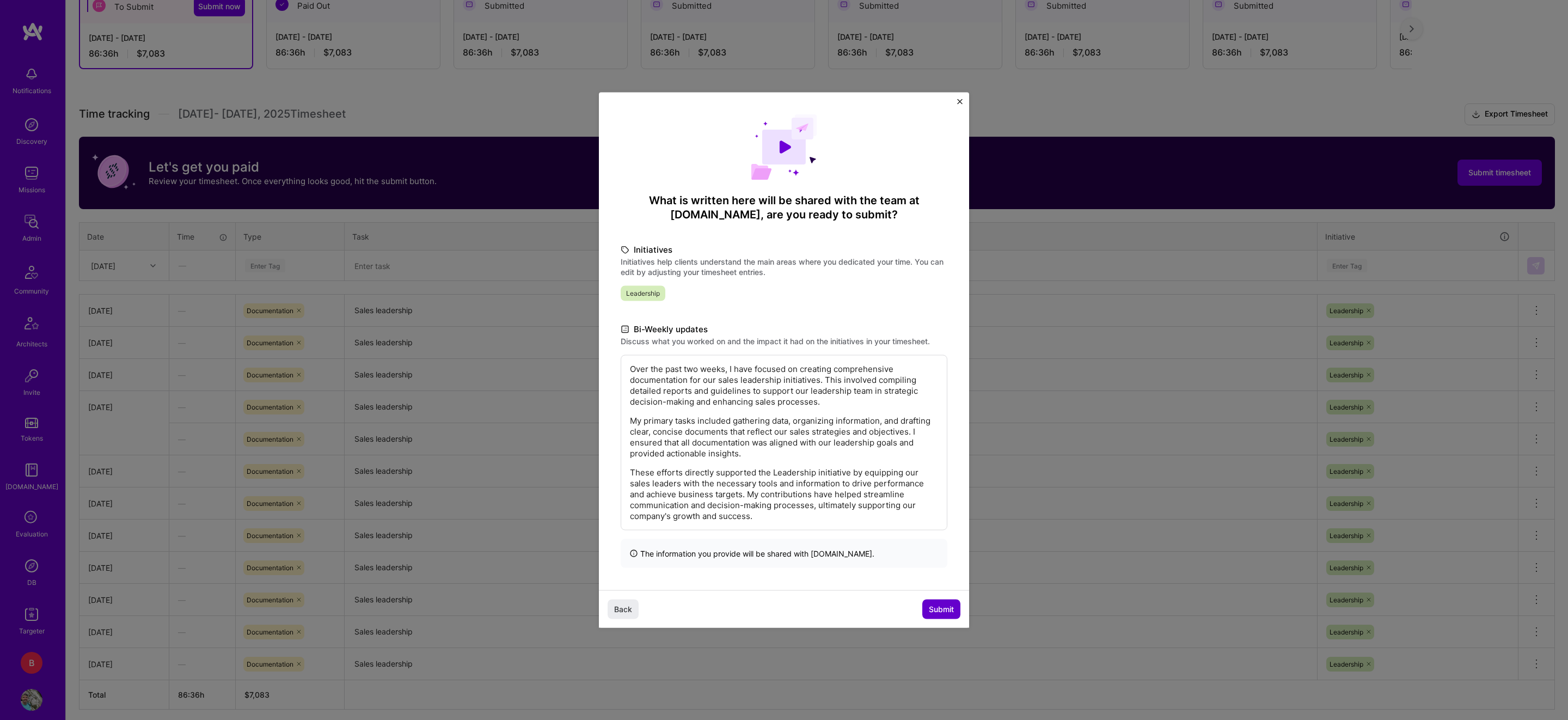
scroll to position [0, 0]
click at [933, 597] on div "Back Submit" at bounding box center [784, 608] width 370 height 38
click at [948, 614] on span "Submit" at bounding box center [941, 608] width 25 height 10
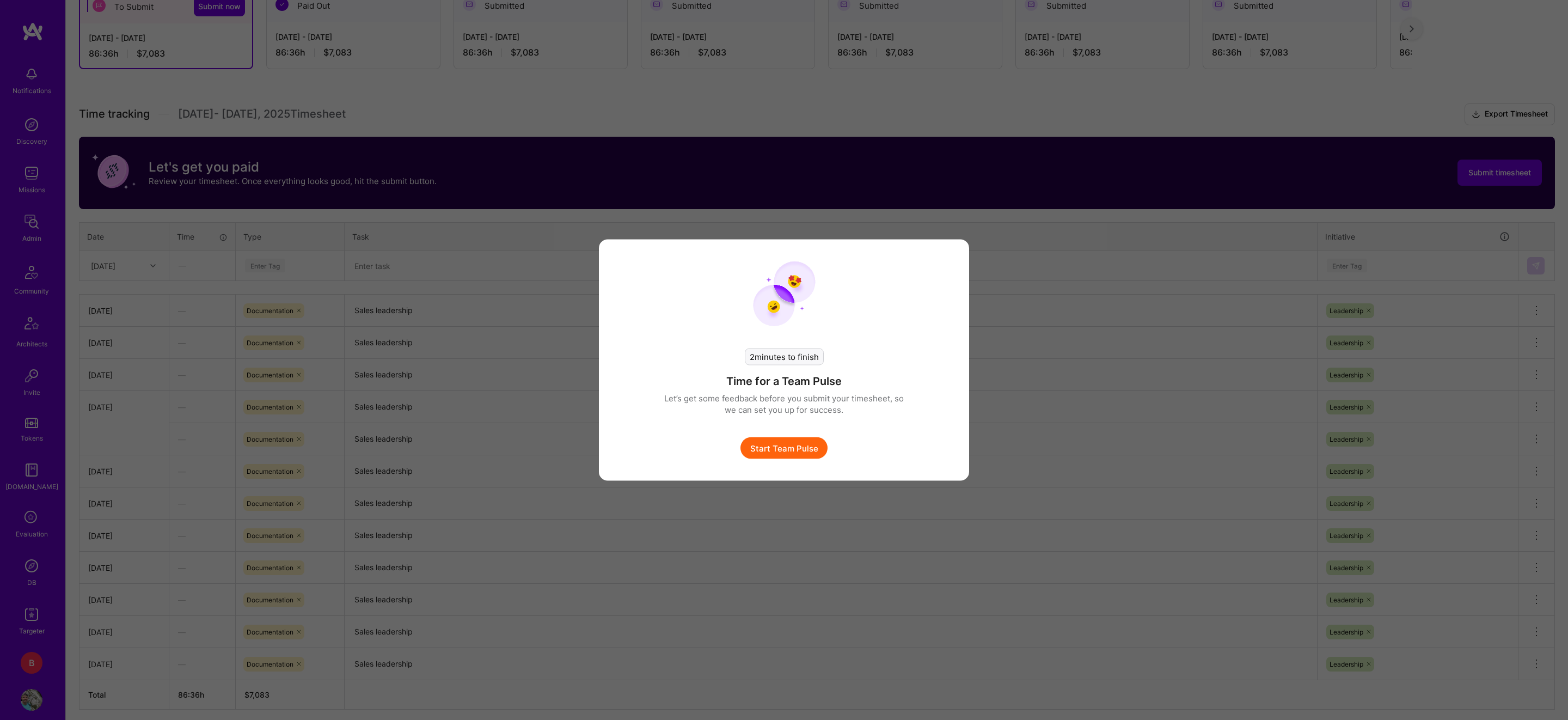
click at [798, 448] on button "Start Team Pulse" at bounding box center [784, 448] width 87 height 22
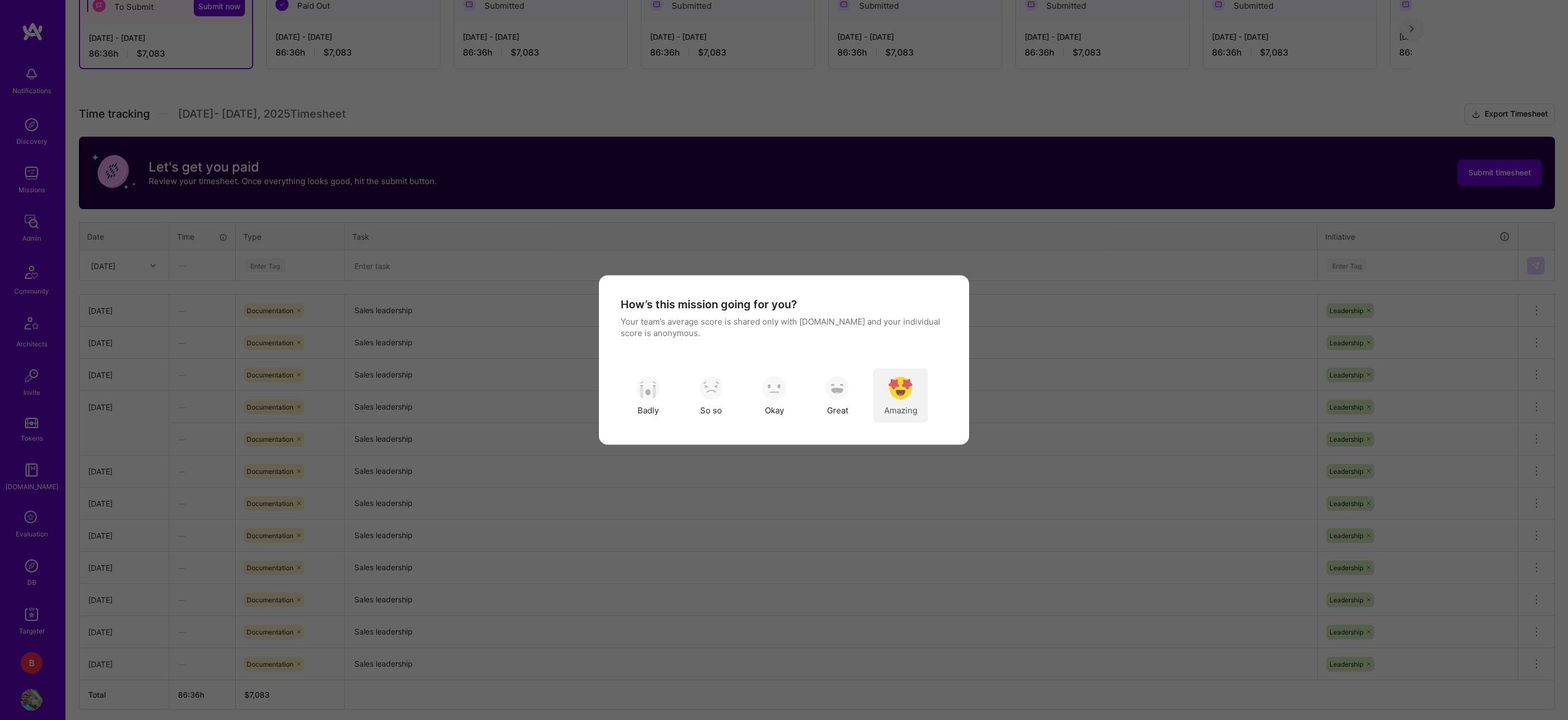
click at [907, 392] on img "modal" at bounding box center [900, 387] width 24 height 24
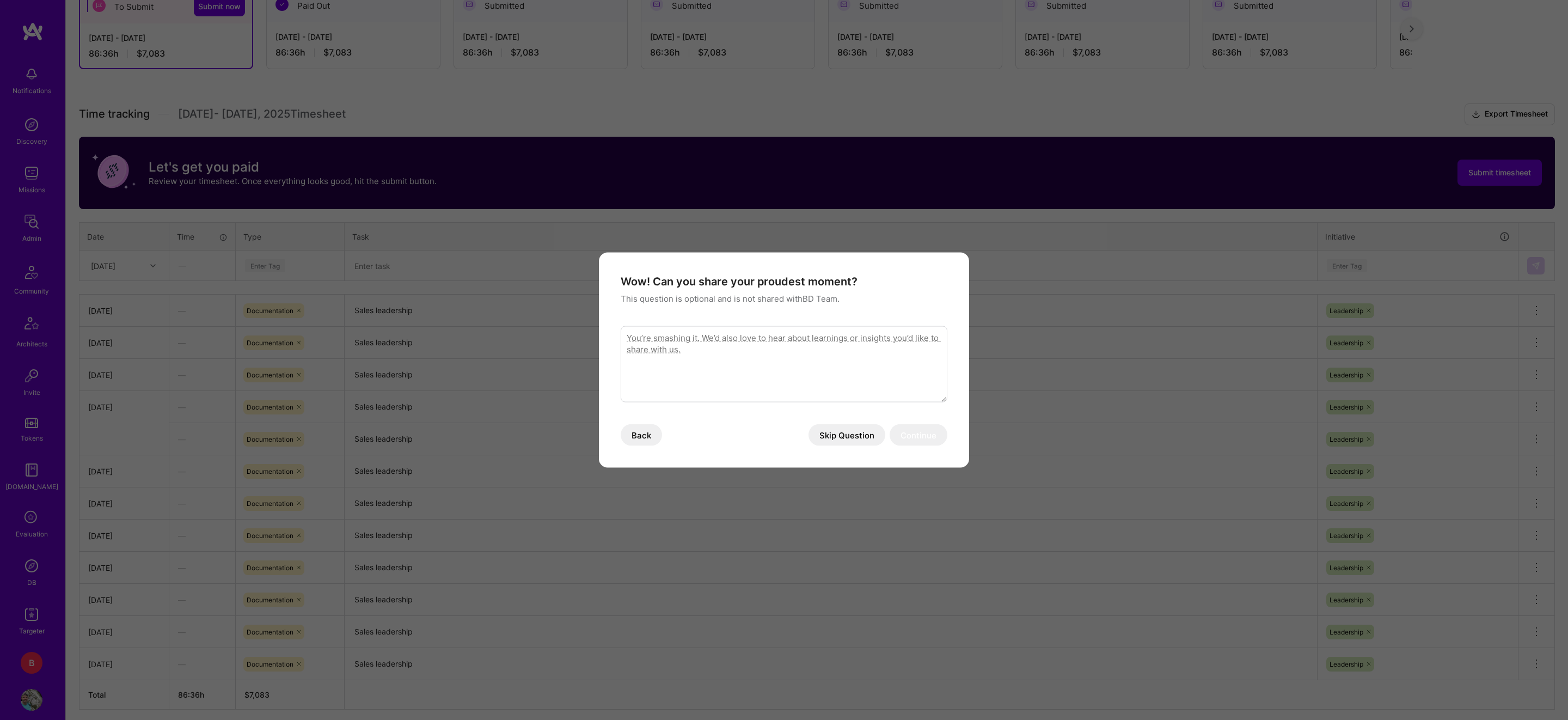
click at [858, 432] on button "Skip Question" at bounding box center [847, 435] width 77 height 22
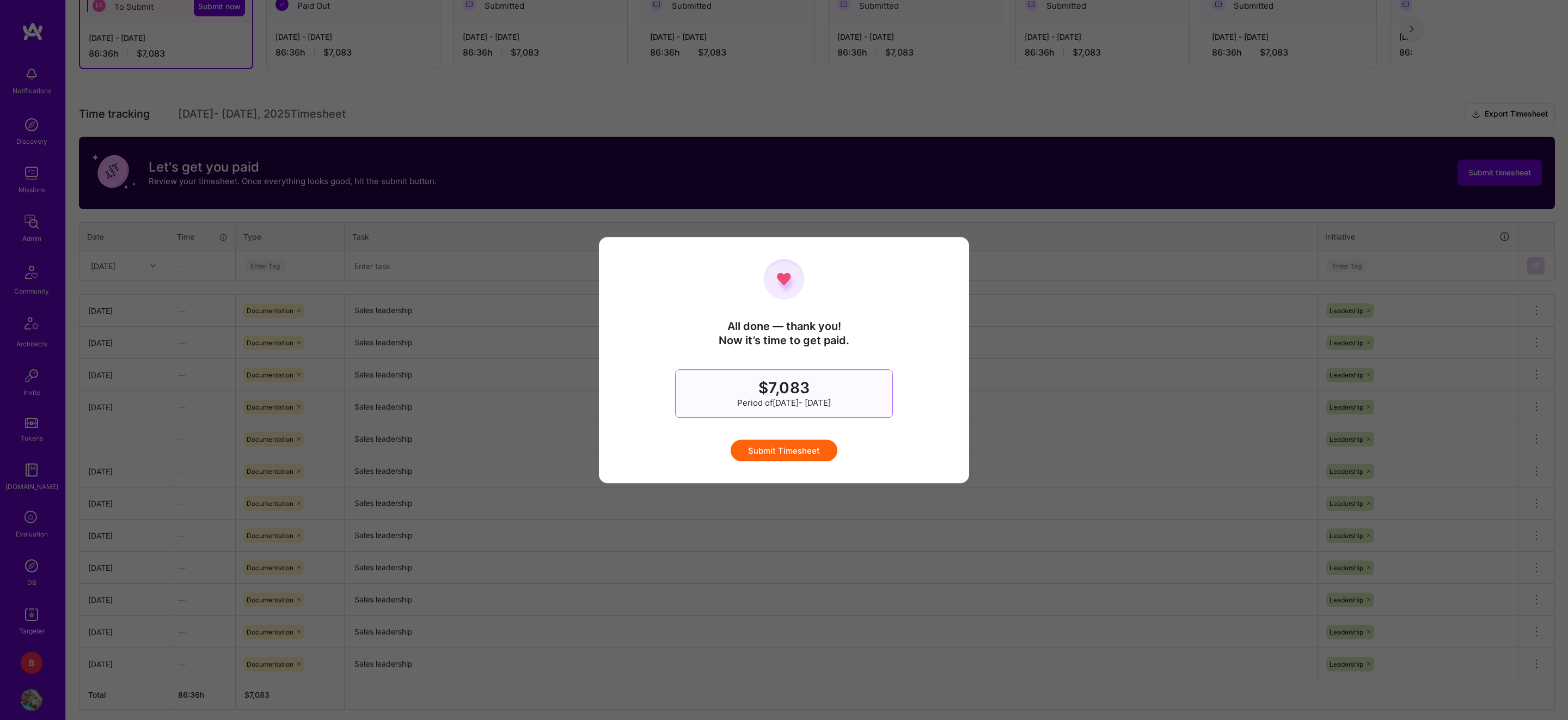
click at [816, 450] on button "Submit Timesheet" at bounding box center [784, 450] width 106 height 22
